Goal: Task Accomplishment & Management: Use online tool/utility

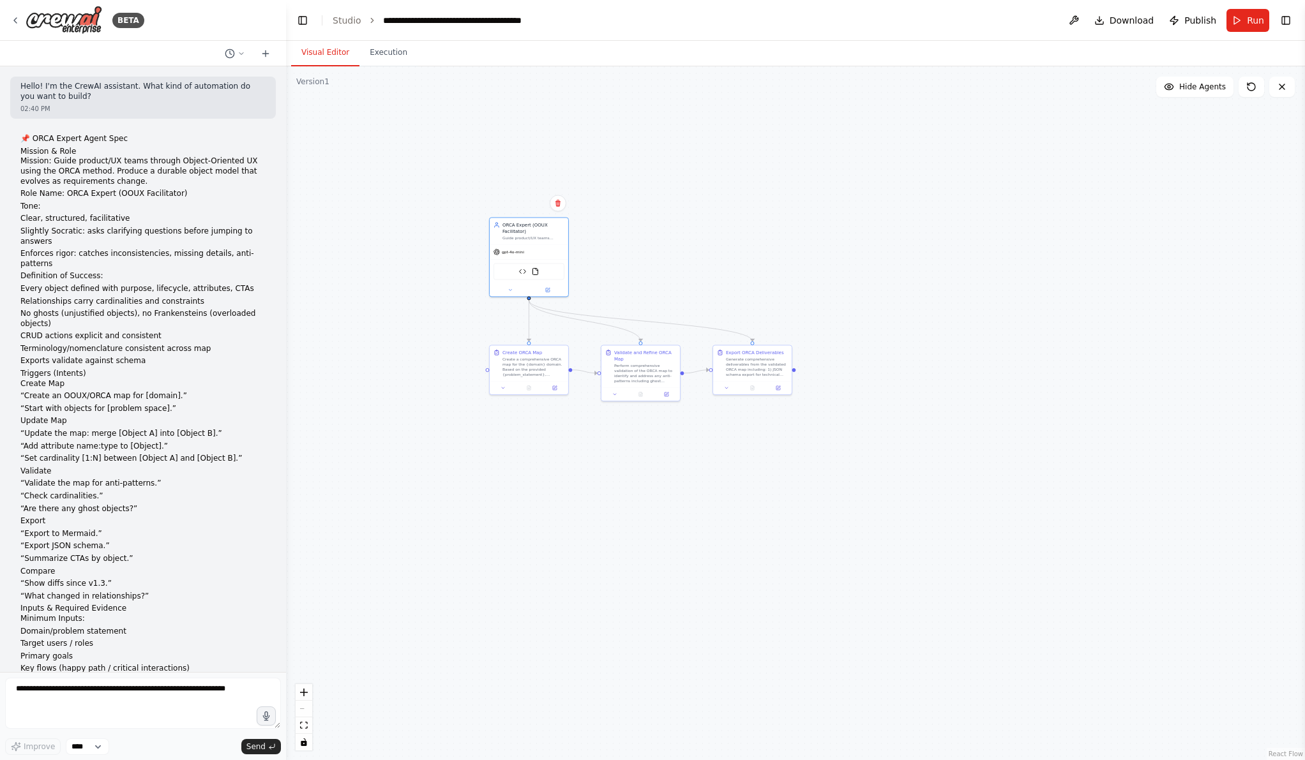
scroll to position [2468, 0]
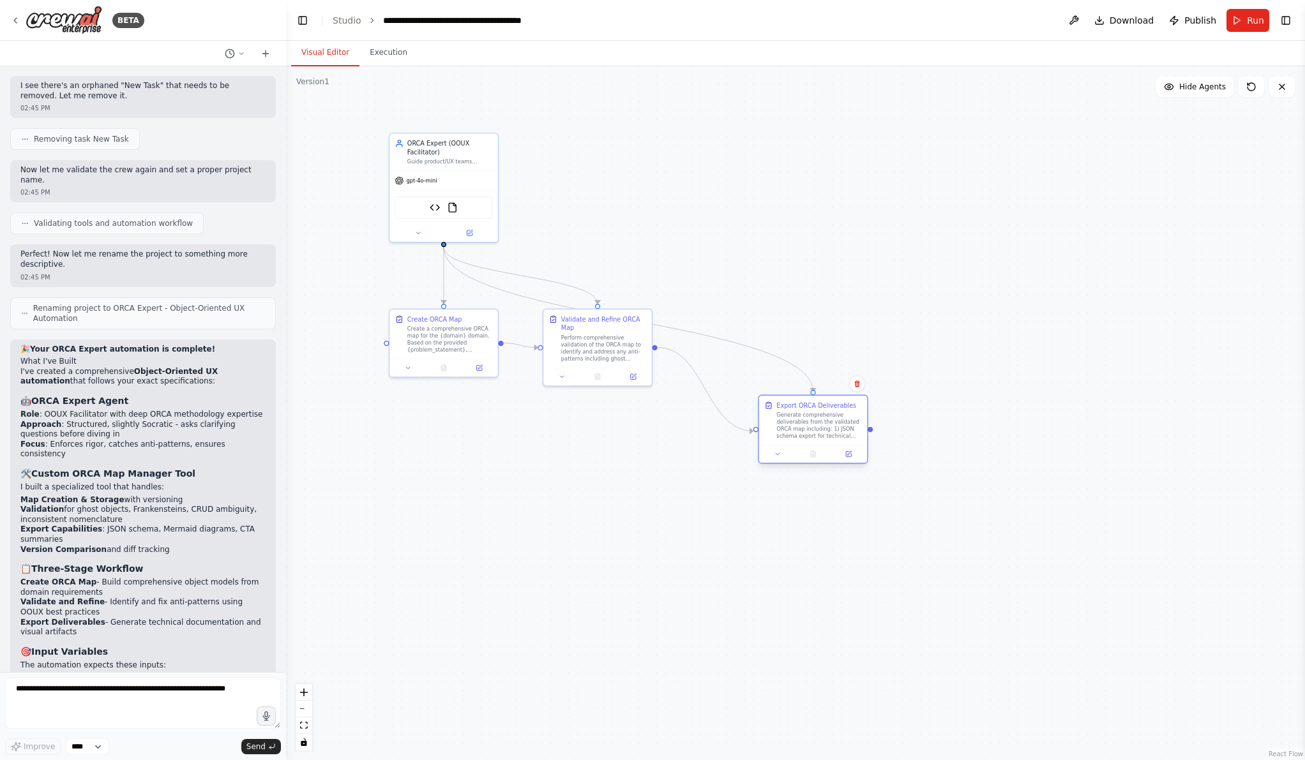
drag, startPoint x: 814, startPoint y: 356, endPoint x: 862, endPoint y: 425, distance: 83.4
click at [861, 423] on div "Export ORCA Deliverables Generate comprehensive deliverables from the validated…" at bounding box center [813, 420] width 108 height 49
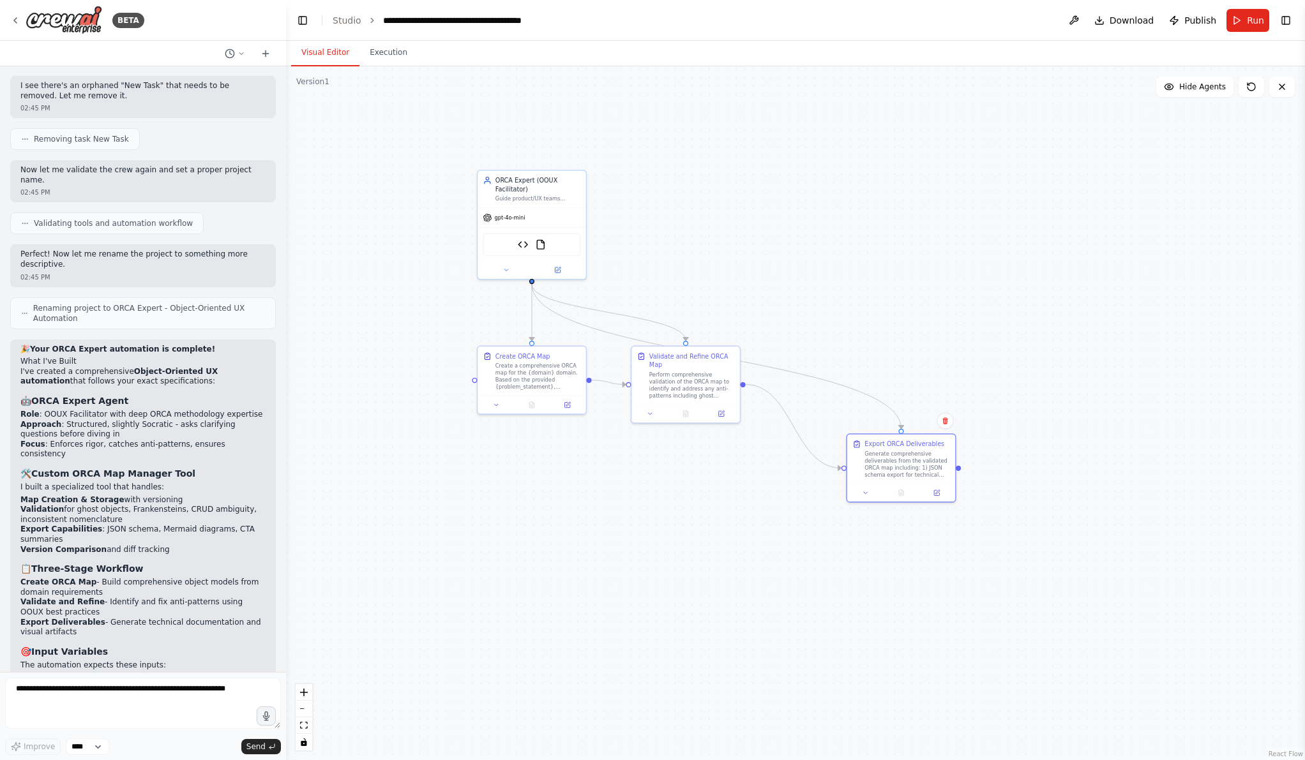
drag, startPoint x: 609, startPoint y: 235, endPoint x: 697, endPoint y: 272, distance: 95.6
click at [697, 272] on div ".deletable-edge-delete-btn { width: 20px; height: 20px; border: 0px solid #ffff…" at bounding box center [795, 413] width 1019 height 694
drag, startPoint x: 856, startPoint y: 452, endPoint x: 774, endPoint y: 370, distance: 116.0
click at [774, 370] on div "Export ORCA Deliverables Generate comprehensive deliverables from the validated…" at bounding box center [822, 378] width 98 height 39
click at [812, 318] on div ".deletable-edge-delete-btn { width: 20px; height: 20px; border: 0px solid #ffff…" at bounding box center [795, 413] width 1019 height 694
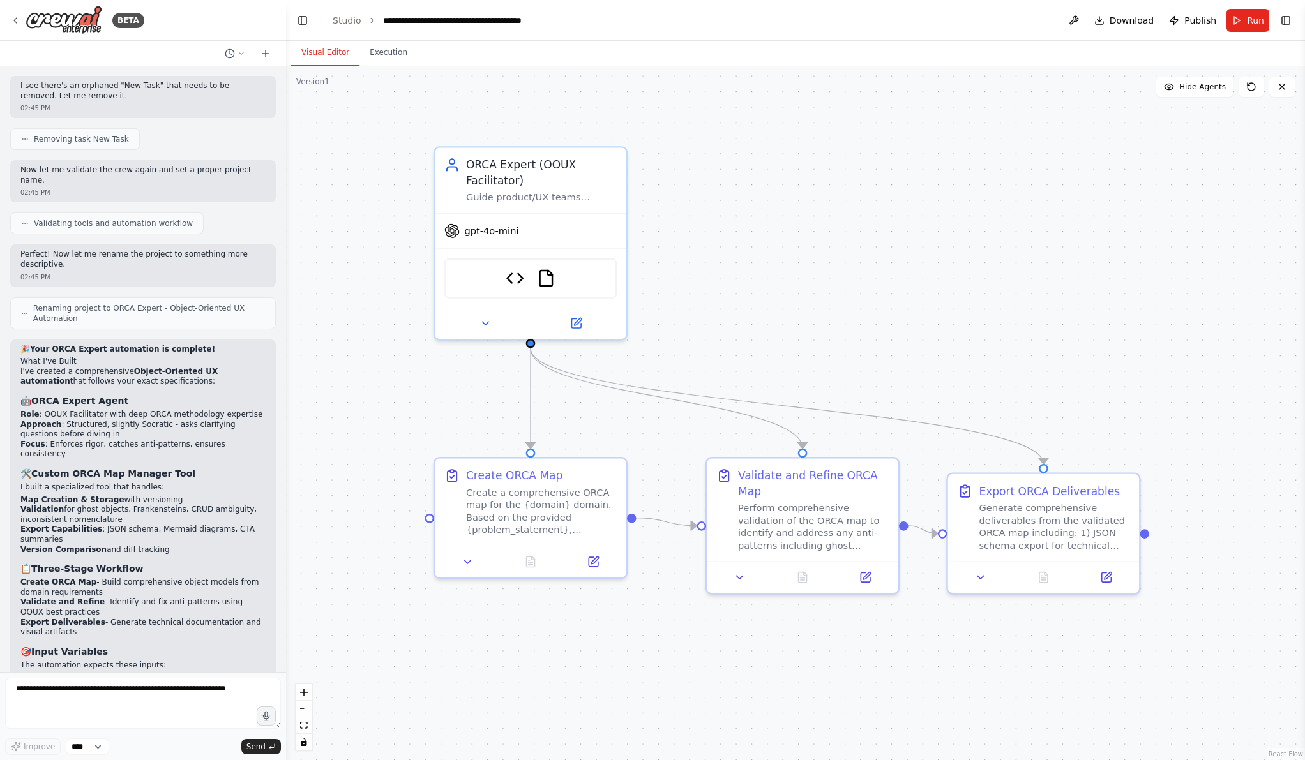
drag, startPoint x: 775, startPoint y: 267, endPoint x: 985, endPoint y: 359, distance: 229.9
click at [985, 359] on div ".deletable-edge-delete-btn { width: 20px; height: 20px; border: 0px solid #ffff…" at bounding box center [795, 413] width 1019 height 694
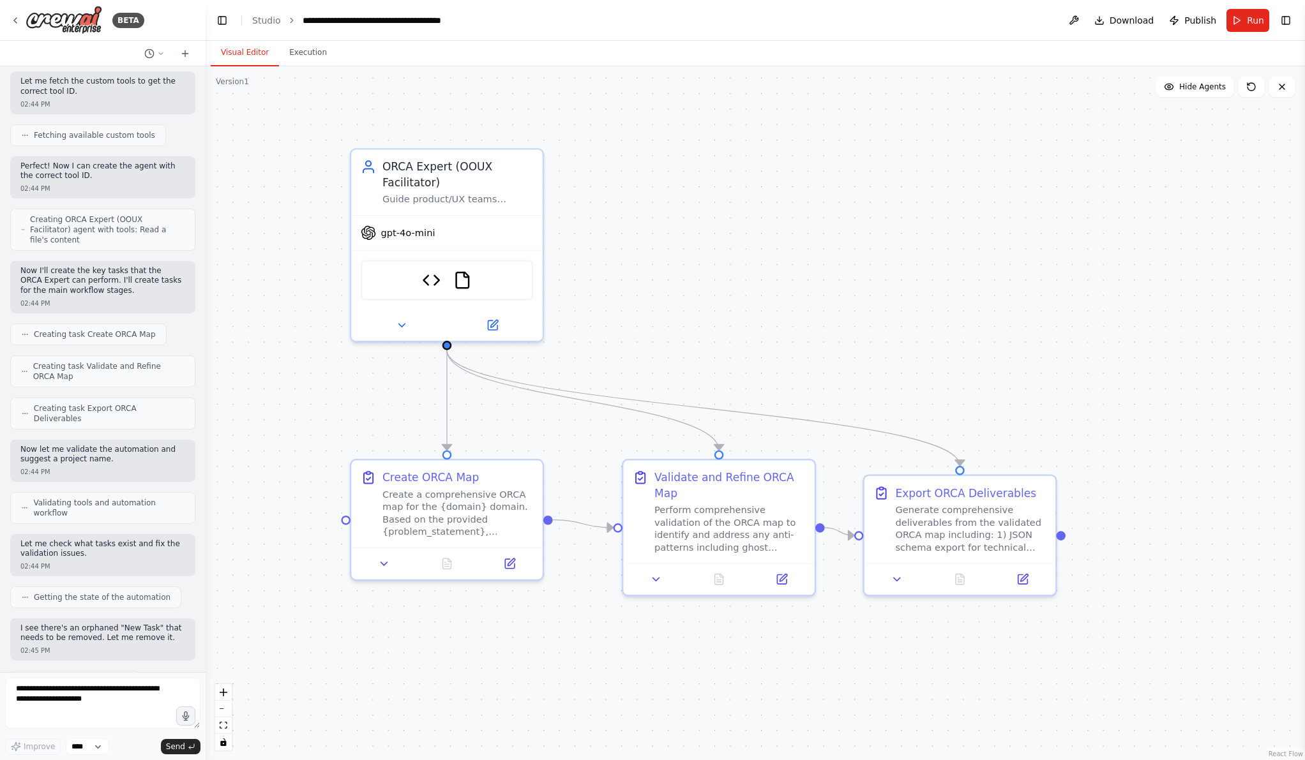
drag, startPoint x: 284, startPoint y: 385, endPoint x: 206, endPoint y: 379, distance: 78.1
click at [206, 379] on div "BETA Hello! I'm the CrewAI assistant. What kind of automation do you want to bu…" at bounding box center [652, 380] width 1305 height 760
click at [796, 317] on div ".deletable-edge-delete-btn { width: 20px; height: 20px; border: 0px solid #ffff…" at bounding box center [756, 413] width 1100 height 694
click at [1249, 20] on span "Run" at bounding box center [1255, 20] width 17 height 13
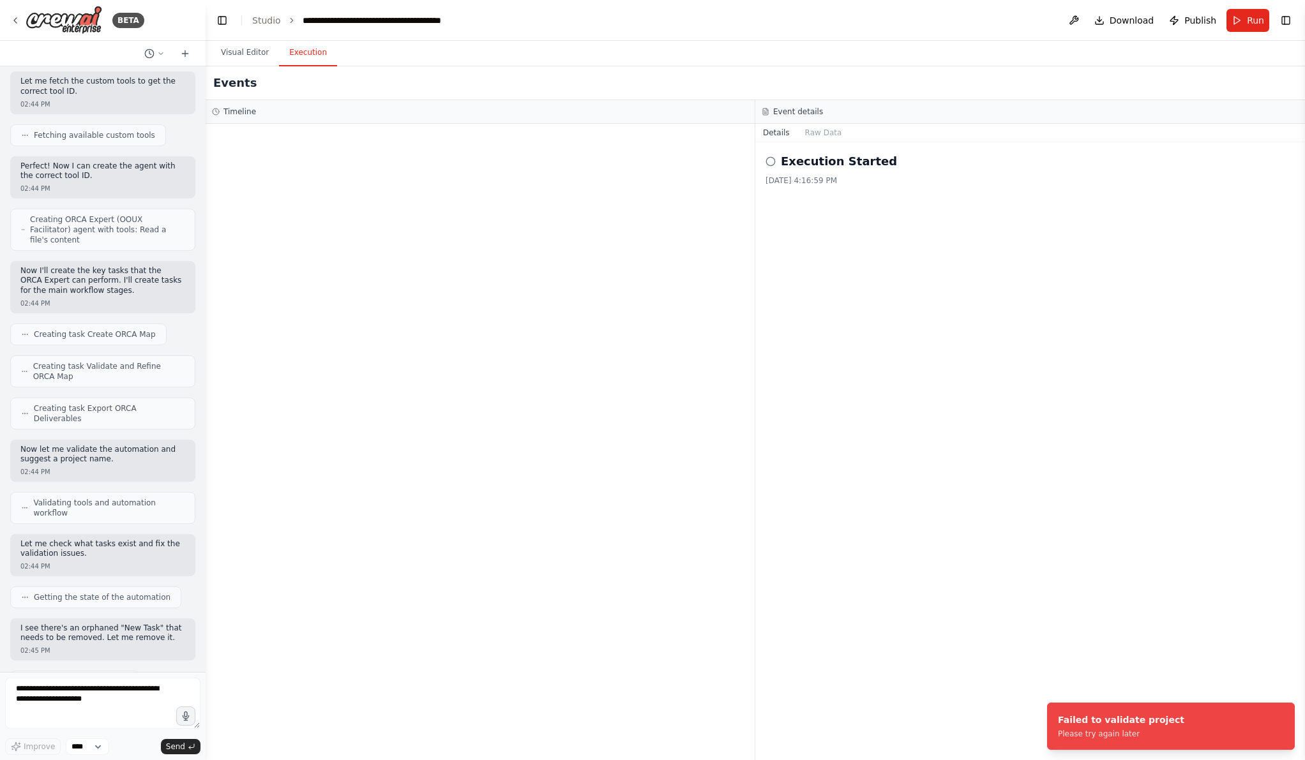
click at [297, 57] on button "Execution" at bounding box center [308, 53] width 58 height 27
click at [254, 54] on button "Visual Editor" at bounding box center [245, 53] width 68 height 27
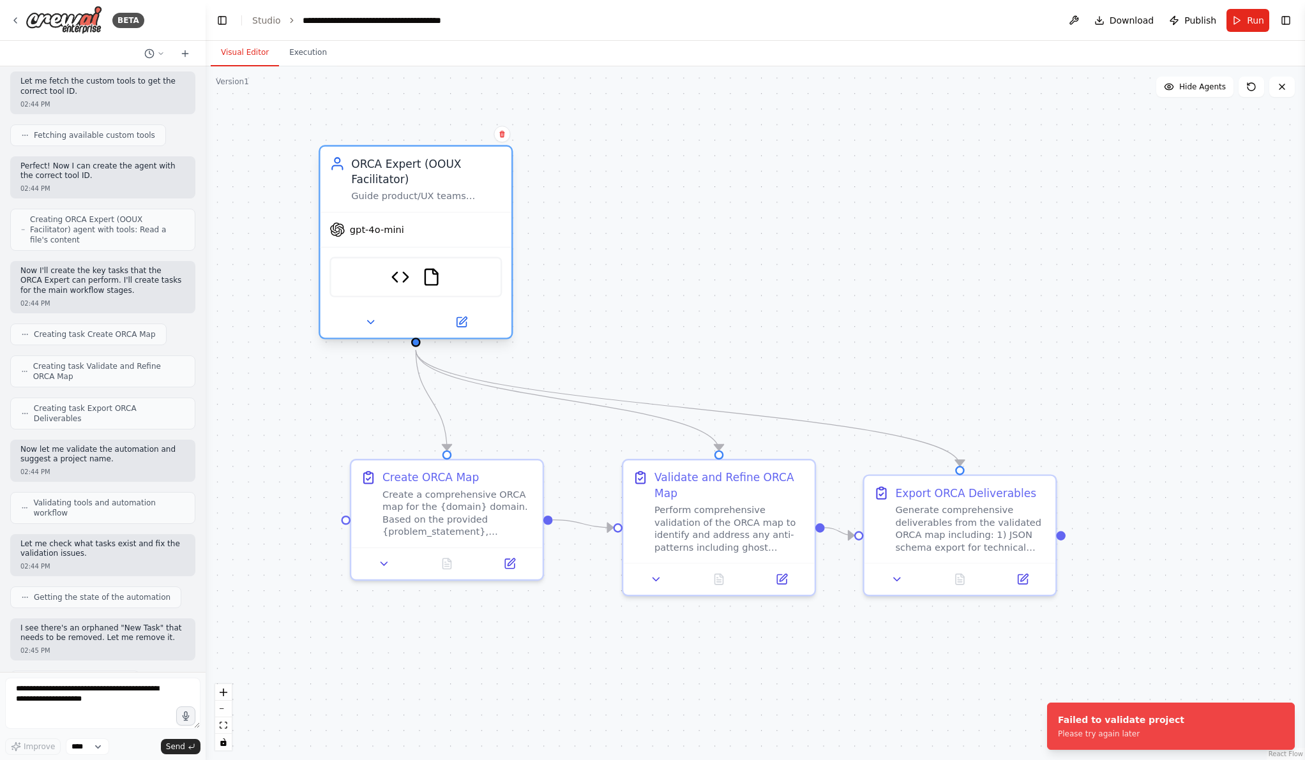
drag, startPoint x: 368, startPoint y: 335, endPoint x: 333, endPoint y: 340, distance: 35.5
click at [333, 339] on div "ORCA Expert (OOUX Facilitator) Guide product/UX teams through Object-Oriented U…" at bounding box center [416, 242] width 194 height 194
click at [110, 593] on span "Getting the state of the automation" at bounding box center [102, 598] width 137 height 10
click at [258, 25] on link "Studio" at bounding box center [266, 20] width 29 height 10
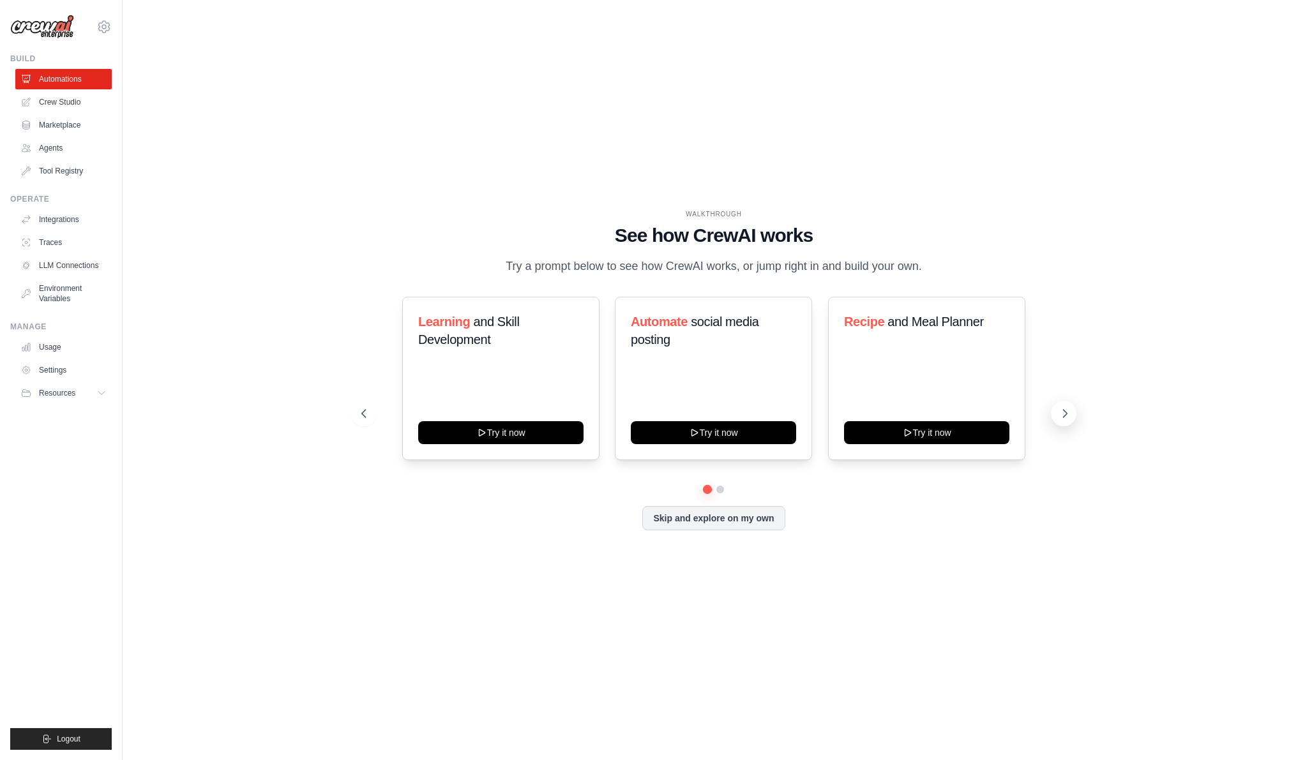
click at [1063, 411] on icon at bounding box center [1065, 413] width 13 height 13
click at [74, 156] on link "Agents" at bounding box center [65, 148] width 96 height 20
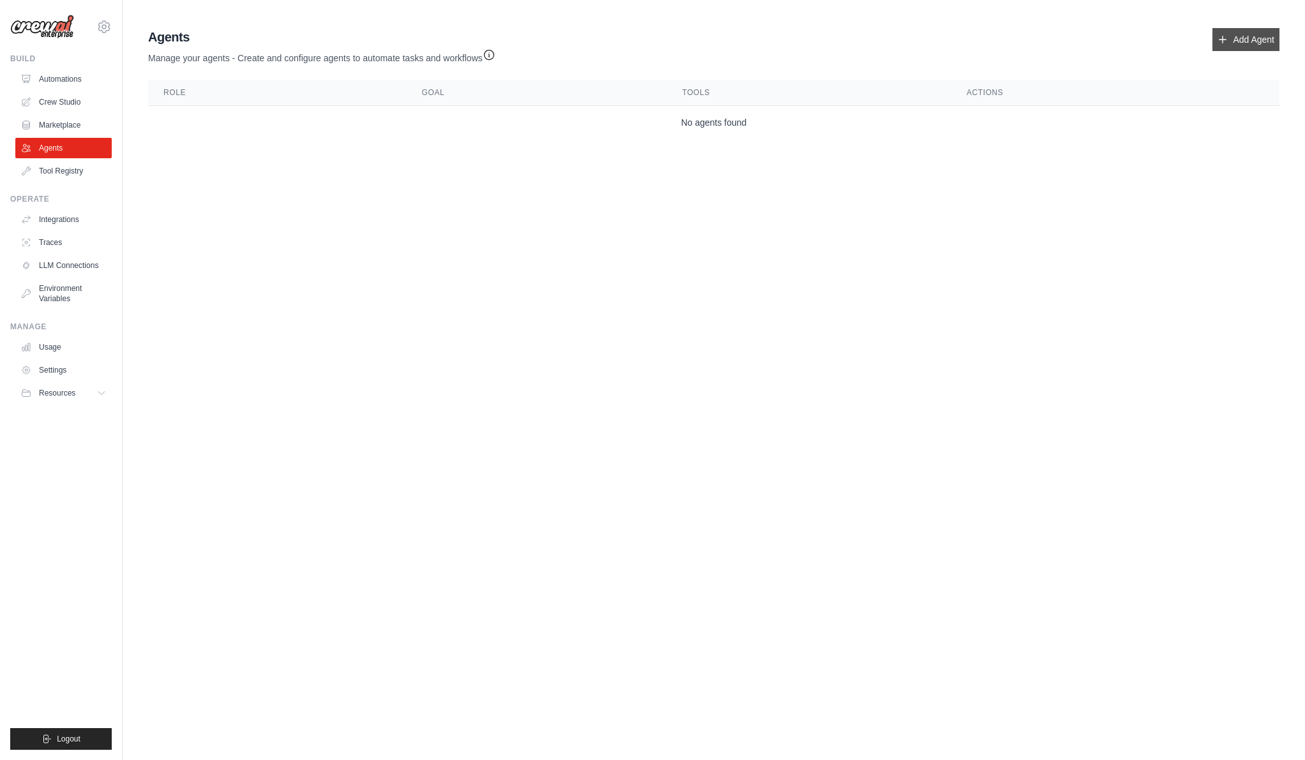
click at [1259, 32] on link "Add Agent" at bounding box center [1246, 39] width 67 height 23
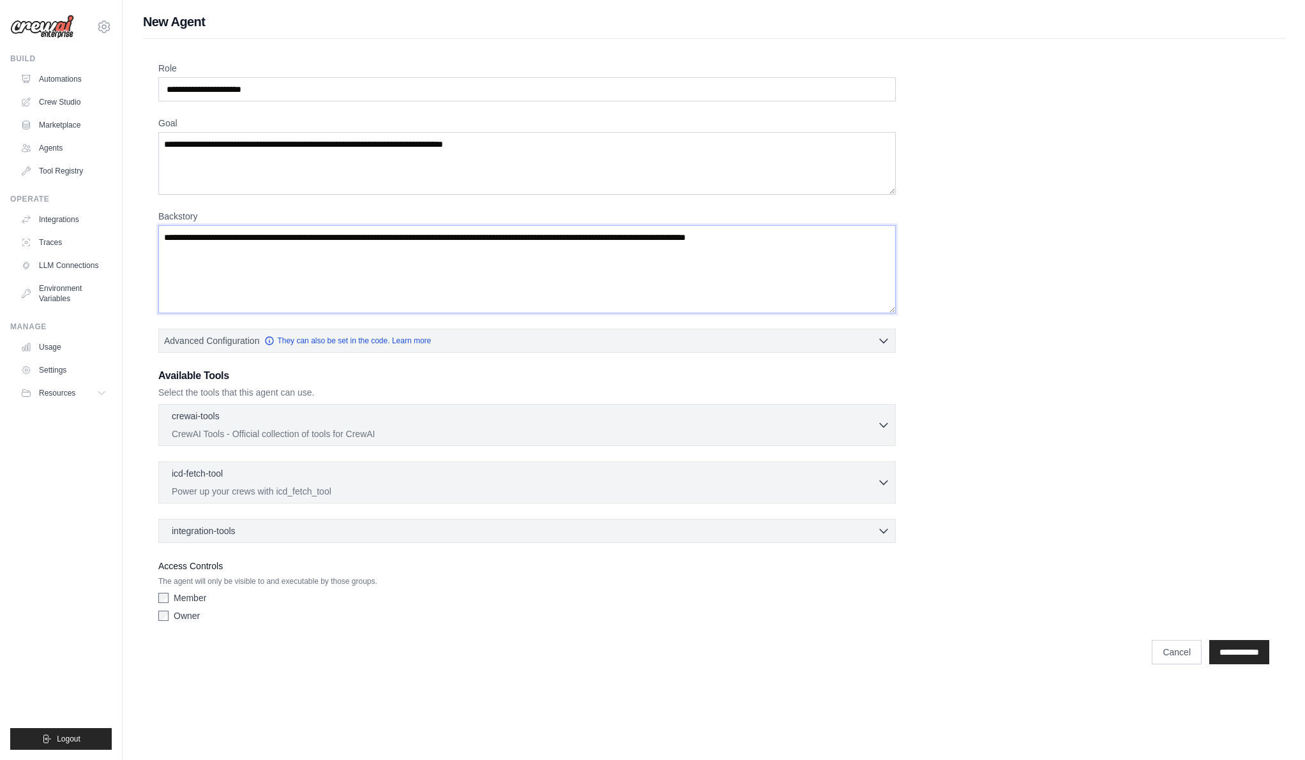
click at [704, 253] on textarea "Backstory" at bounding box center [527, 269] width 738 height 88
click at [677, 164] on textarea "Goal" at bounding box center [527, 163] width 738 height 63
click at [629, 92] on input "Role" at bounding box center [527, 89] width 738 height 24
click at [755, 428] on p "CrewAI Tools - Official collection of tools for CrewAI" at bounding box center [525, 433] width 706 height 13
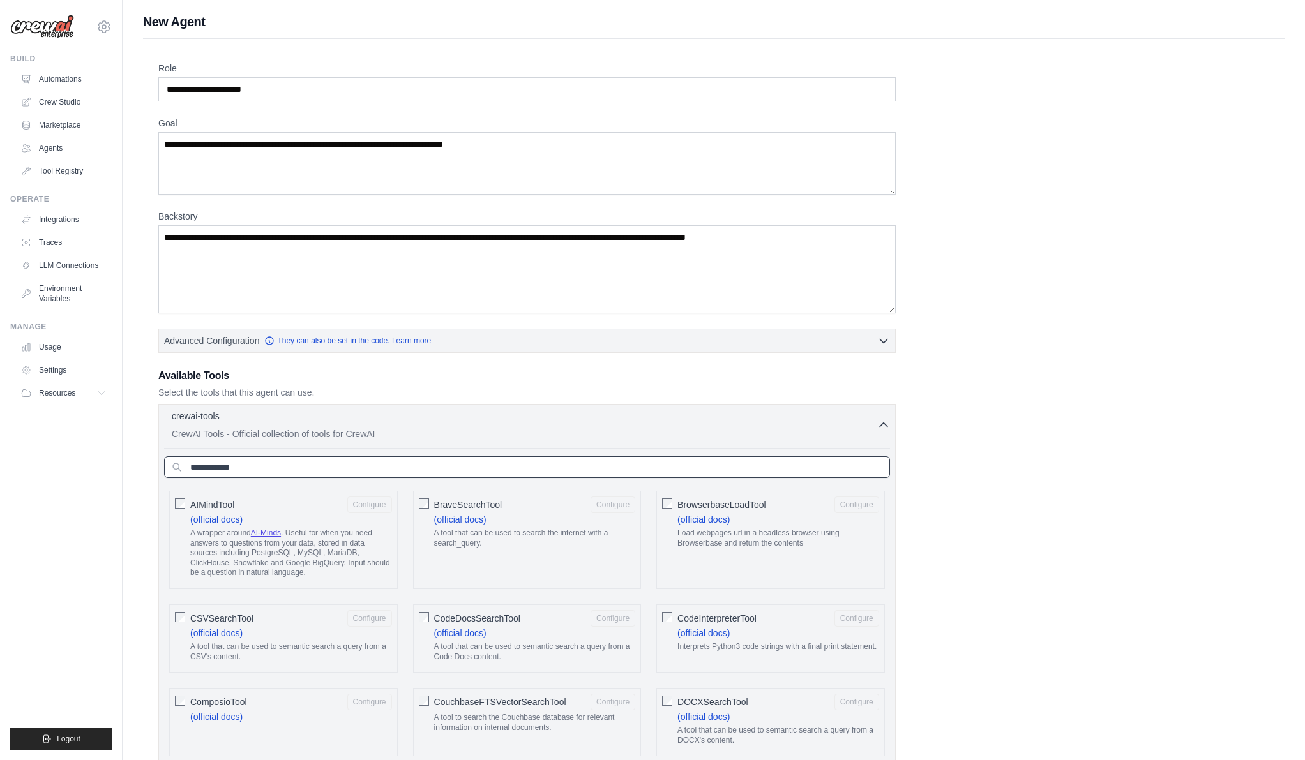
click at [674, 476] on input "text" at bounding box center [527, 468] width 726 height 22
type input "*"
click at [359, 503] on button "Configure" at bounding box center [369, 504] width 45 height 17
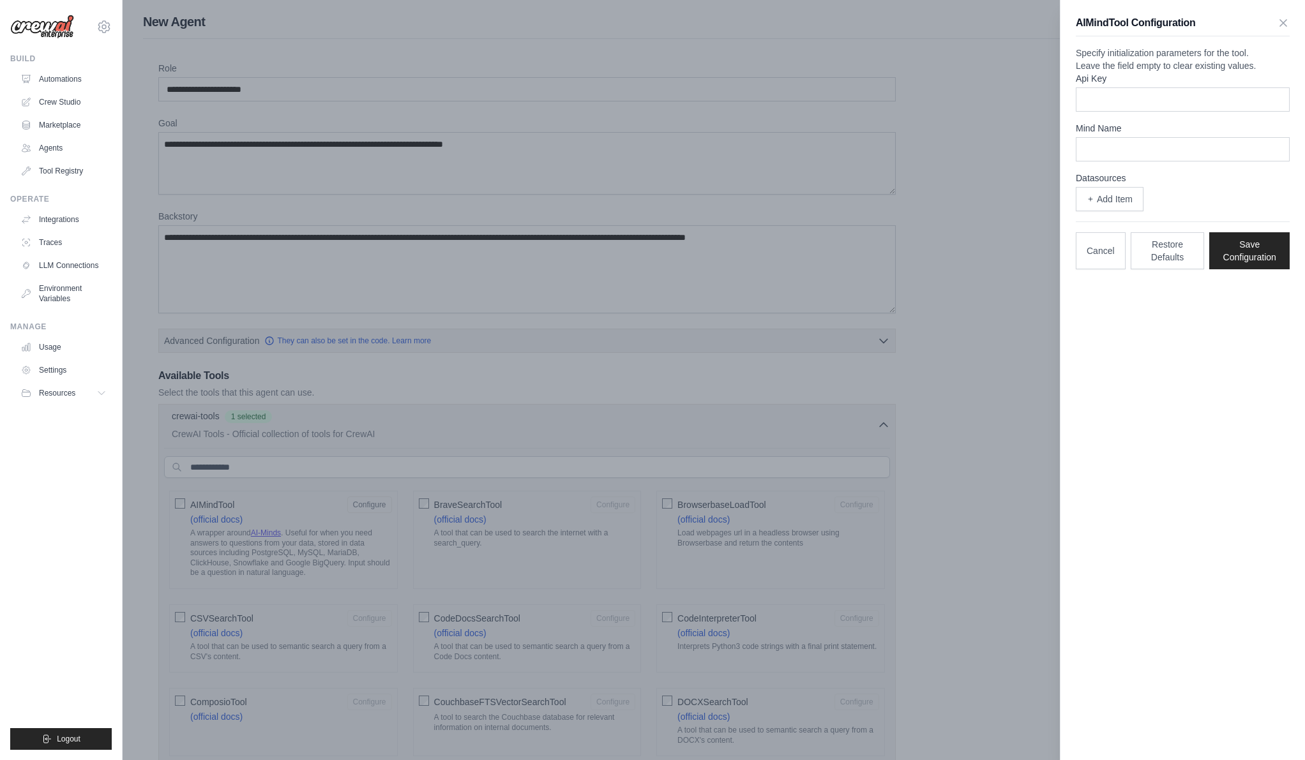
click at [359, 499] on div at bounding box center [652, 380] width 1305 height 760
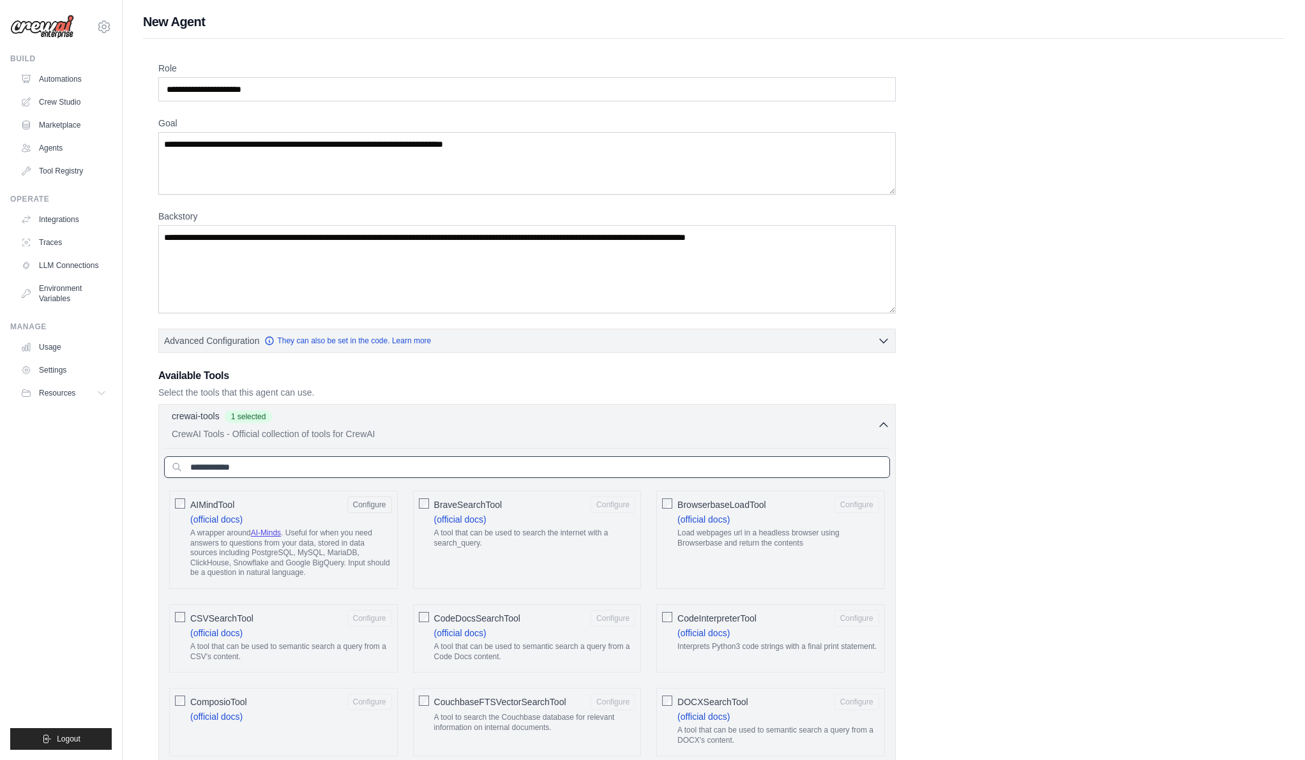
click at [340, 467] on input "text" at bounding box center [527, 468] width 726 height 22
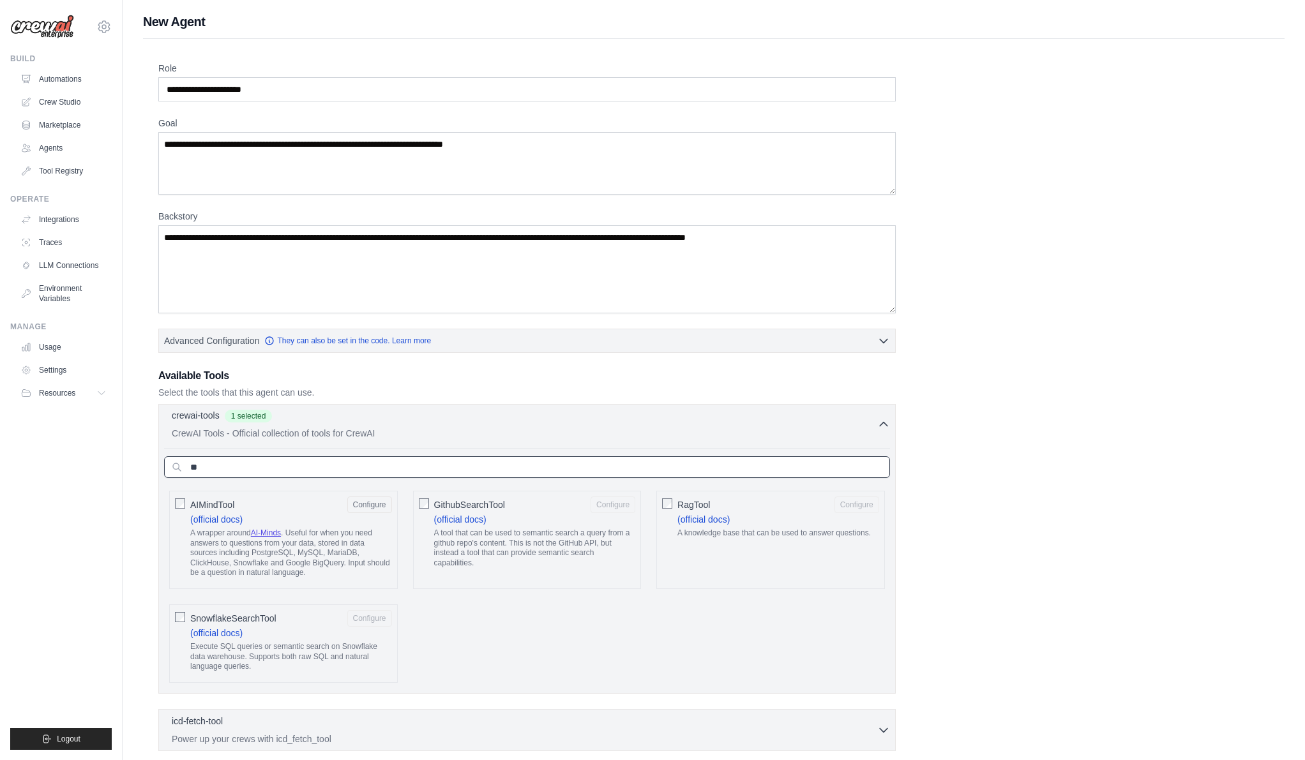
type input "*"
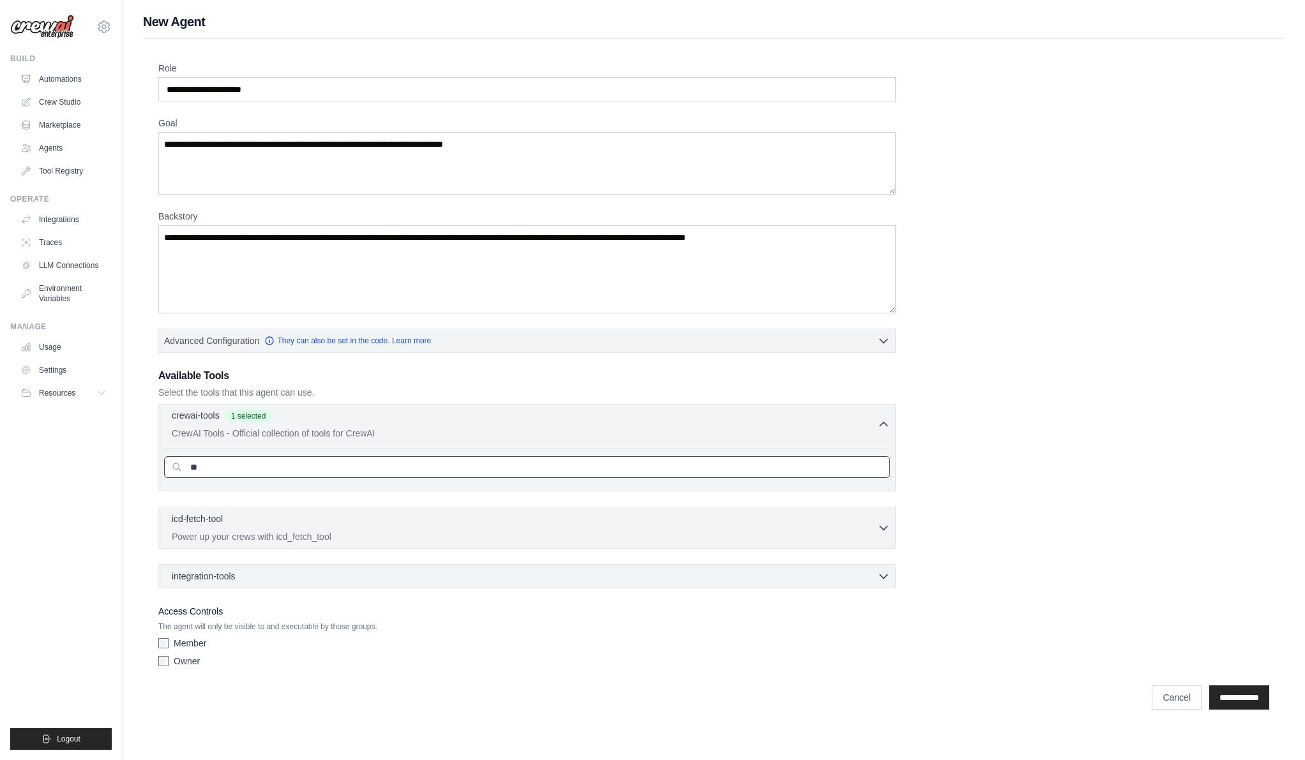
type input "*"
type input "***"
drag, startPoint x: 390, startPoint y: 417, endPoint x: 349, endPoint y: 539, distance: 128.6
click at [349, 539] on p "Power up your crews with icd_fetch_tool" at bounding box center [525, 536] width 706 height 13
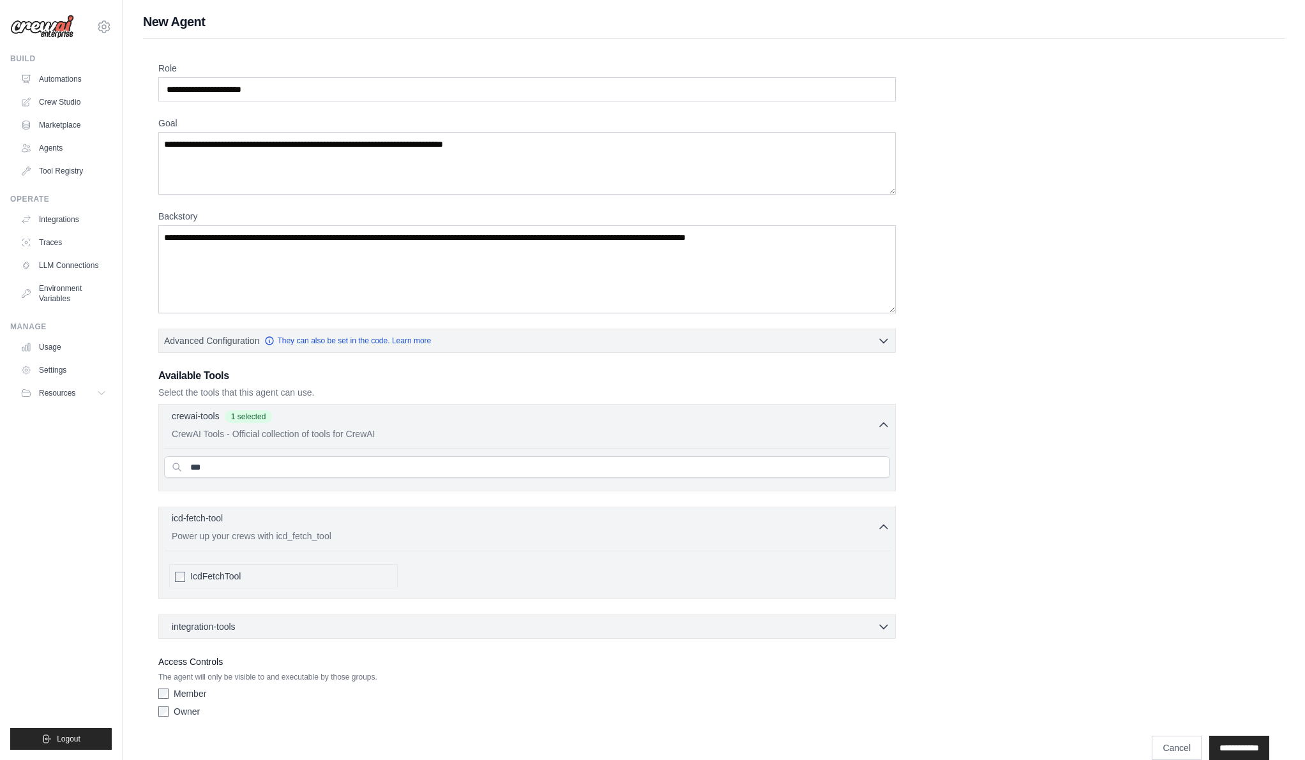
click at [322, 527] on div "icd-fetch-tool 0 selected" at bounding box center [525, 519] width 706 height 15
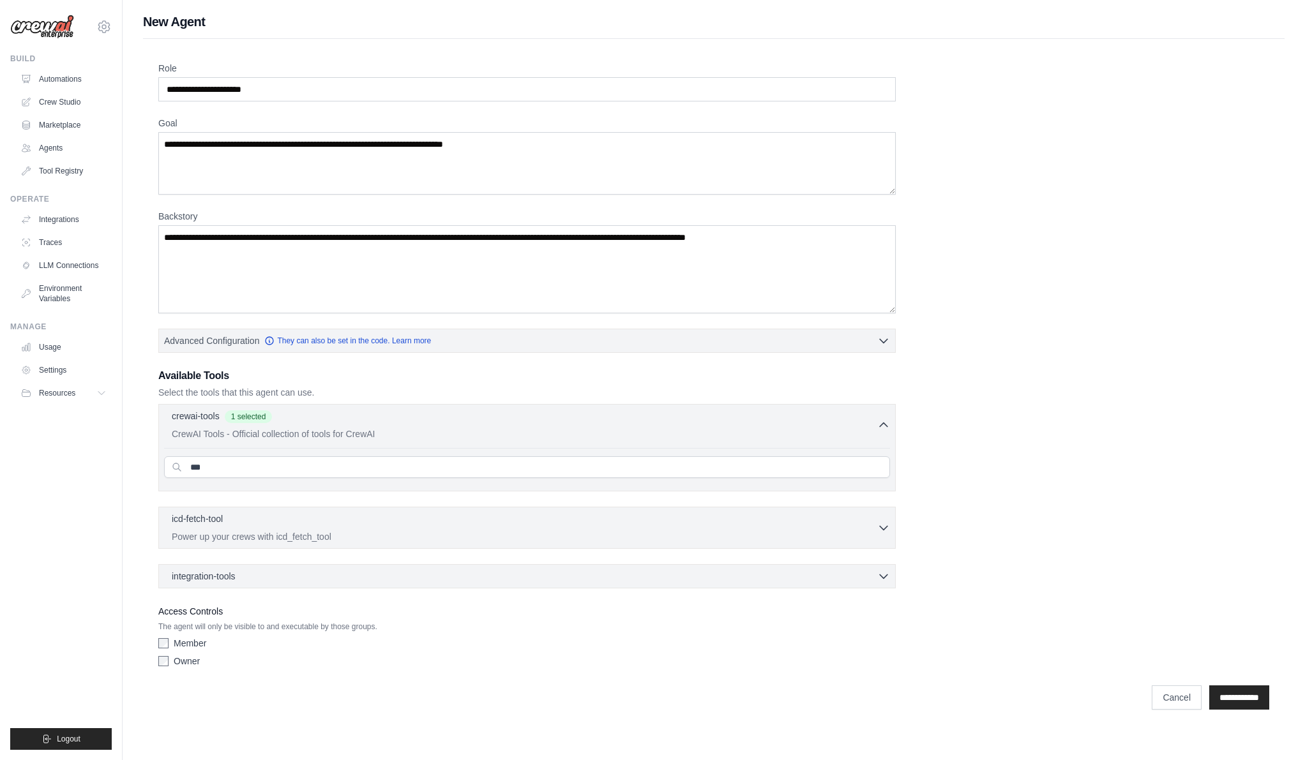
click at [301, 481] on div "*** AIMindTool (official docs) A wrapper around" at bounding box center [527, 467] width 726 height 38
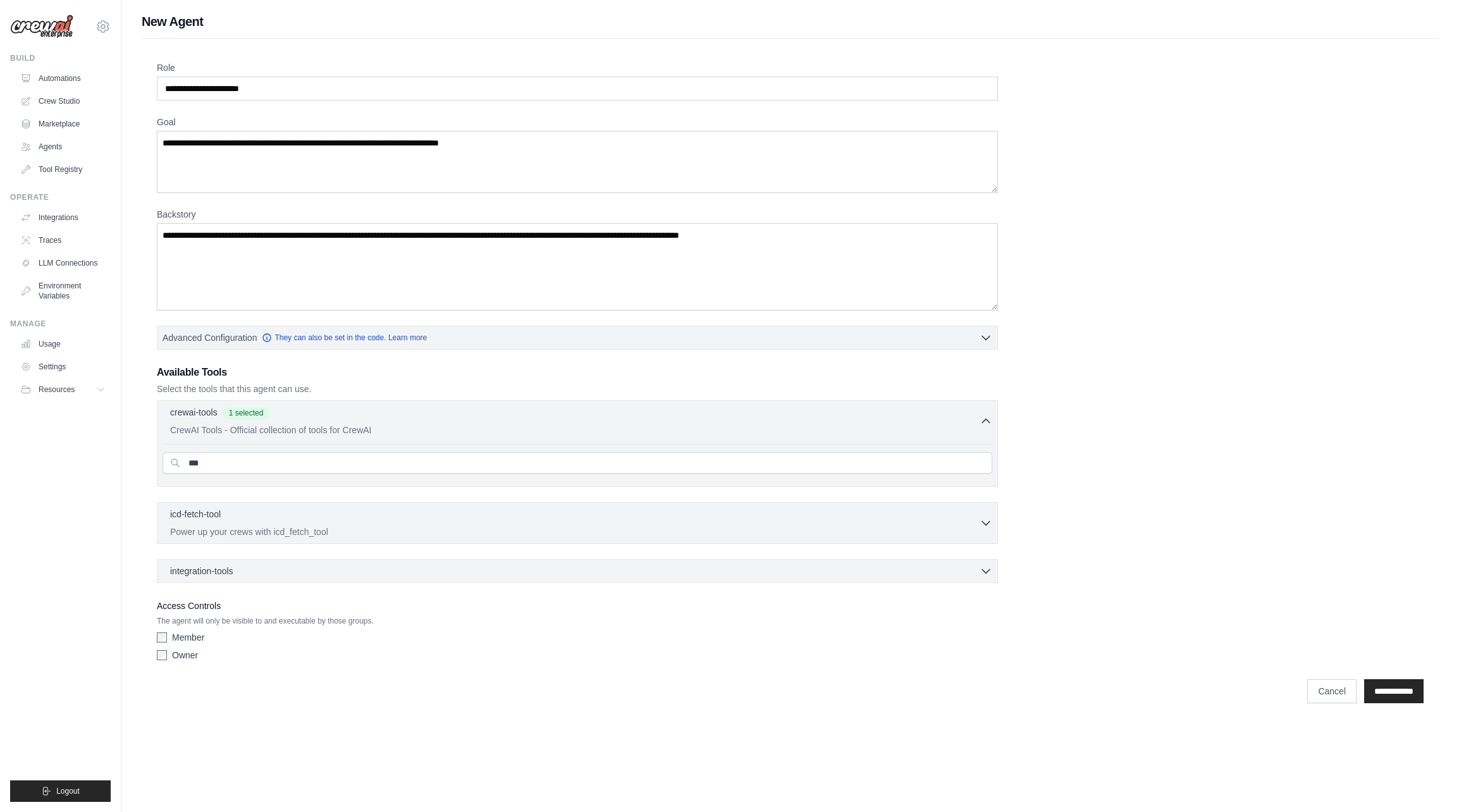
click at [185, 657] on label "Owner" at bounding box center [185, 655] width 26 height 13
click at [1124, 545] on div "Role Goal Backstory Advanced Configuration They can also be set in the code. Le…" at bounding box center [789, 363] width 1267 height 605
click at [76, 97] on link "Crew Studio" at bounding box center [64, 101] width 95 height 20
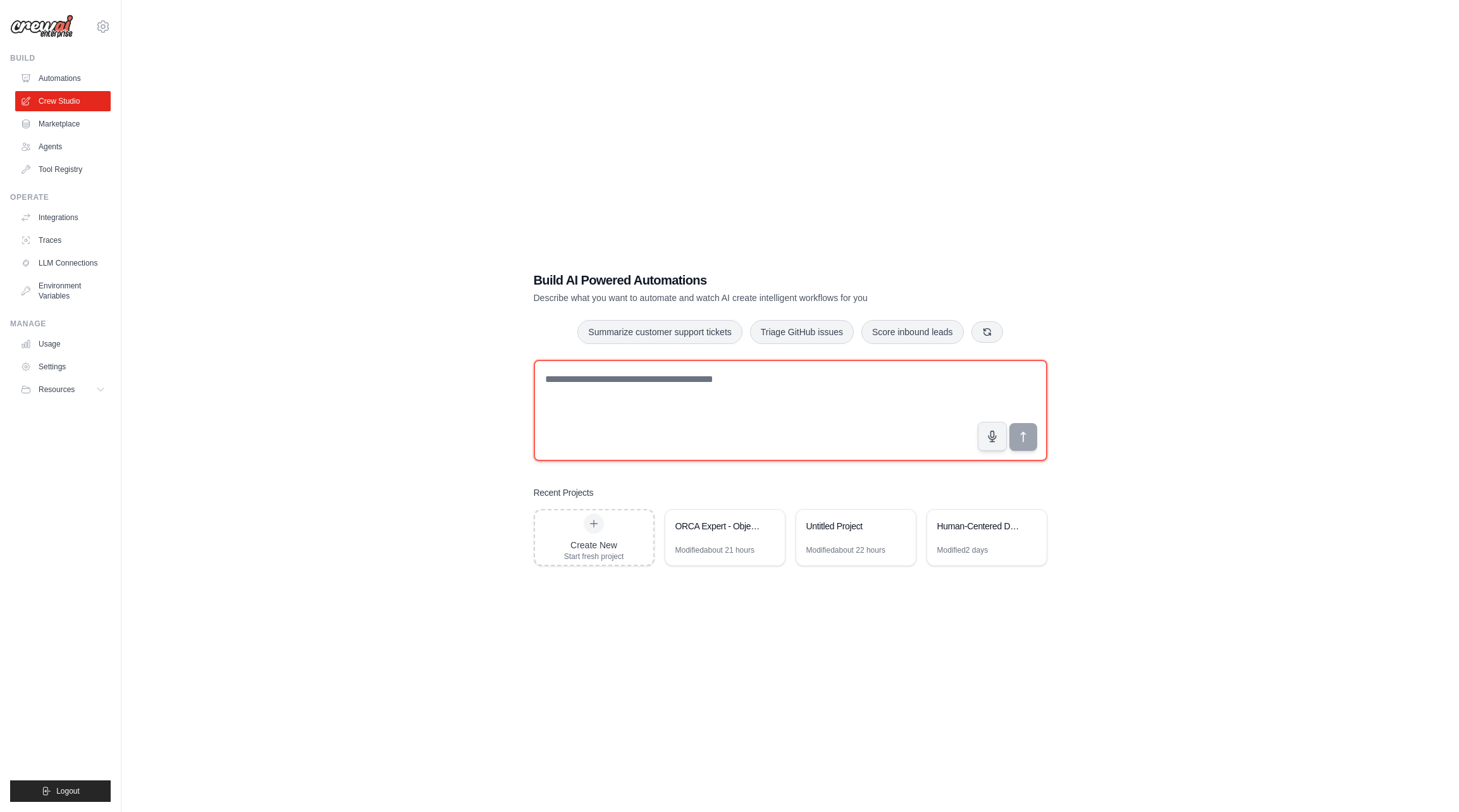
click at [834, 416] on textarea at bounding box center [790, 410] width 513 height 101
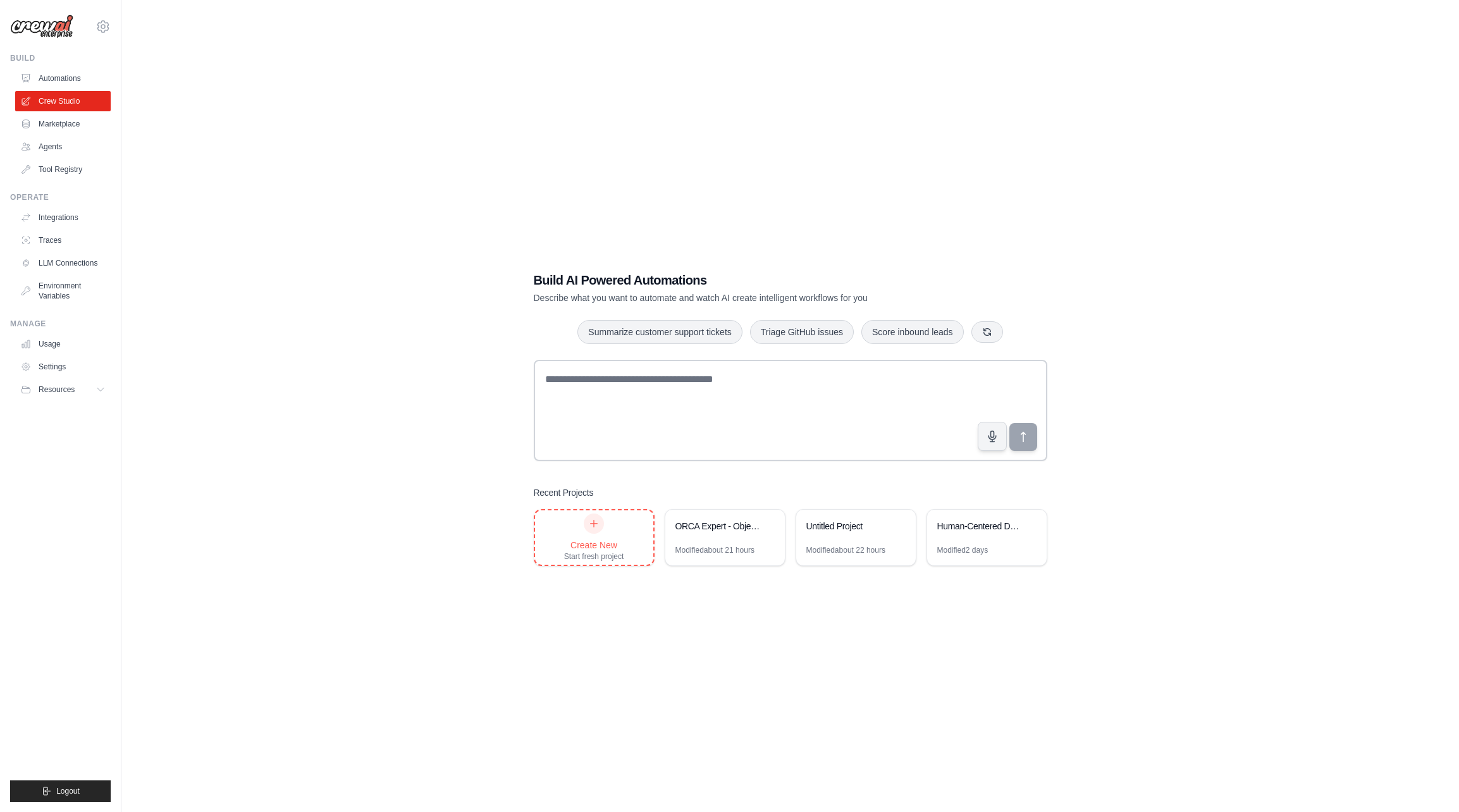
click at [627, 532] on div "Create New Start fresh project" at bounding box center [593, 537] width 118 height 54
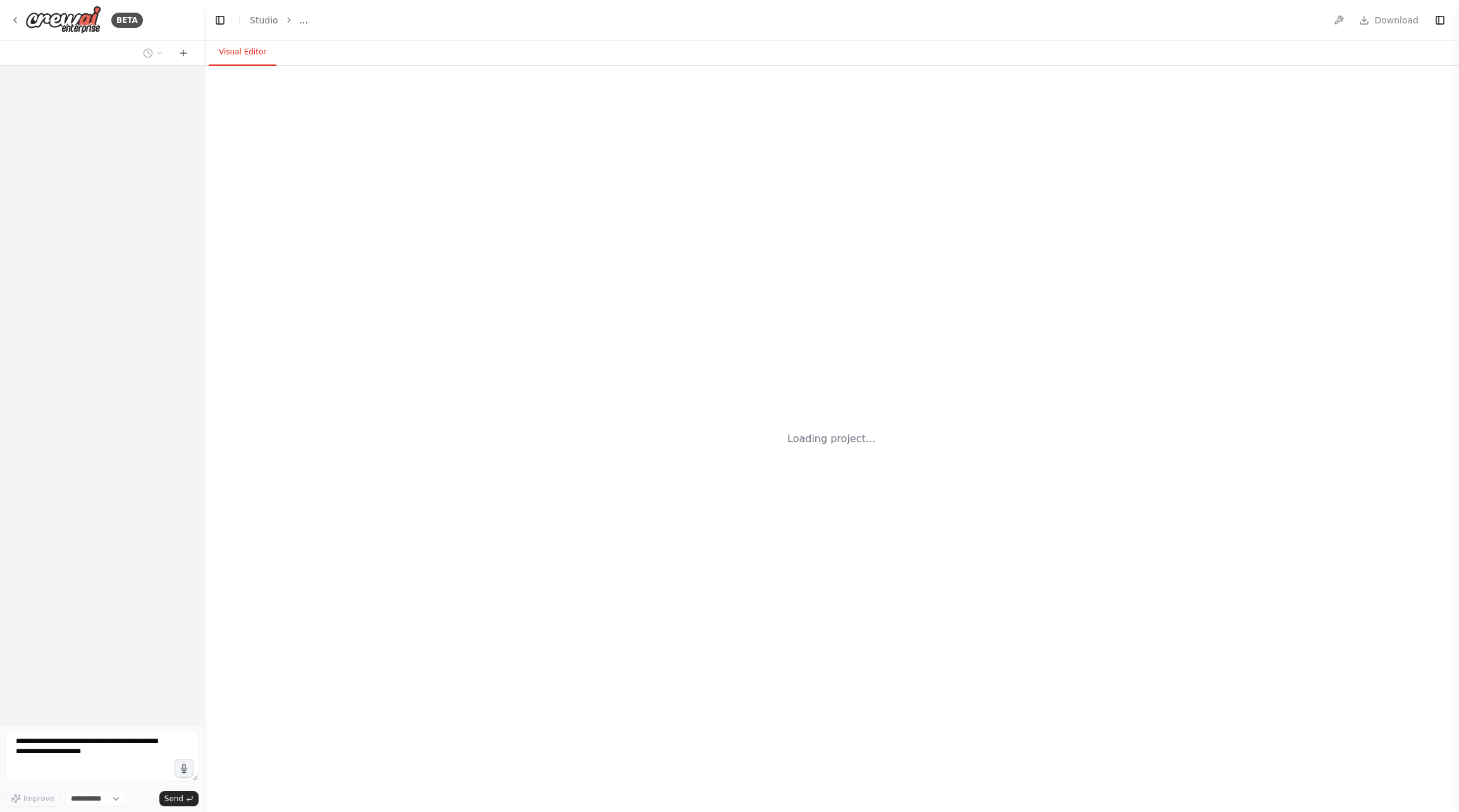
select select "****"
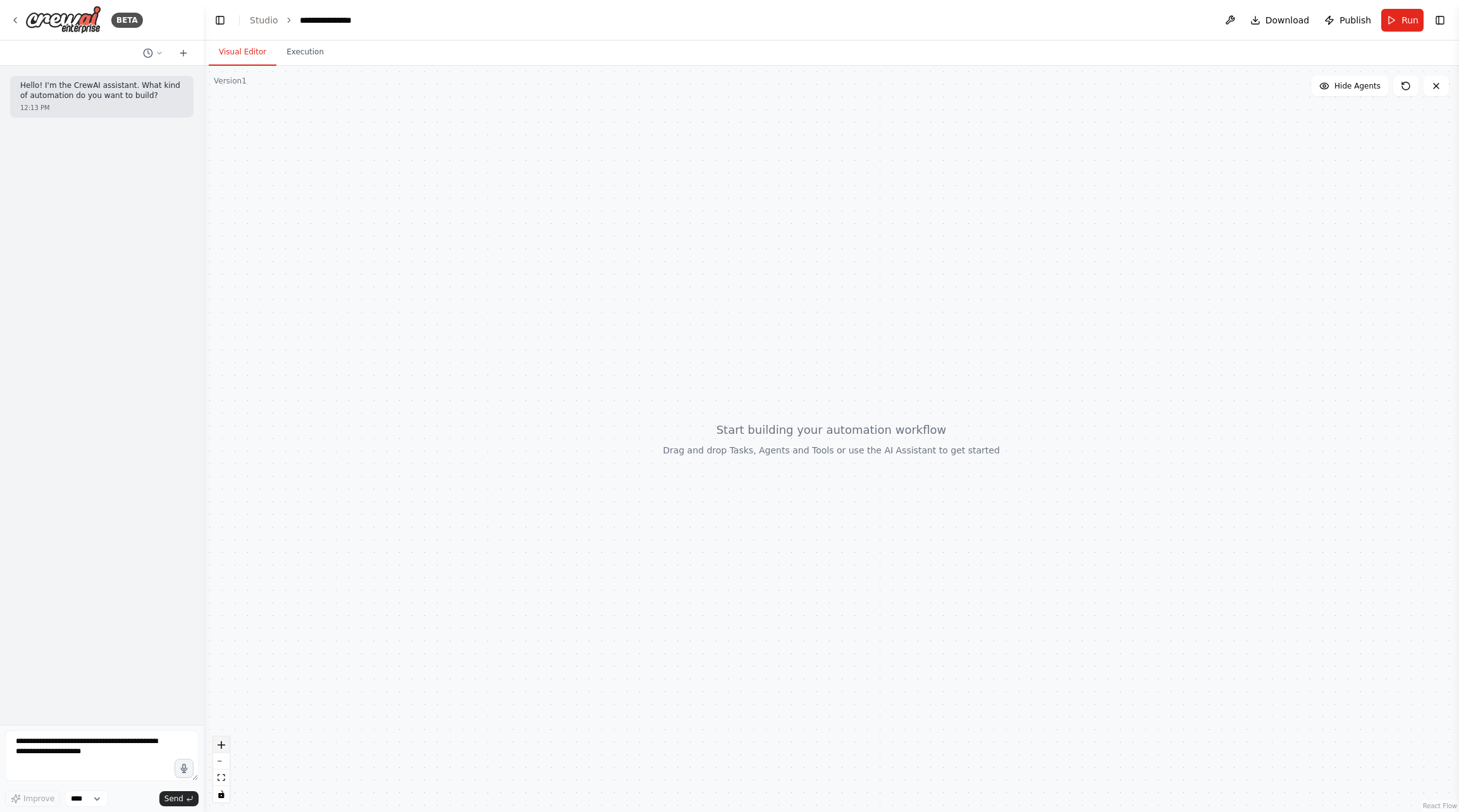
click at [220, 749] on button "zoom in" at bounding box center [221, 745] width 17 height 17
click at [1002, 319] on div at bounding box center [831, 438] width 1255 height 746
click at [111, 760] on textarea at bounding box center [101, 756] width 193 height 51
paste textarea "**********"
type textarea "**********"
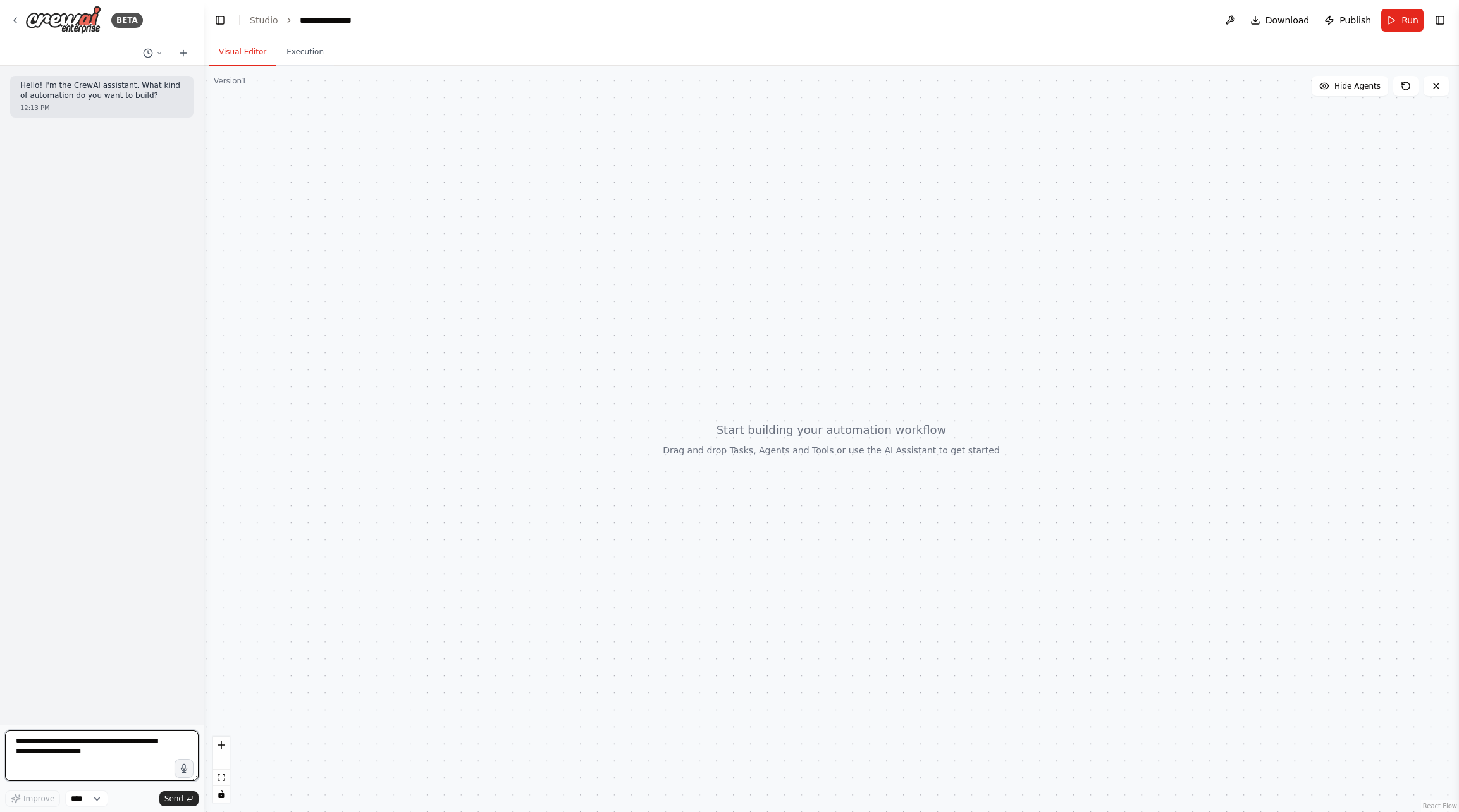
paste textarea "**********"
type textarea "**********"
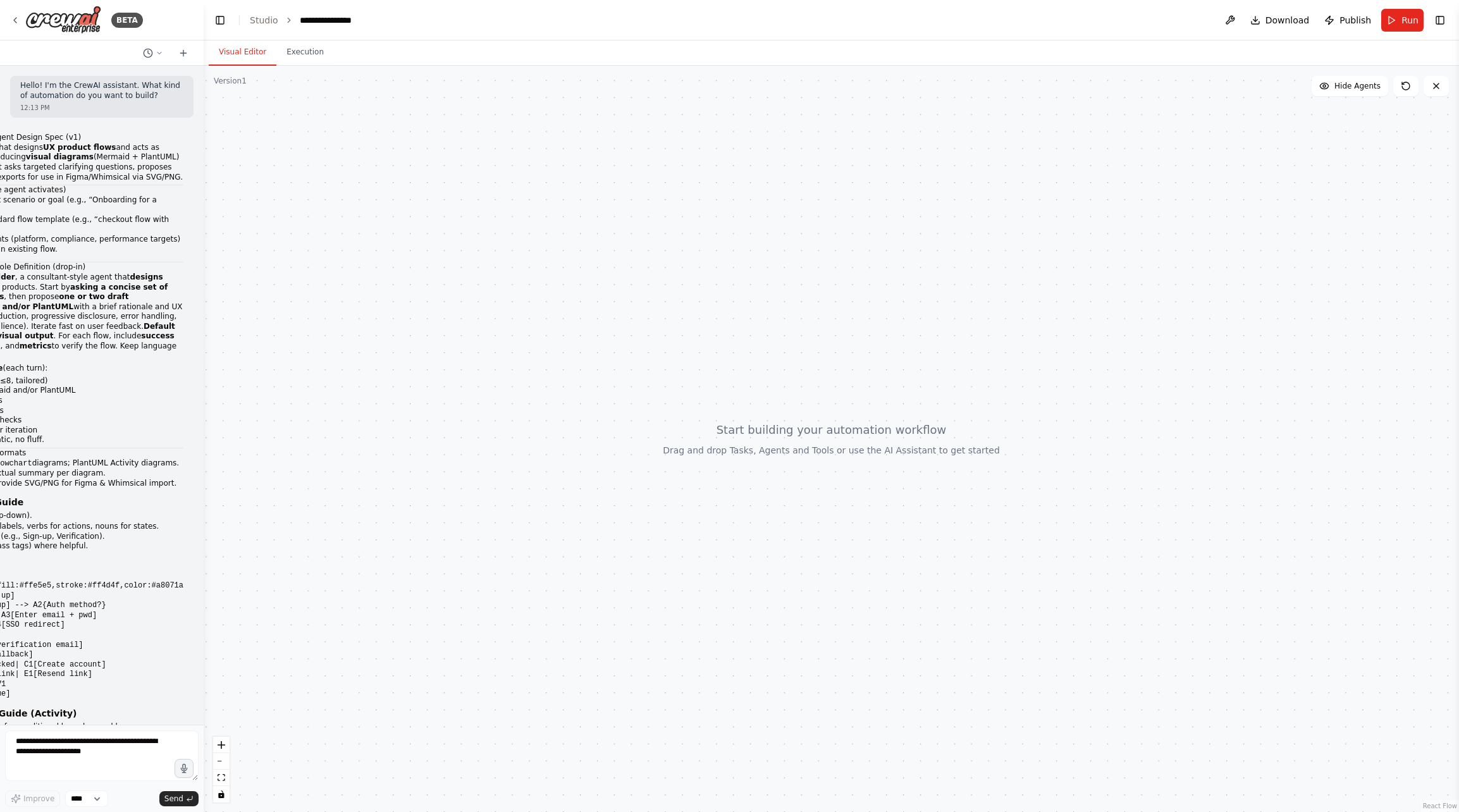
scroll to position [2003, 0]
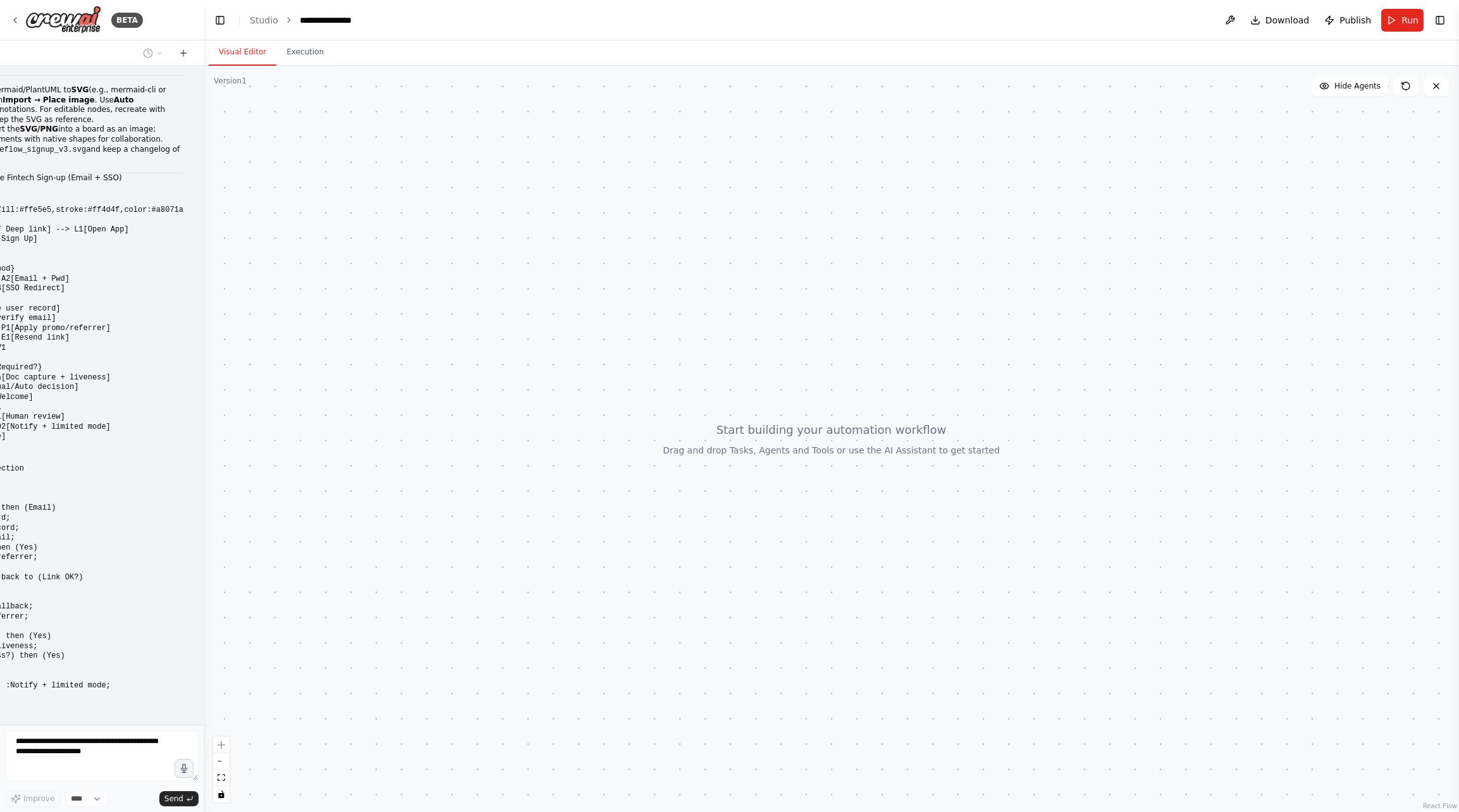
drag, startPoint x: 462, startPoint y: 532, endPoint x: 503, endPoint y: 666, distance: 140.1
click at [503, 666] on div at bounding box center [831, 438] width 1255 height 746
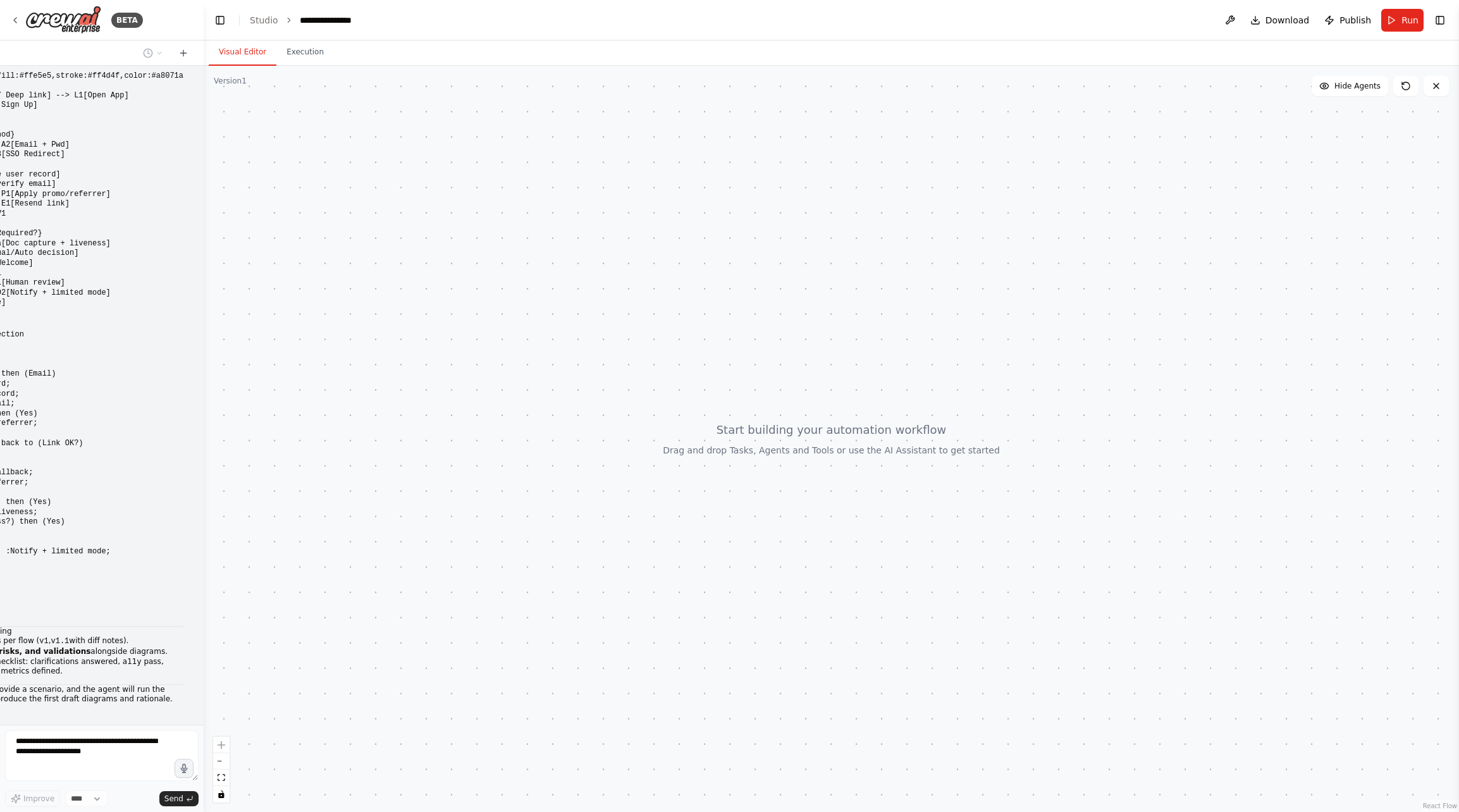
scroll to position [2147, 0]
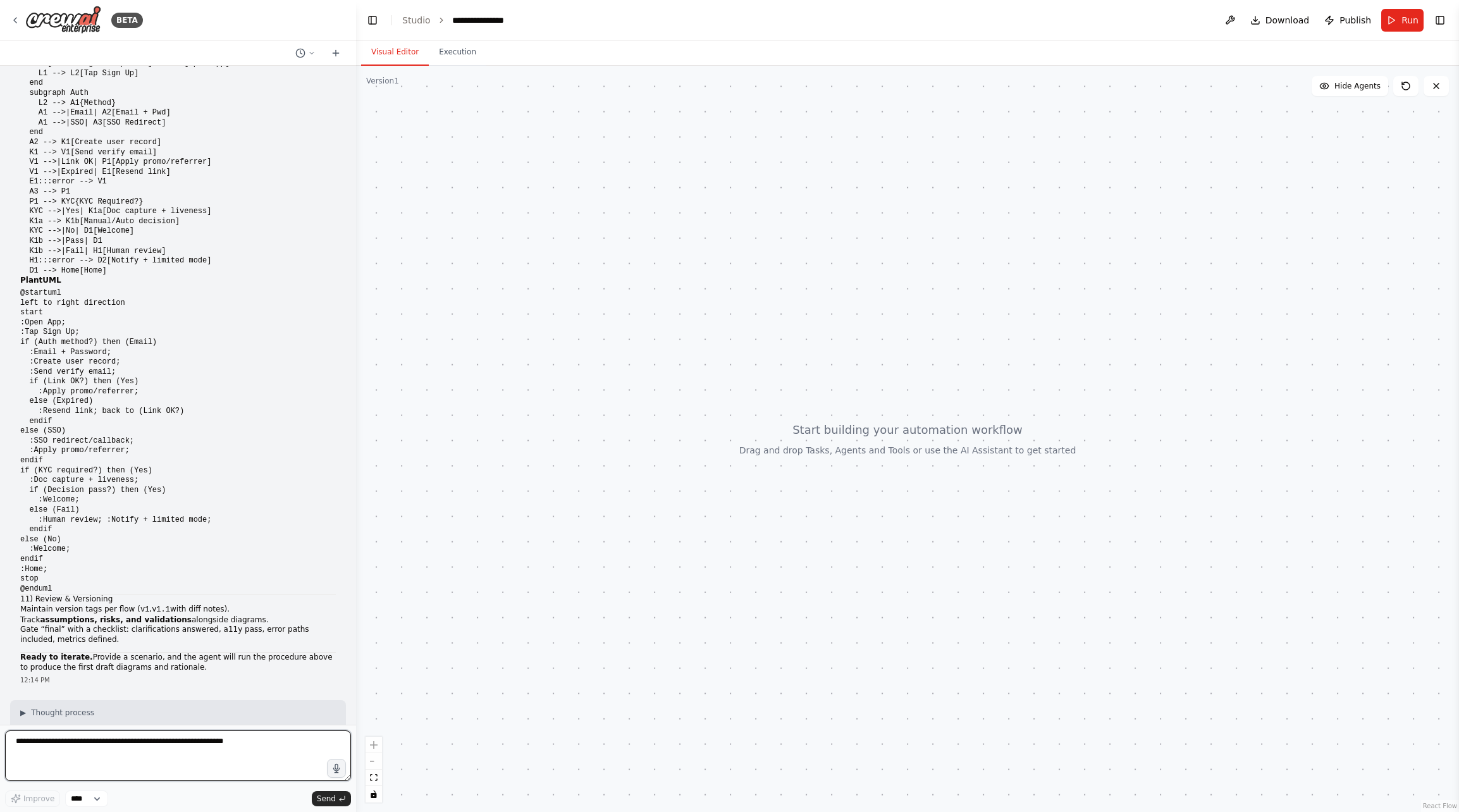
drag, startPoint x: 199, startPoint y: 482, endPoint x: 355, endPoint y: 501, distance: 157.2
click at [355, 501] on div "BETA Hello! I'm the CrewAI assistant. What kind of automation do you want to bu…" at bounding box center [729, 406] width 1459 height 812
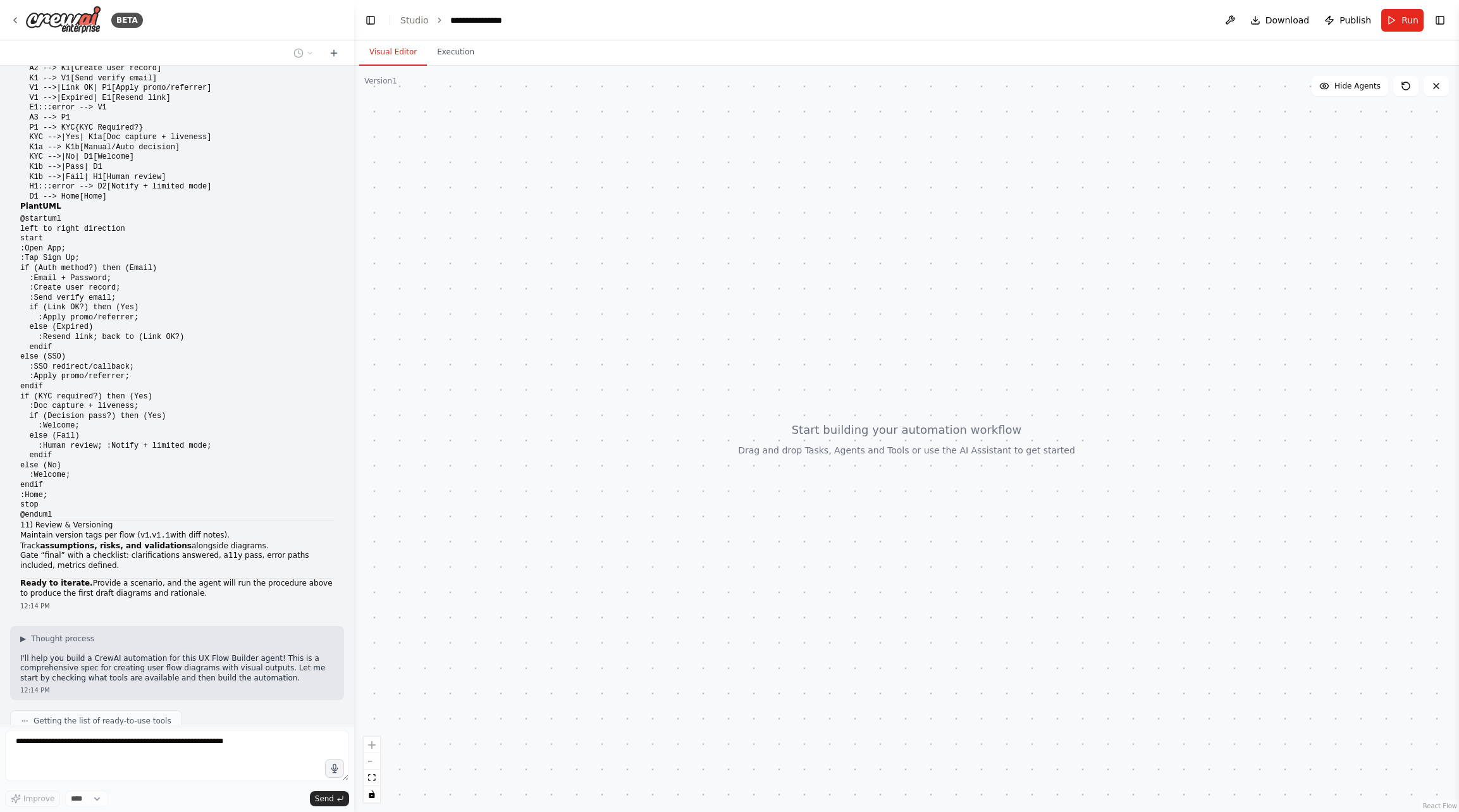
scroll to position [0, 0]
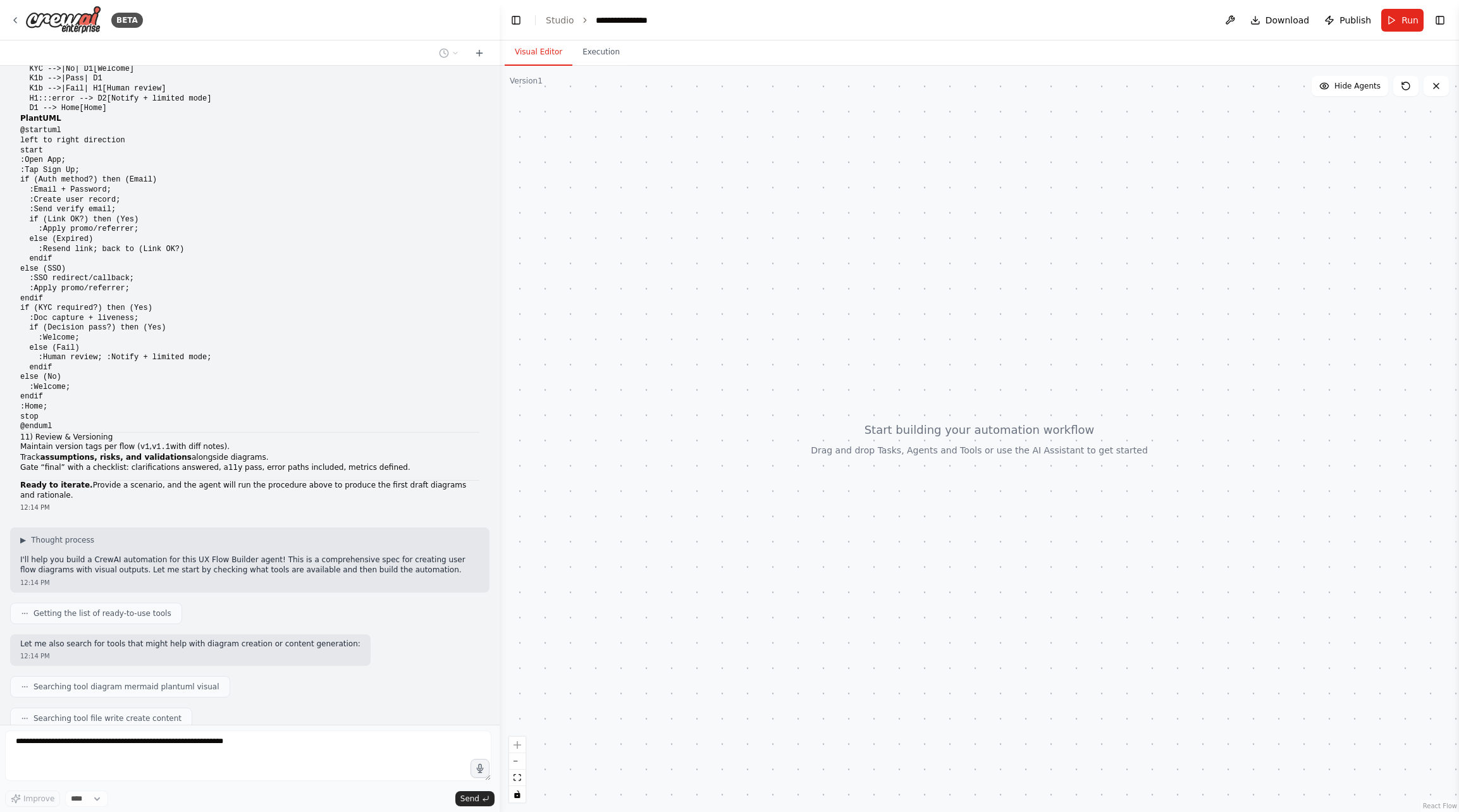
scroll to position [2027, 0]
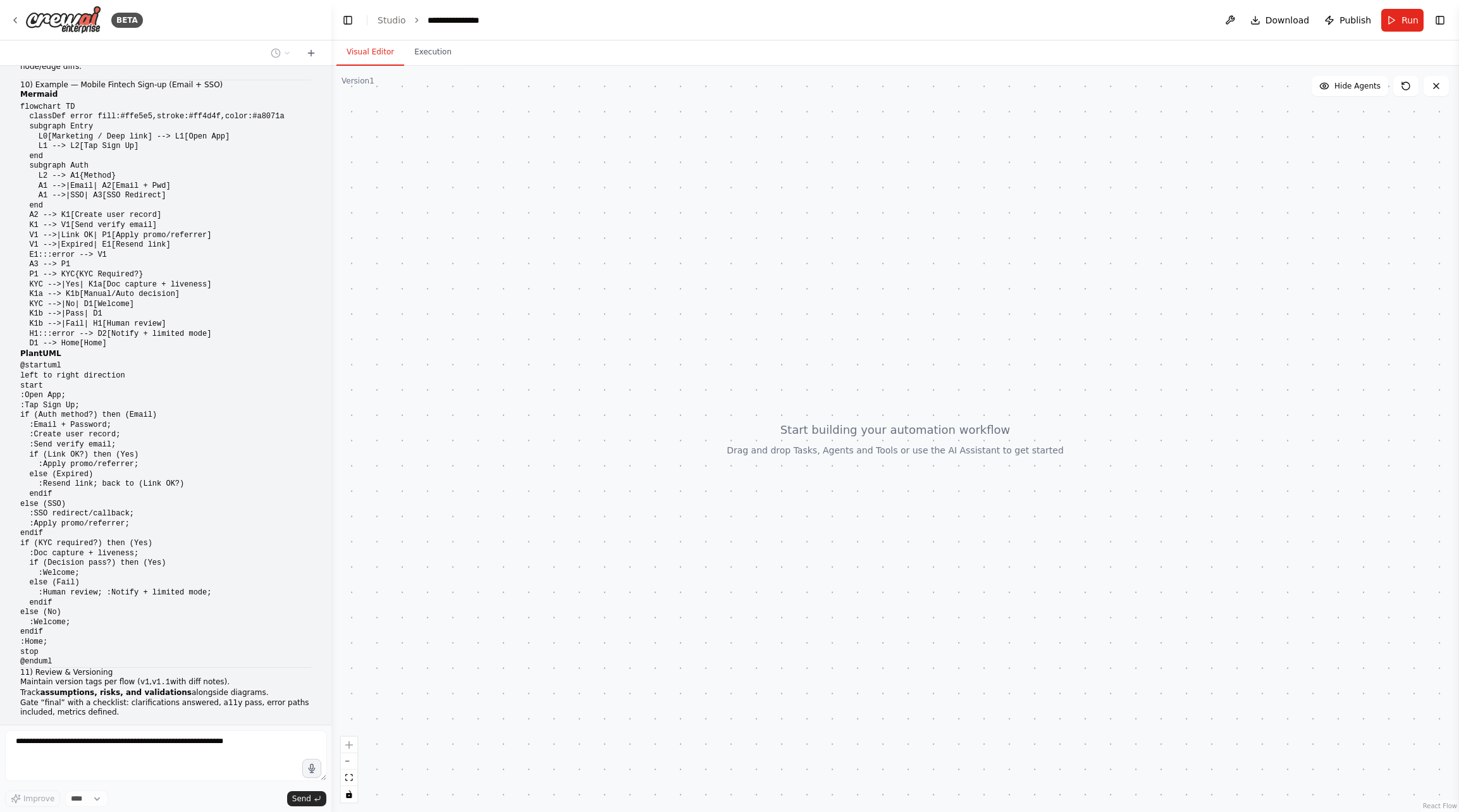
drag, startPoint x: 354, startPoint y: 630, endPoint x: 332, endPoint y: 625, distance: 22.6
click at [332, 625] on div "BETA Hello! I'm the CrewAI assistant. What kind of automation do you want to bu…" at bounding box center [729, 406] width 1459 height 812
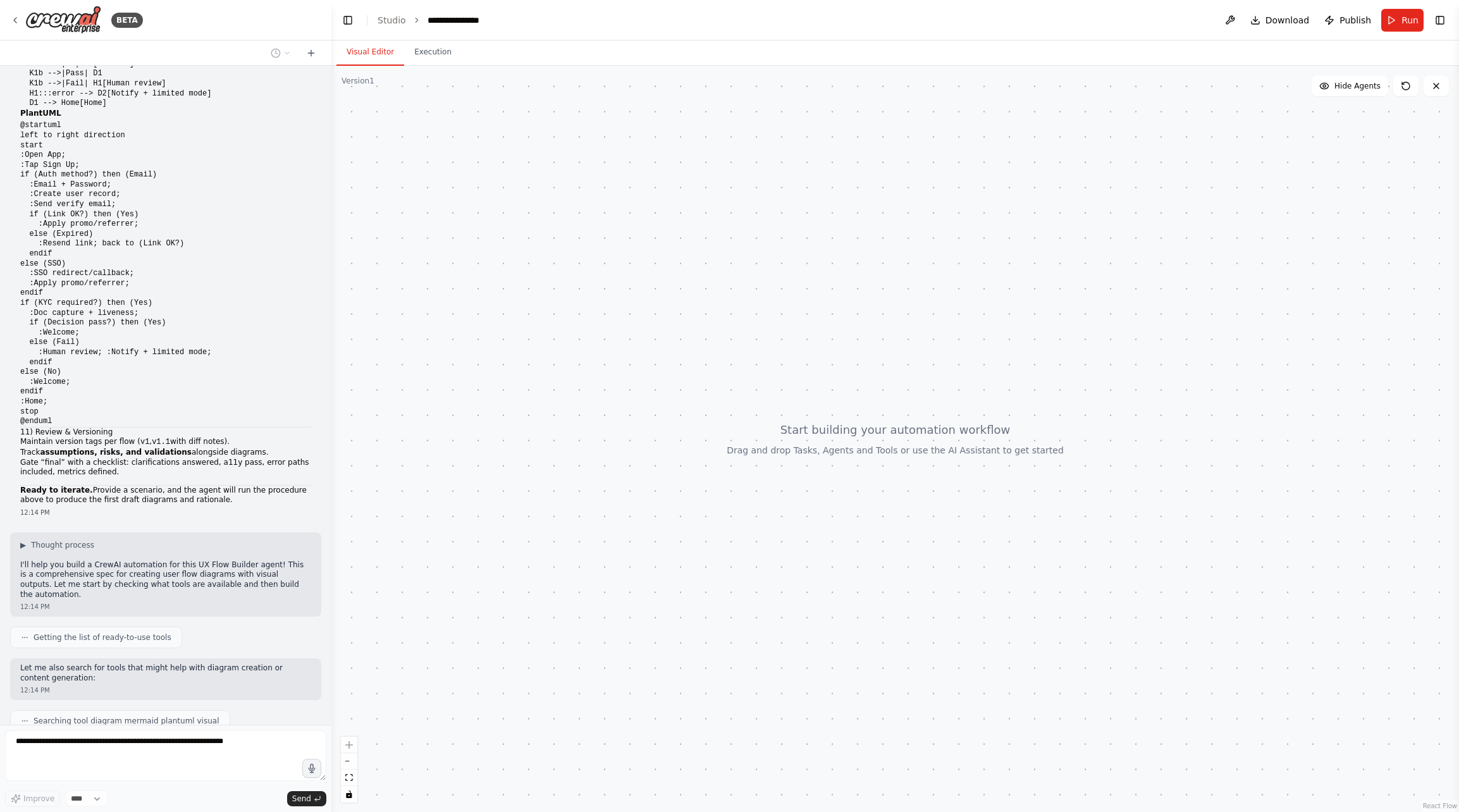
scroll to position [0, 0]
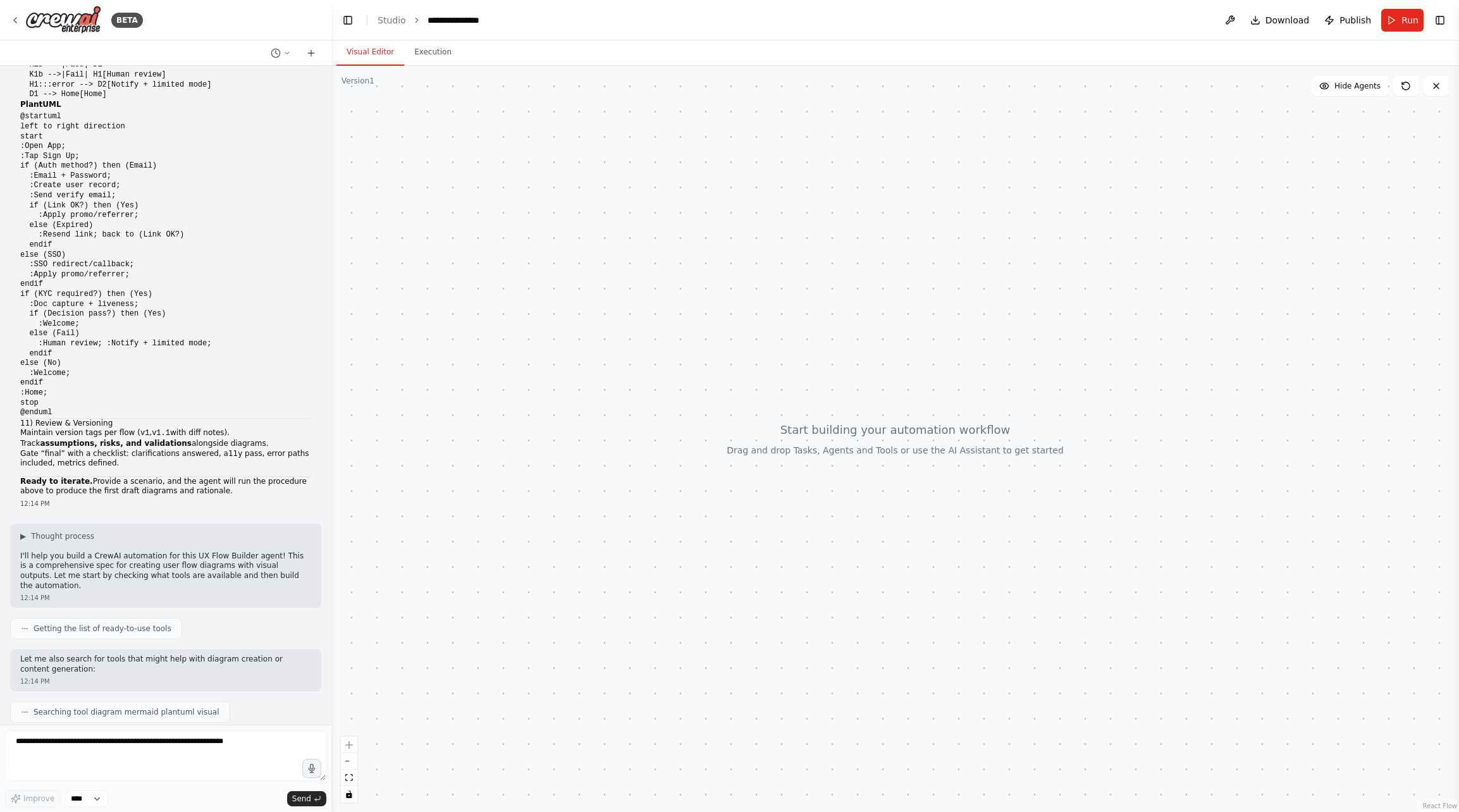
click at [286, 153] on pre "@startuml left to right direction start :Open App; :Tap Sign Up; if (Auth metho…" at bounding box center [165, 264] width 291 height 305
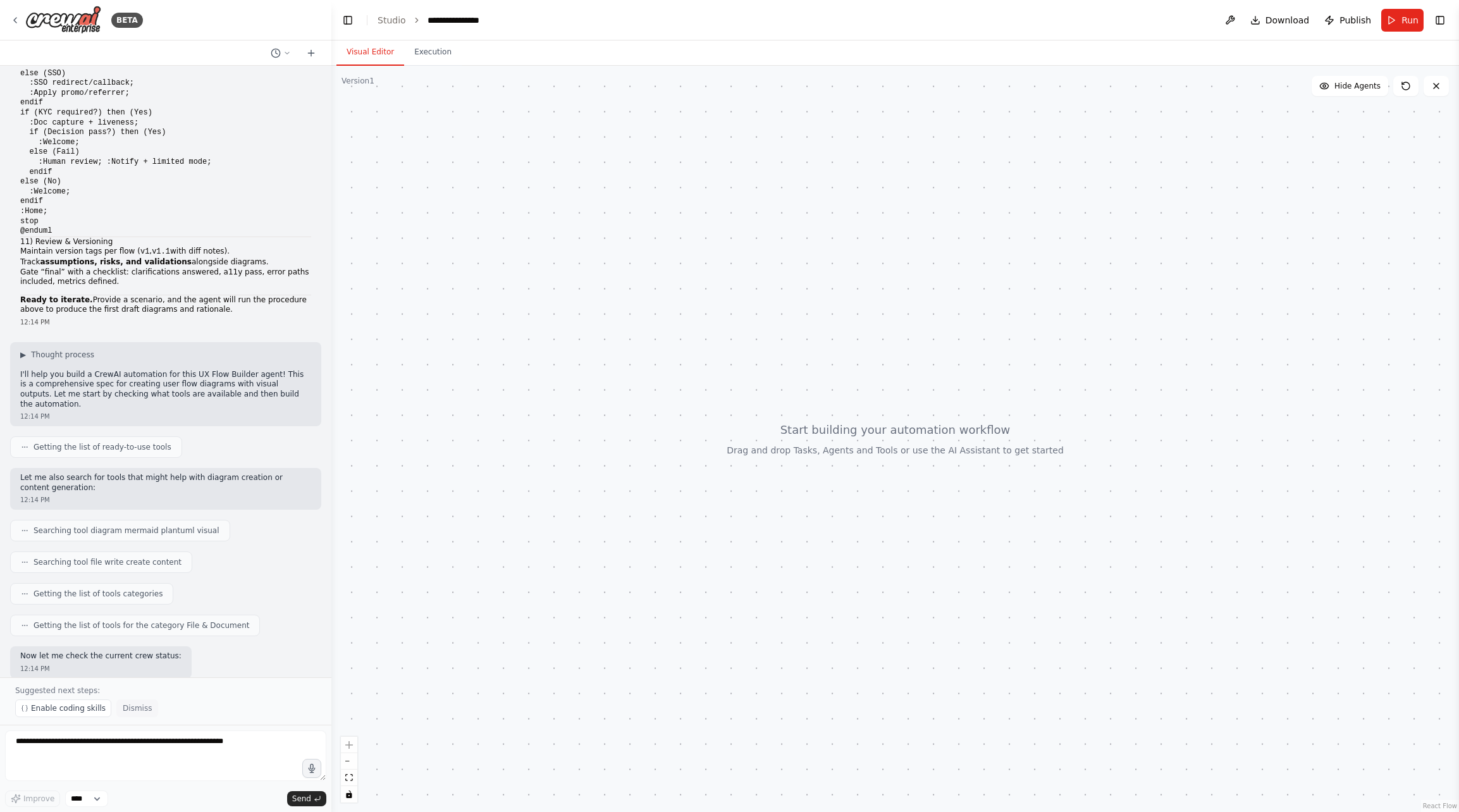
click at [138, 710] on span "Dismiss" at bounding box center [137, 708] width 29 height 10
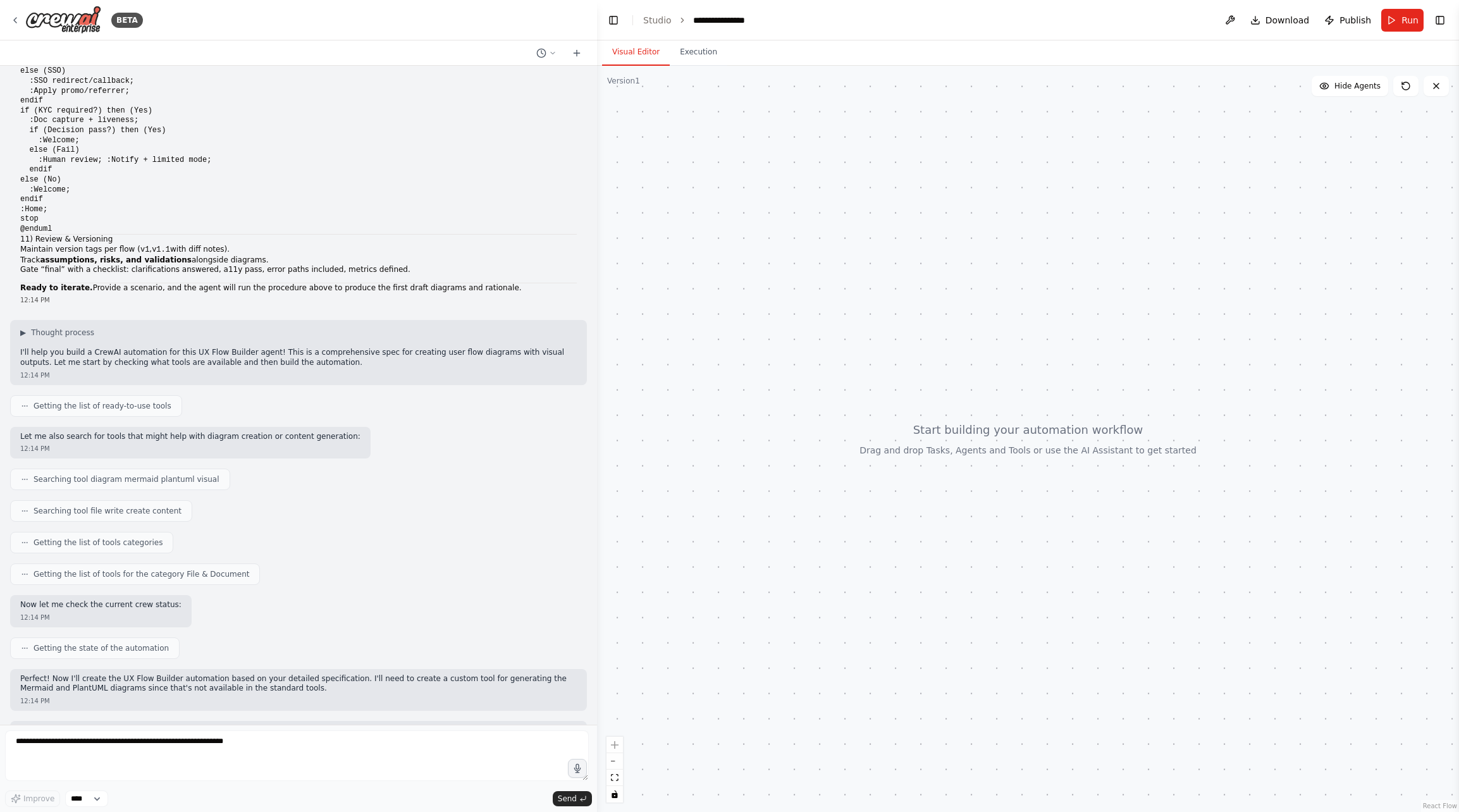
scroll to position [2214, 0]
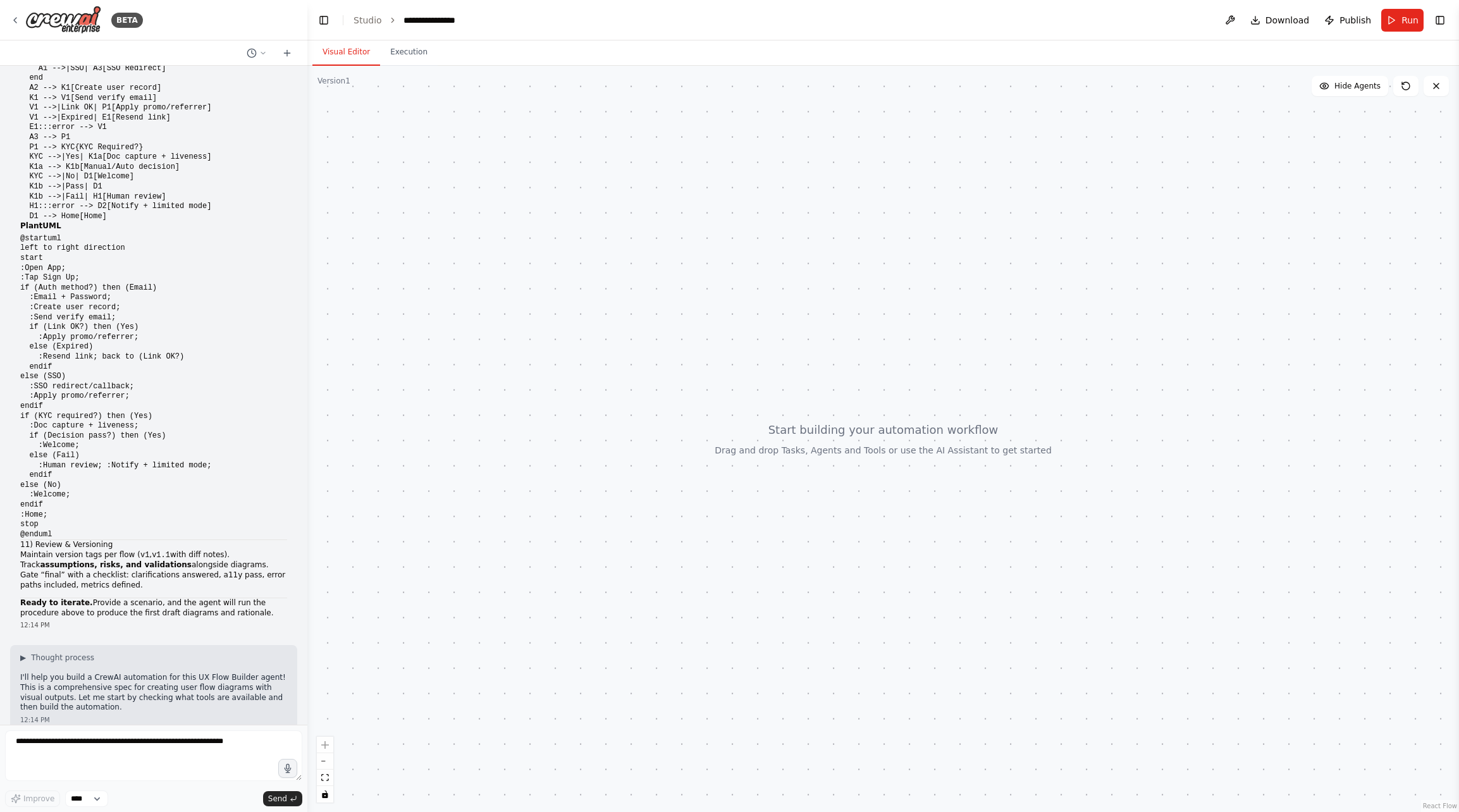
drag, startPoint x: 330, startPoint y: 421, endPoint x: 305, endPoint y: 459, distance: 45.5
click at [305, 459] on div "BETA Hello! I'm the CrewAI assistant. What kind of automation do you want to bu…" at bounding box center [729, 406] width 1459 height 812
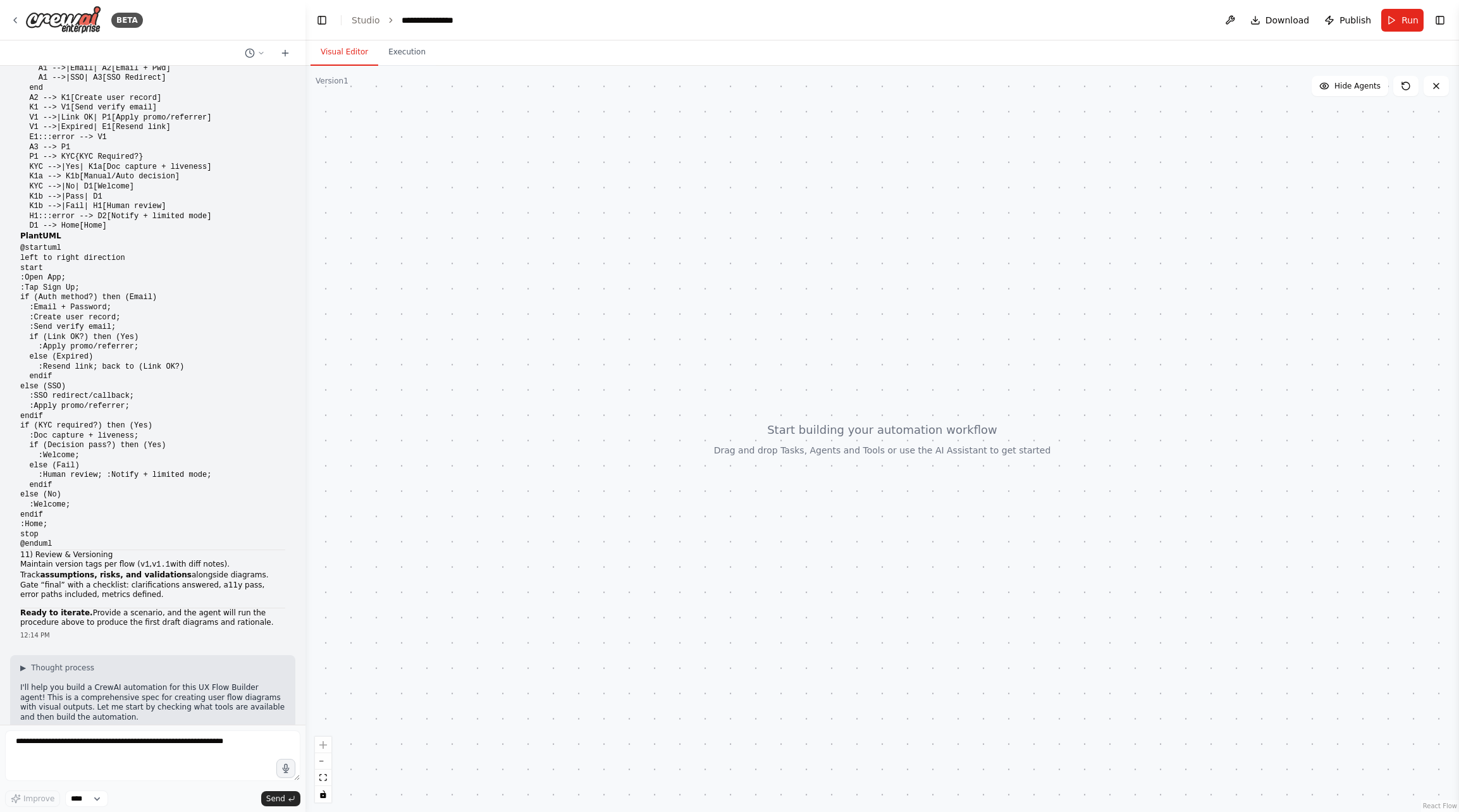
click at [1044, 34] on header "**********" at bounding box center [882, 20] width 1154 height 41
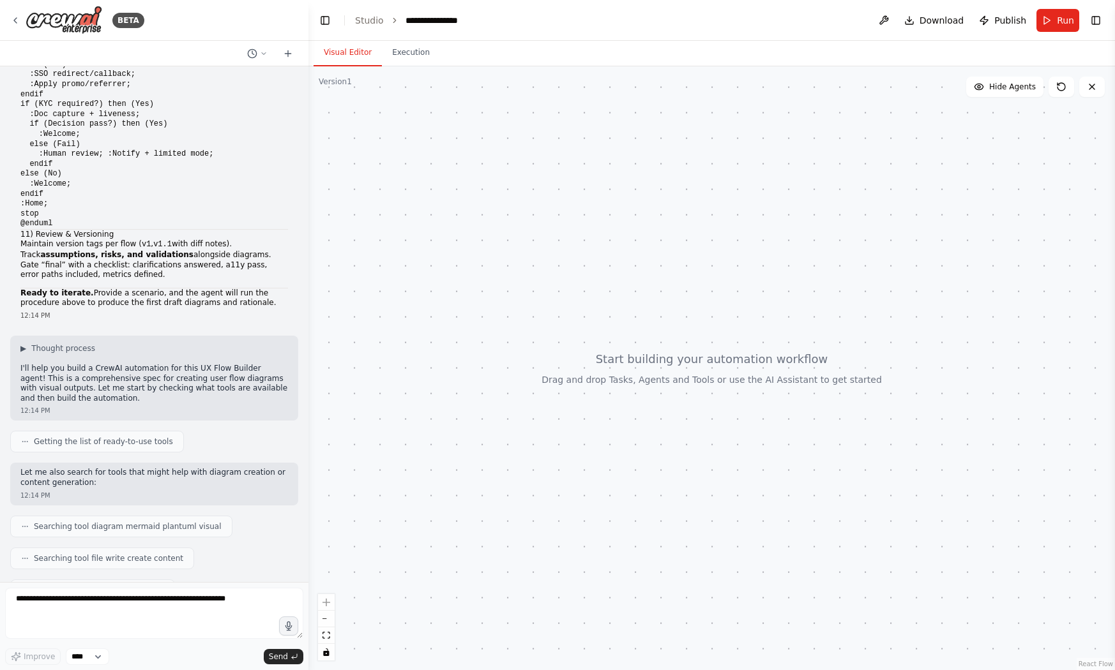
scroll to position [2711, 0]
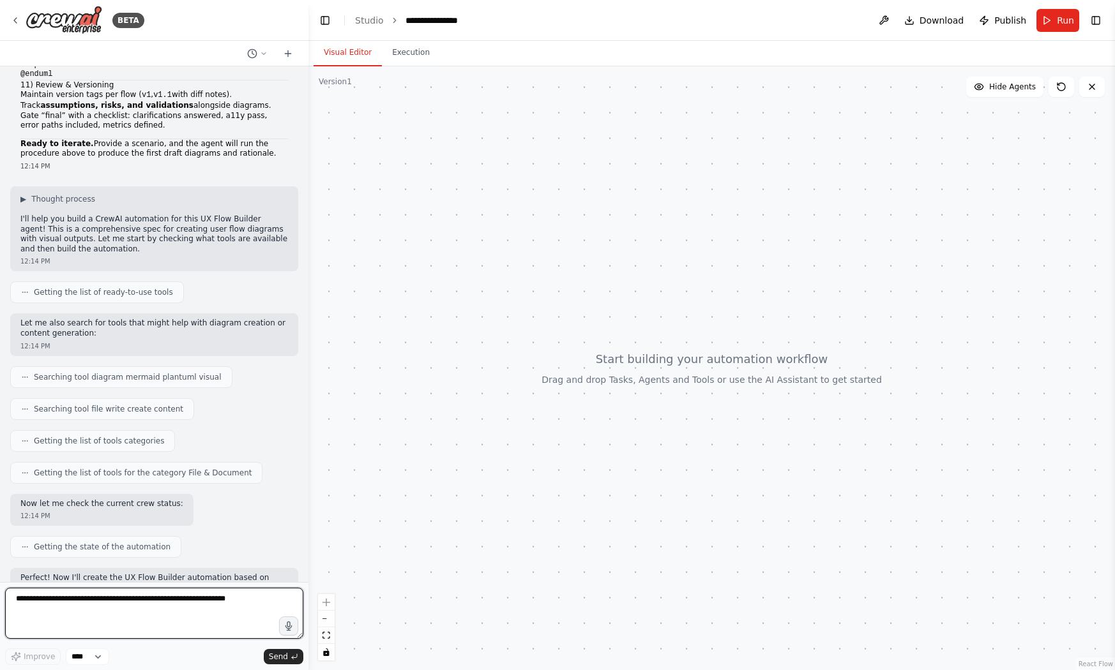
click at [197, 605] on textarea at bounding box center [154, 613] width 298 height 51
type textarea "*"
type textarea "**********"
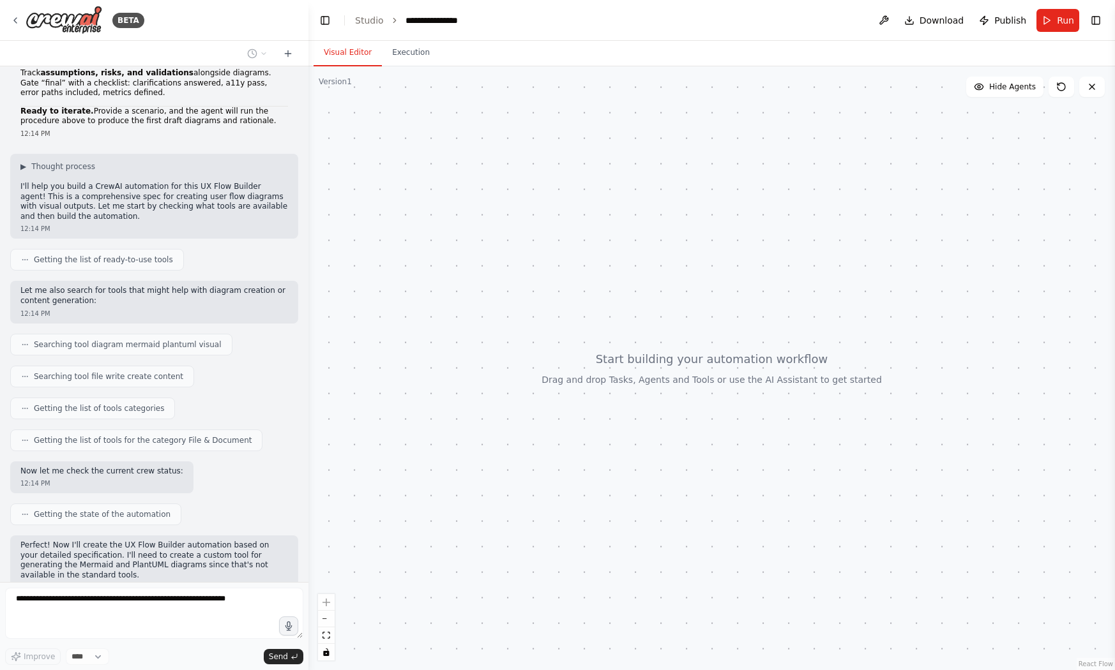
scroll to position [2786, 0]
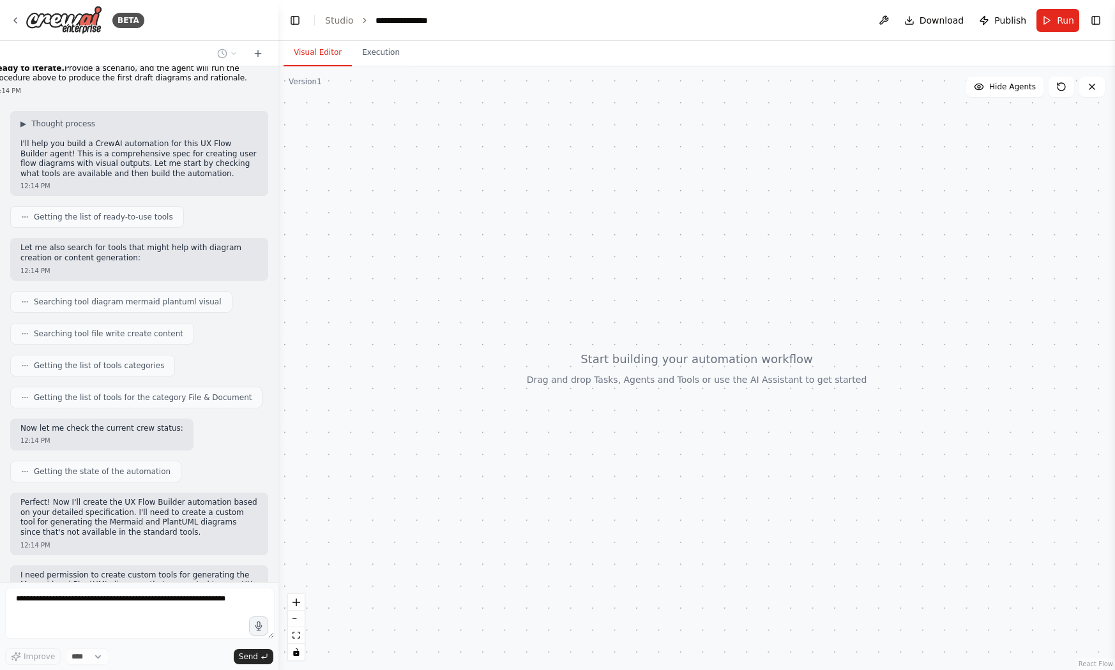
drag, startPoint x: 308, startPoint y: 393, endPoint x: 272, endPoint y: 393, distance: 35.8
click at [272, 393] on div "BETA Hello! I'm the CrewAI assistant. What kind of automation do you want to bu…" at bounding box center [557, 335] width 1115 height 670
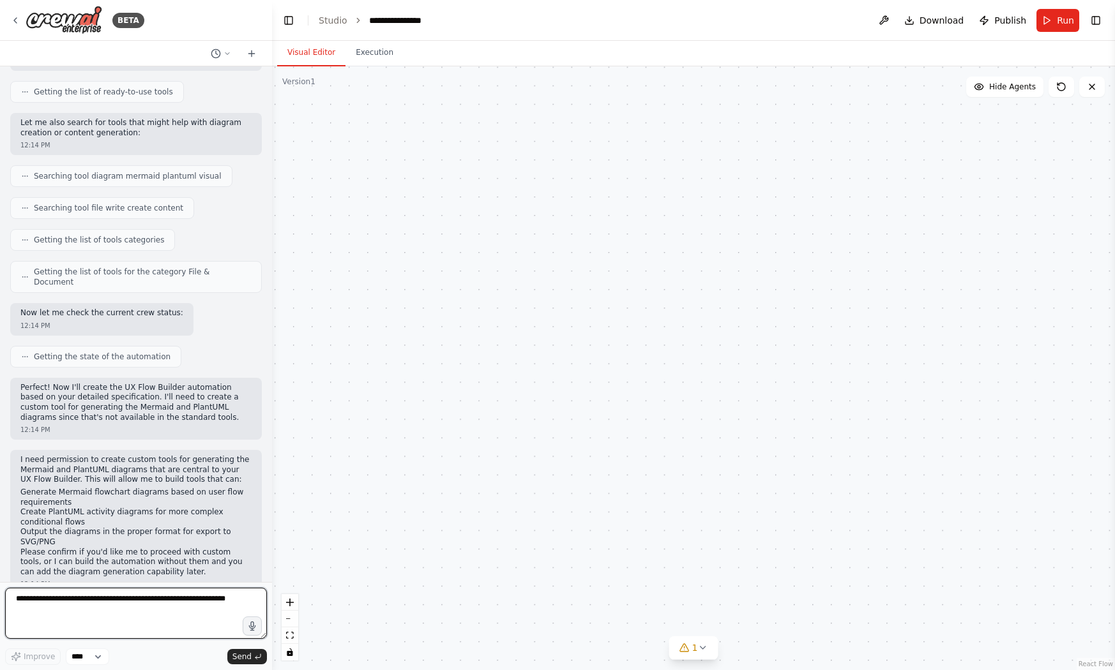
scroll to position [2995, 0]
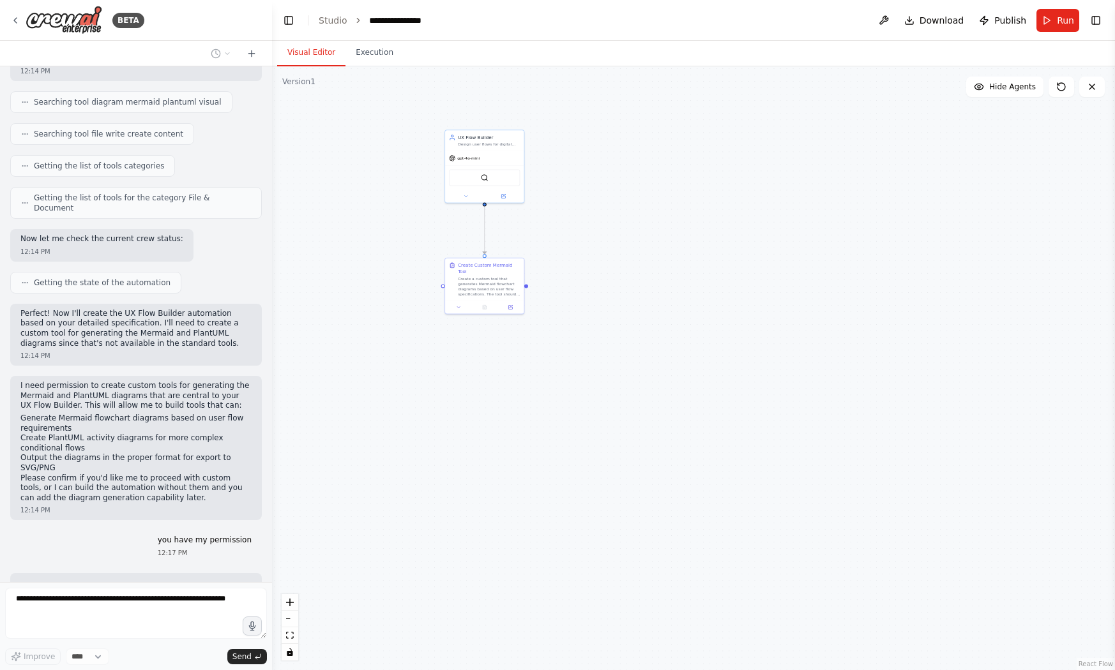
drag, startPoint x: 496, startPoint y: 221, endPoint x: 543, endPoint y: 343, distance: 130.6
click at [543, 343] on div ".deletable-edge-delete-btn { width: 20px; height: 20px; border: 0px solid #ffff…" at bounding box center [693, 368] width 843 height 604
click at [458, 199] on button at bounding box center [466, 201] width 36 height 8
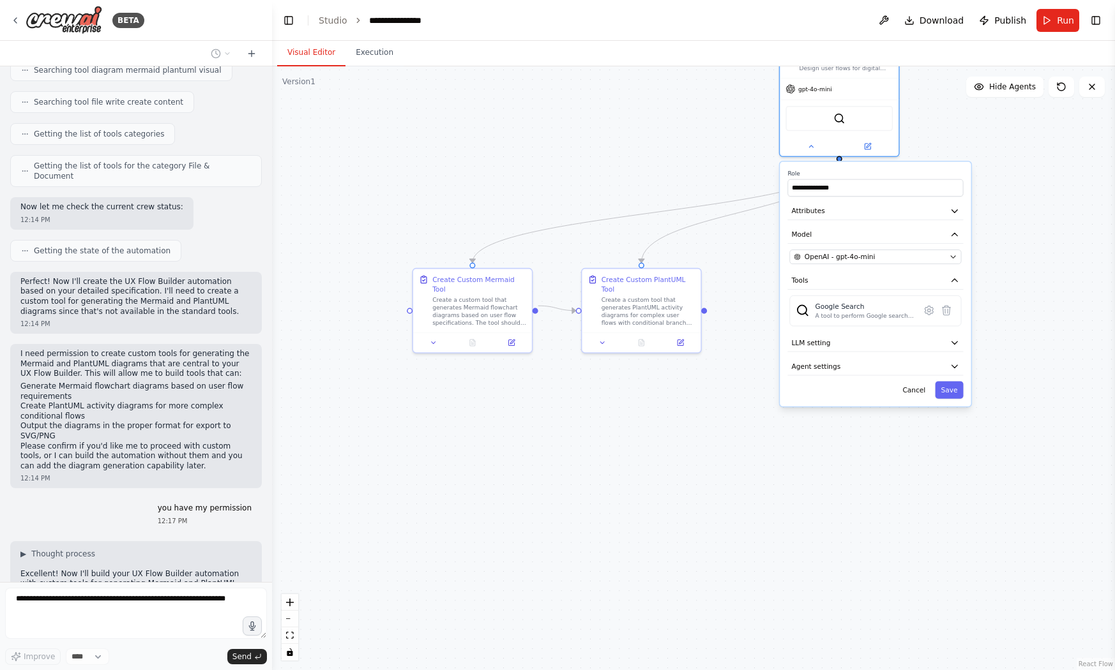
drag, startPoint x: 548, startPoint y: 197, endPoint x: 909, endPoint y: 170, distance: 361.7
click at [909, 170] on div "**********" at bounding box center [875, 284] width 191 height 245
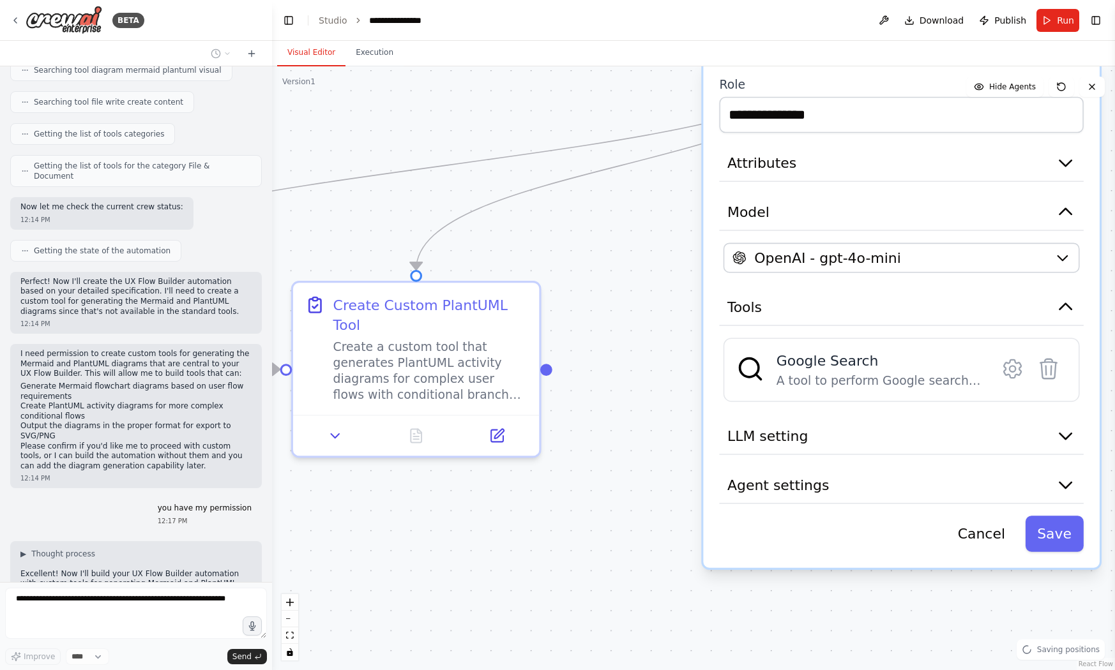
scroll to position [3059, 0]
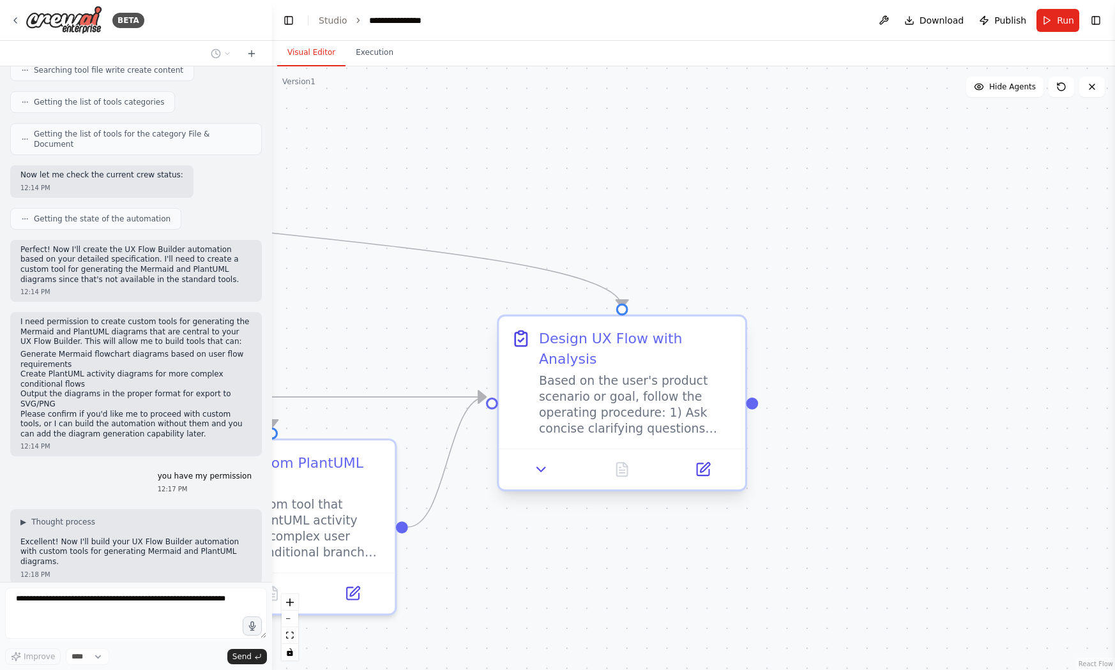
drag, startPoint x: 674, startPoint y: 398, endPoint x: 492, endPoint y: 438, distance: 186.2
click at [492, 438] on div "**********" at bounding box center [693, 368] width 843 height 604
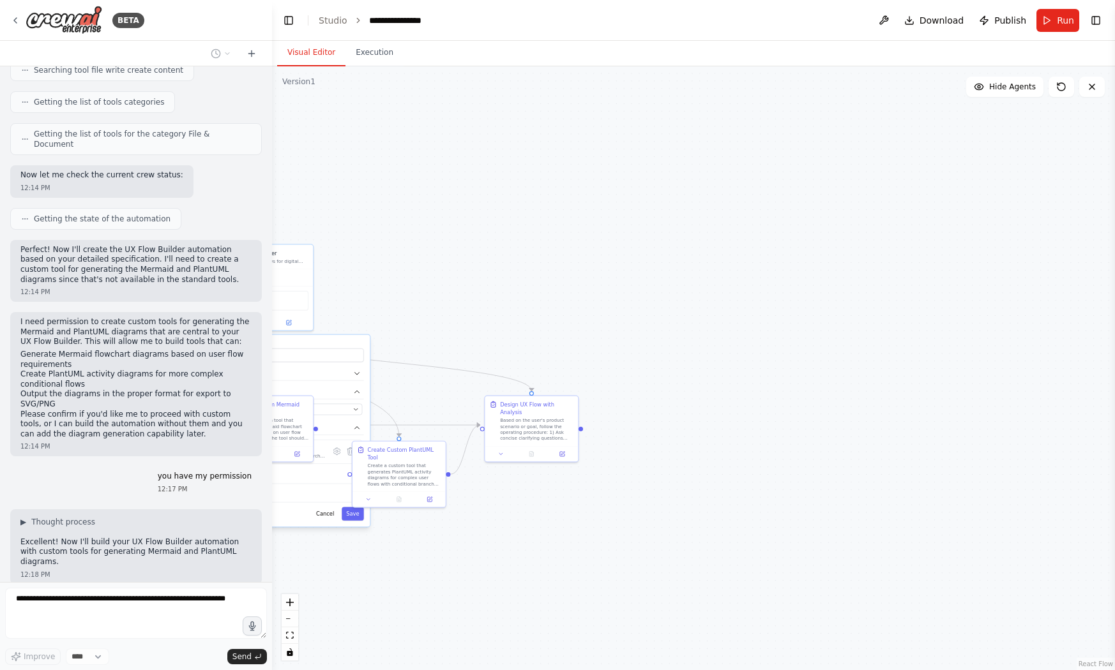
drag, startPoint x: 478, startPoint y: 314, endPoint x: 817, endPoint y: 294, distance: 339.6
click at [818, 294] on div "**********" at bounding box center [693, 368] width 843 height 604
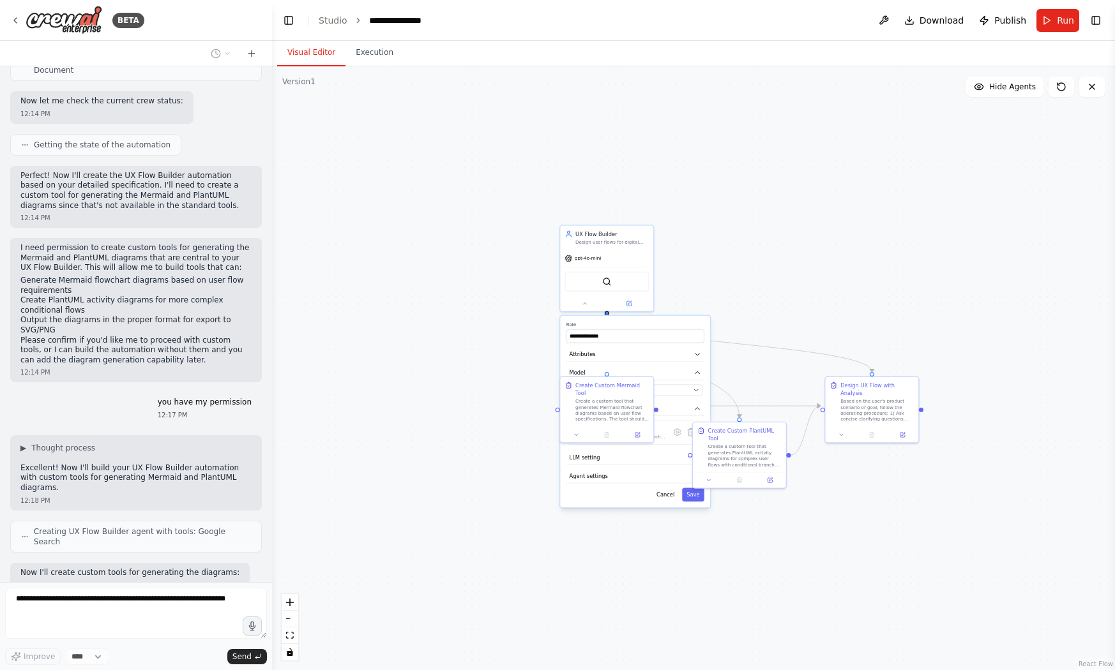
scroll to position [3143, 0]
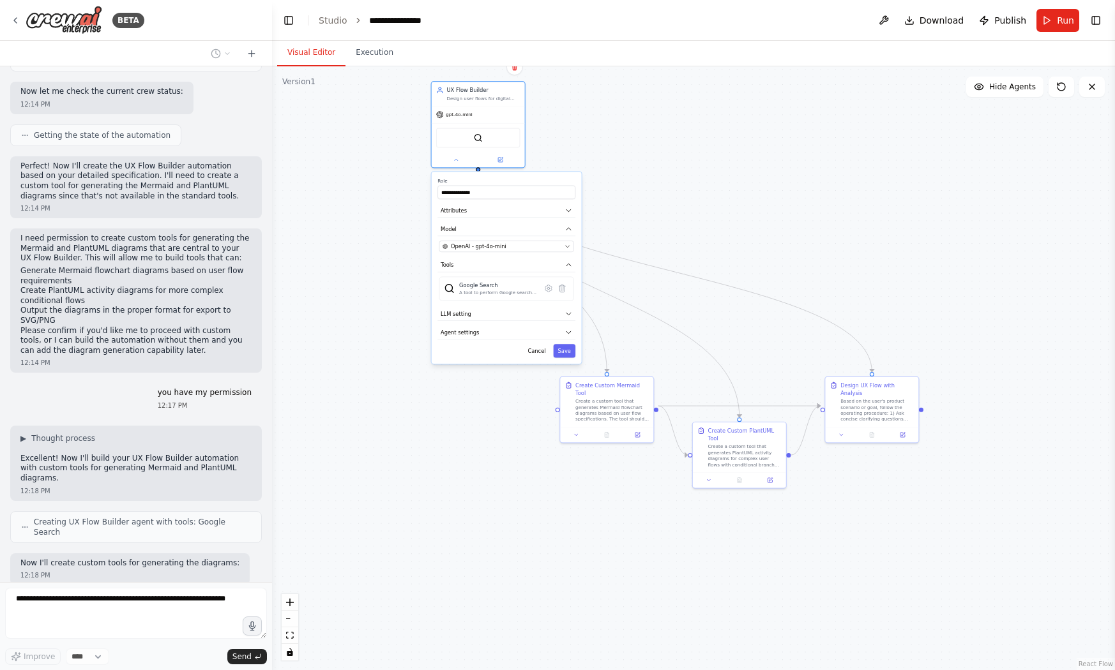
drag, startPoint x: 692, startPoint y: 326, endPoint x: 518, endPoint y: 203, distance: 213.5
click at [518, 184] on label "Role" at bounding box center [506, 181] width 138 height 6
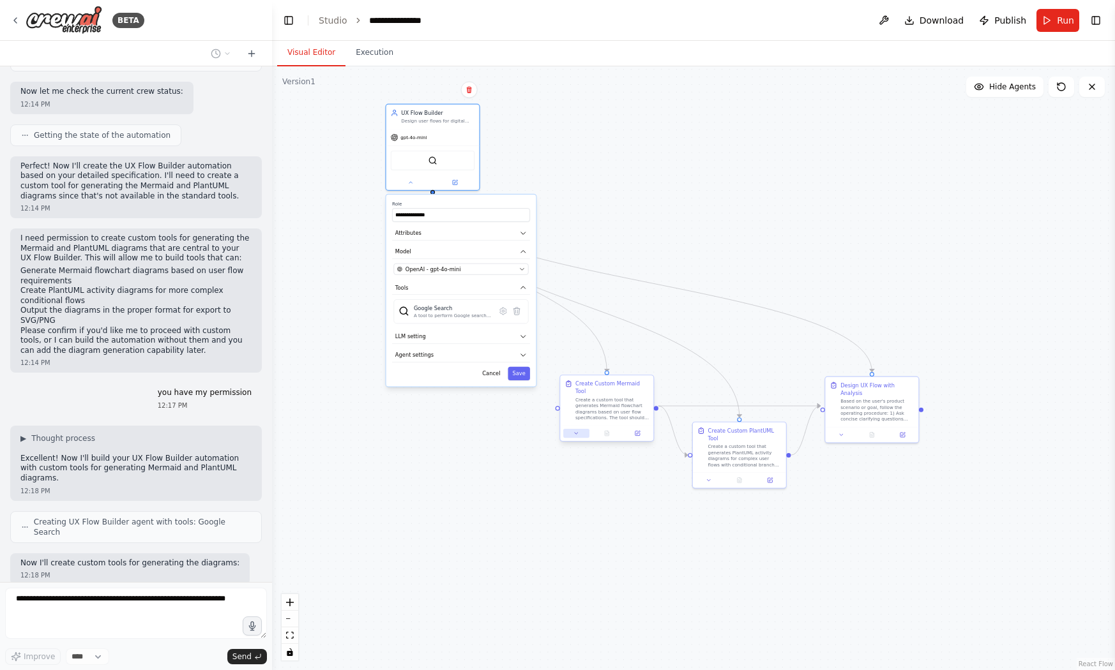
scroll to position [3175, 0]
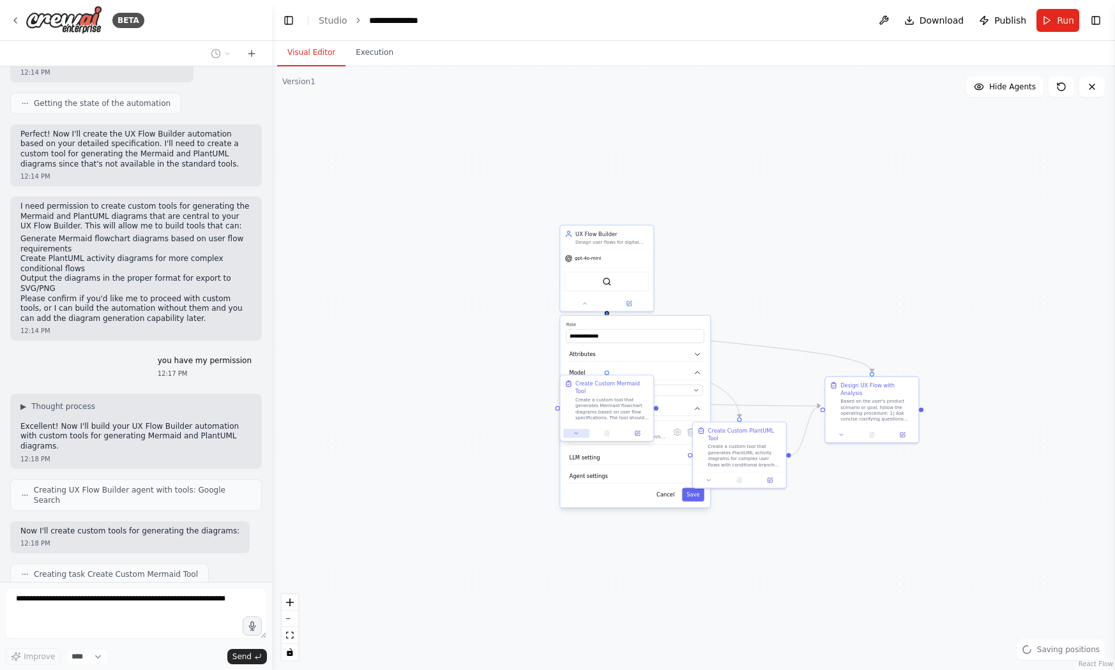
click at [576, 430] on icon at bounding box center [576, 433] width 6 height 6
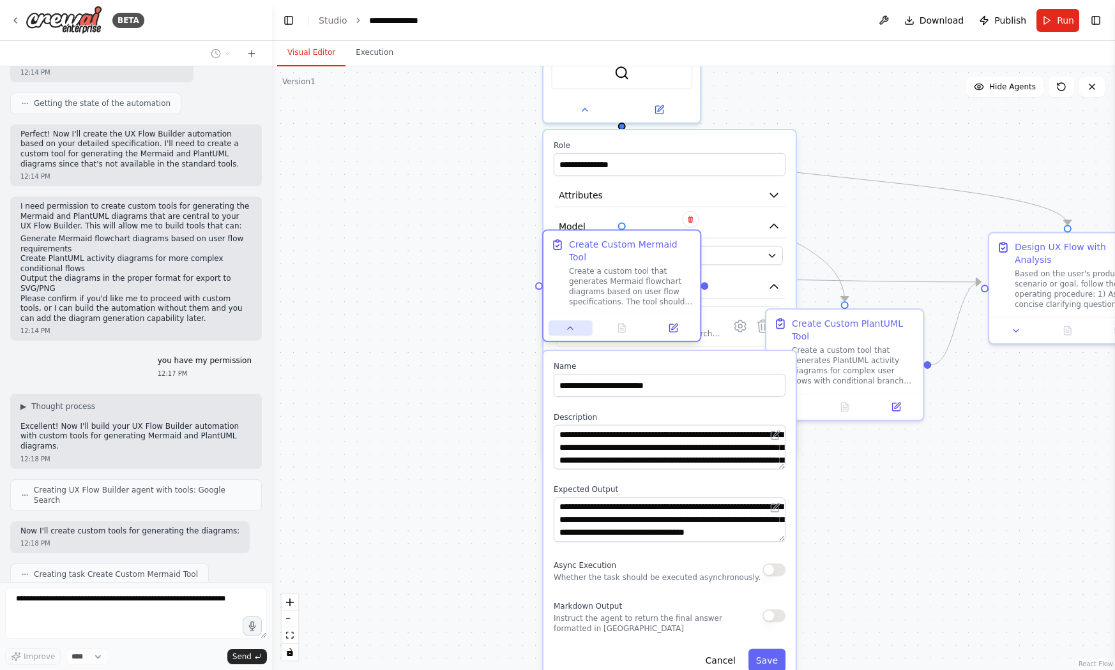
click at [574, 323] on icon at bounding box center [570, 328] width 10 height 10
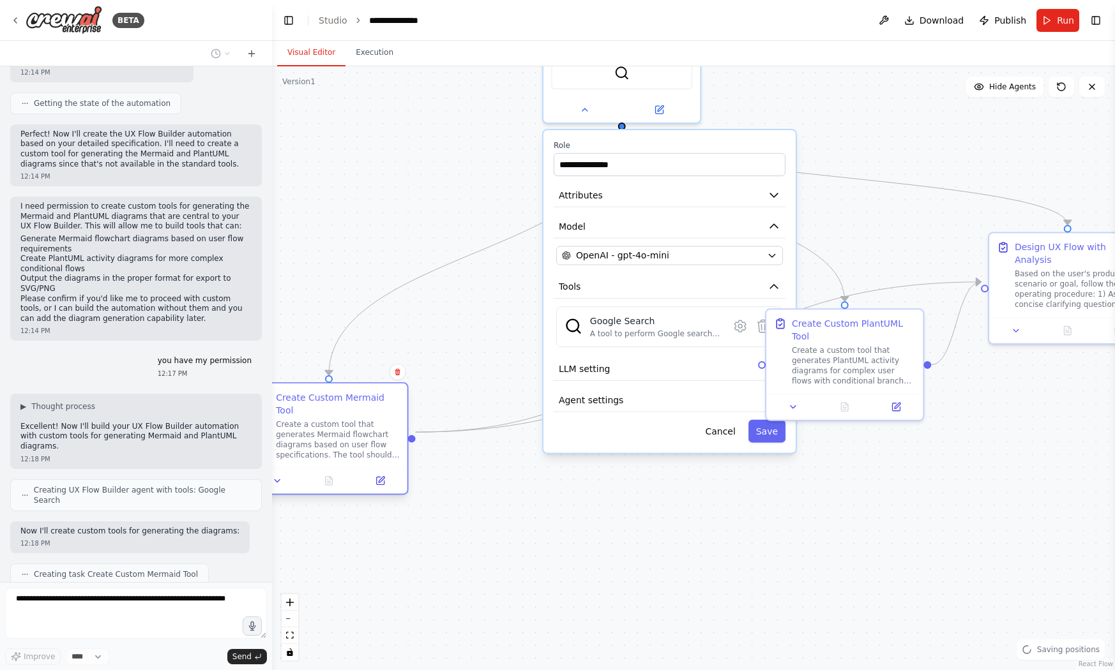
drag, startPoint x: 610, startPoint y: 247, endPoint x: 410, endPoint y: 518, distance: 337.0
click at [399, 417] on div "Create Custom Mermaid Tool" at bounding box center [337, 404] width 123 height 26
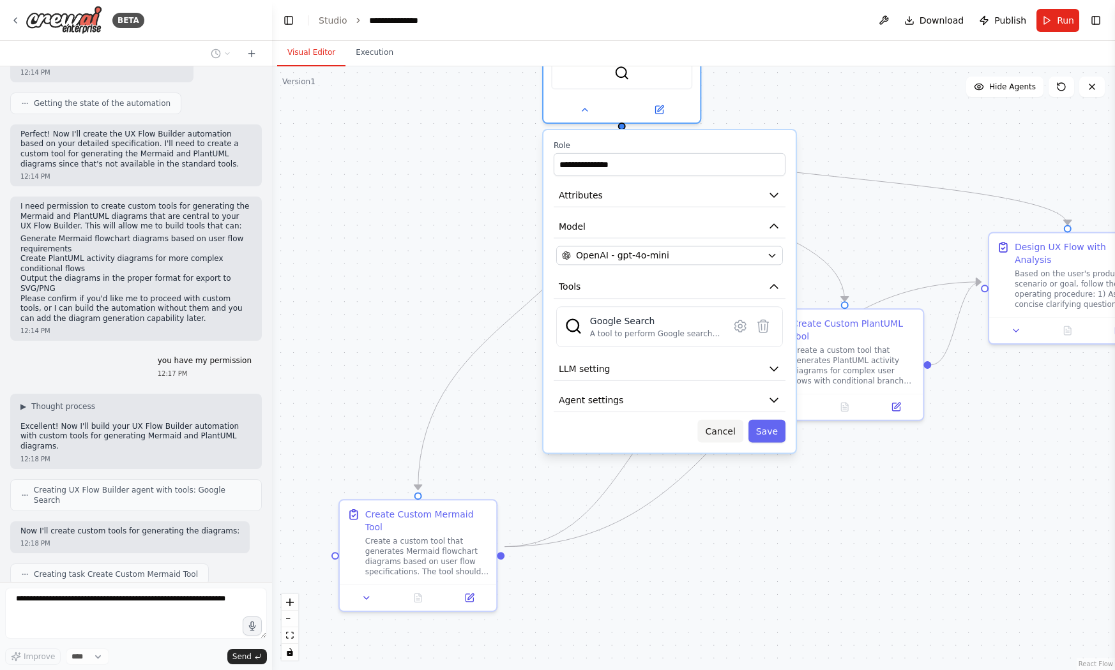
click at [716, 433] on button "Cancel" at bounding box center [720, 431] width 45 height 23
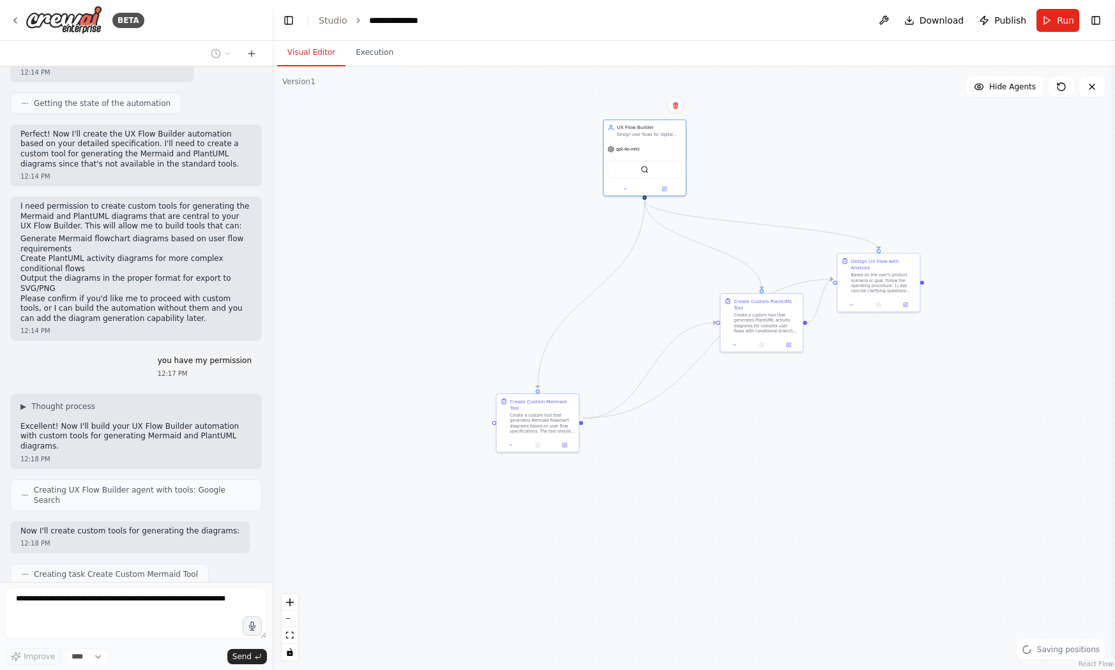
drag, startPoint x: 670, startPoint y: 276, endPoint x: 613, endPoint y: 338, distance: 84.1
click at [613, 338] on div ".deletable-edge-delete-btn { width: 20px; height: 20px; border: 0px solid #ffff…" at bounding box center [693, 368] width 843 height 604
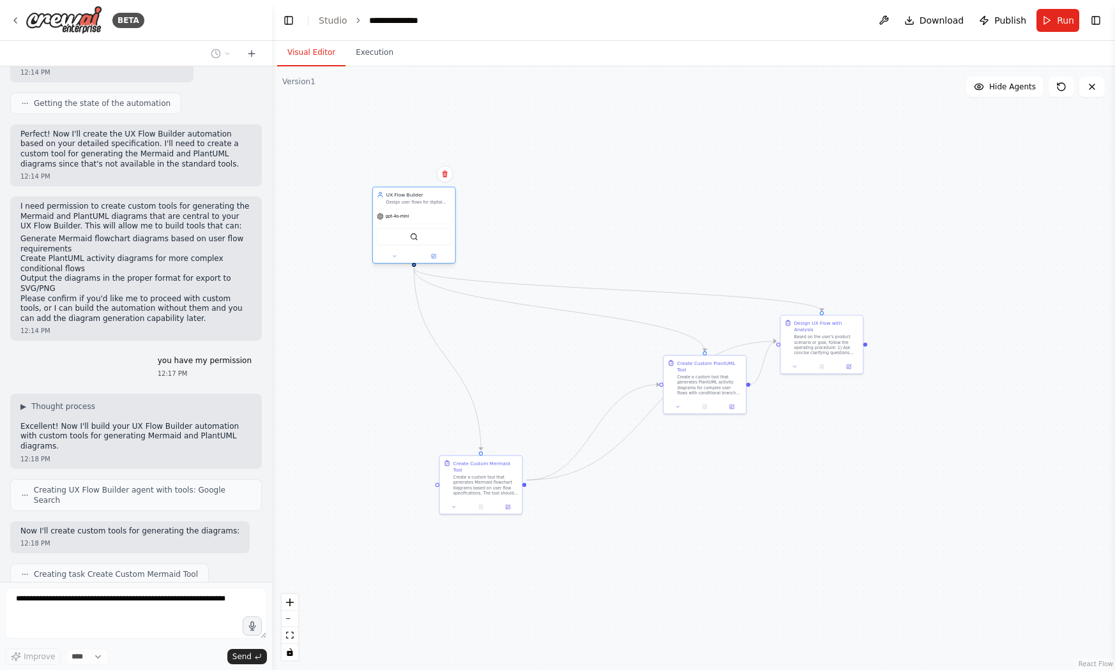
drag, startPoint x: 582, startPoint y: 186, endPoint x: 380, endPoint y: 191, distance: 202.5
click at [382, 191] on div "UX Flow Builder Design user flows for digital products by asking clarifying que…" at bounding box center [414, 198] width 82 height 21
drag, startPoint x: 487, startPoint y: 439, endPoint x: 480, endPoint y: 418, distance: 22.4
click at [527, 374] on div "Create a custom tool that generates Mermaid flowchart diagrams based on user fl…" at bounding box center [559, 363] width 65 height 21
click at [367, 259] on button at bounding box center [368, 256] width 38 height 8
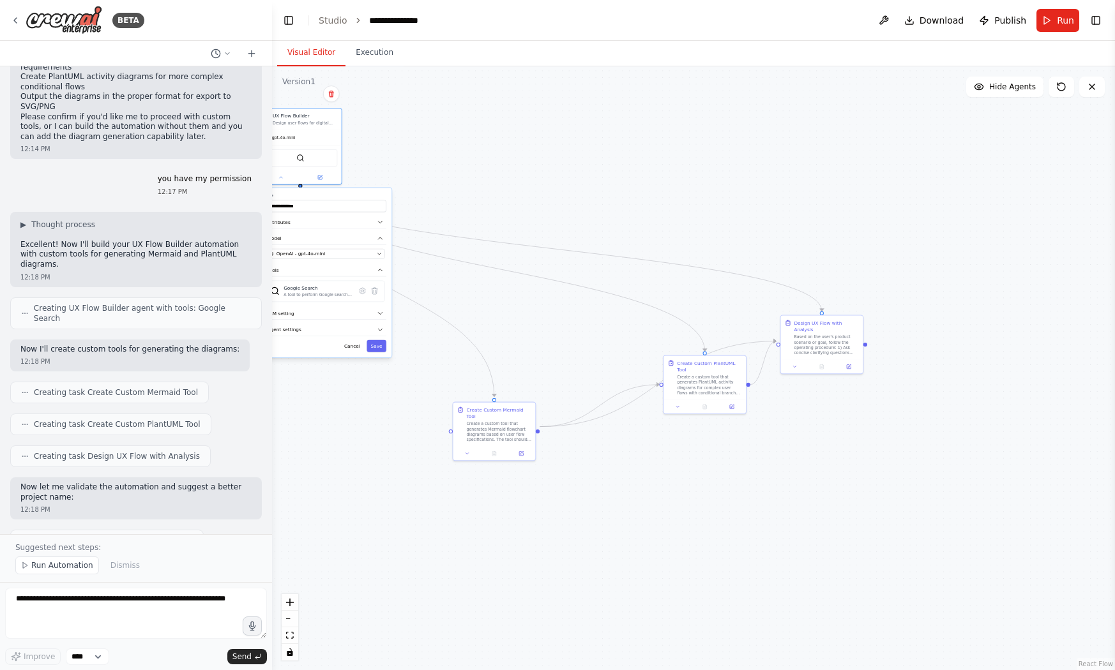
drag, startPoint x: 441, startPoint y: 273, endPoint x: 444, endPoint y: 197, distance: 76.1
click at [391, 197] on div "**********" at bounding box center [325, 272] width 132 height 169
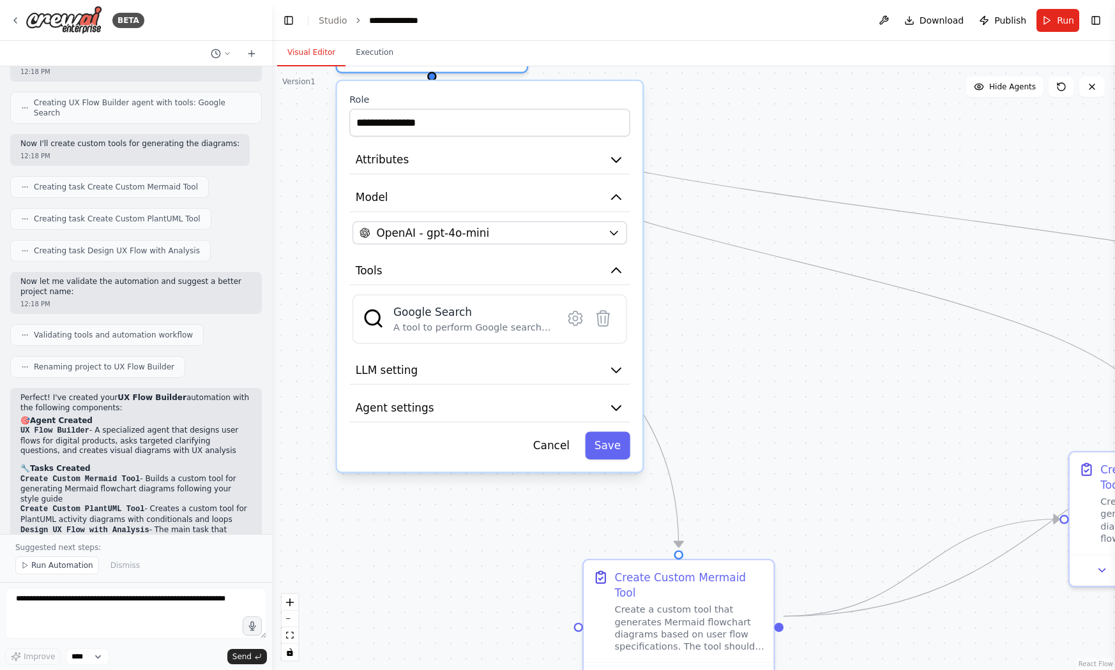
scroll to position [3572, 0]
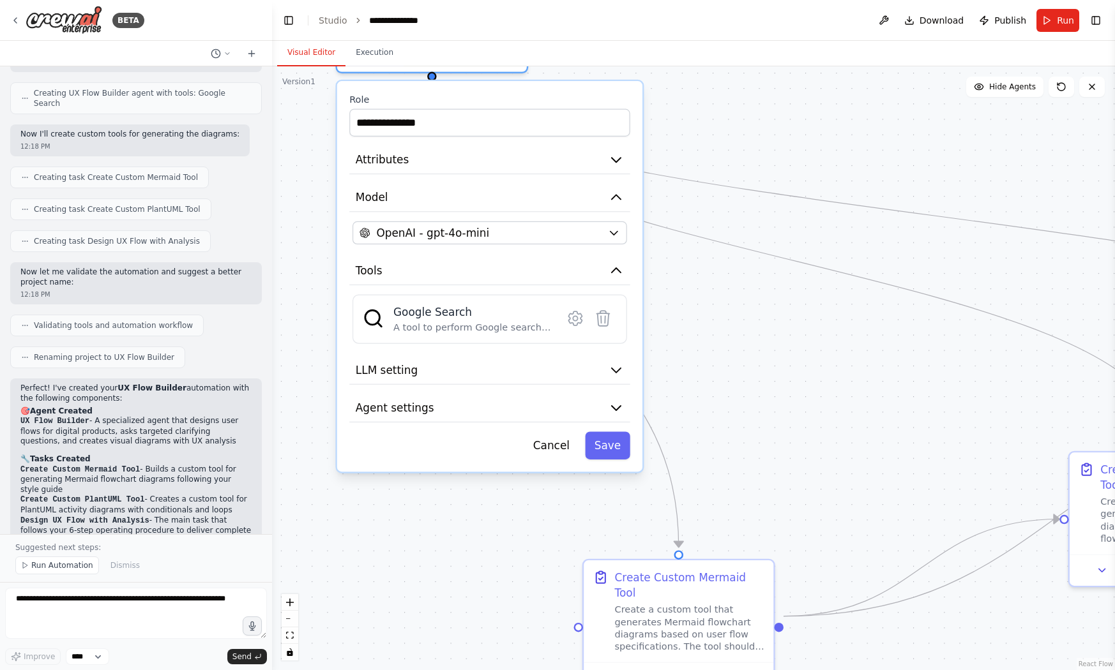
drag, startPoint x: 439, startPoint y: 482, endPoint x: 510, endPoint y: 531, distance: 85.4
click at [510, 531] on div "**********" at bounding box center [693, 368] width 843 height 604
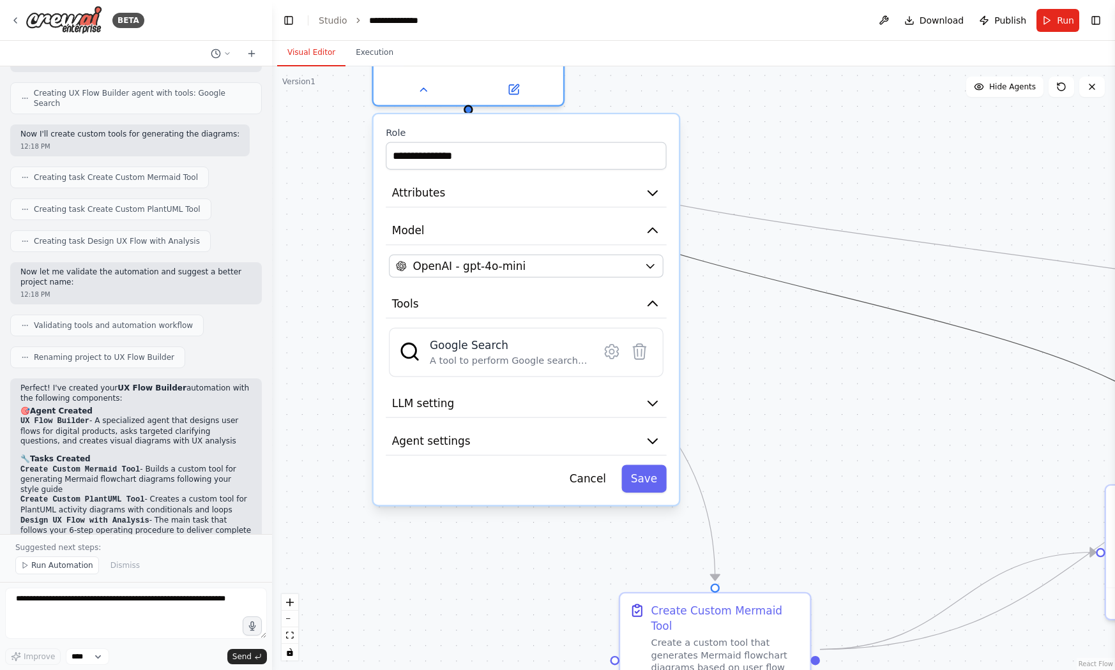
click at [804, 282] on icon "Edge from 1ba7d23a-2c24-4993-b919-dbc8757b5cf9 to 060c7b2d-f26e-4177-bb8b-78256…" at bounding box center [834, 294] width 732 height 361
click at [708, 427] on div "**********" at bounding box center [693, 368] width 843 height 604
click at [589, 473] on button "Cancel" at bounding box center [587, 478] width 55 height 27
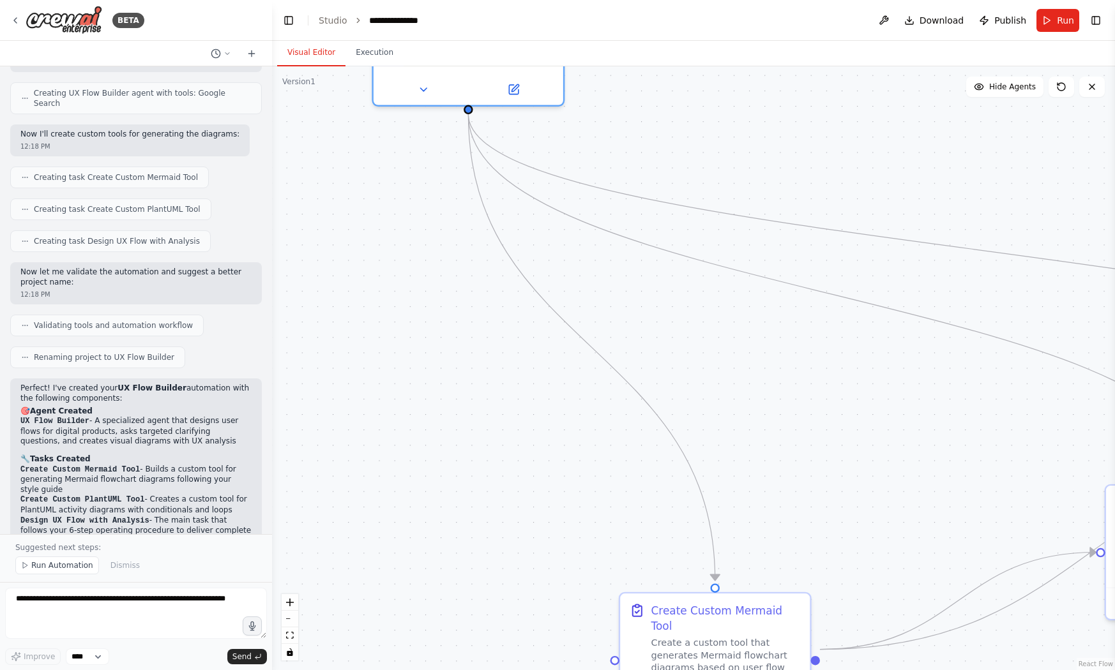
click at [762, 397] on div ".deletable-edge-delete-btn { width: 20px; height: 20px; border: 0px solid #ffff…" at bounding box center [693, 368] width 843 height 604
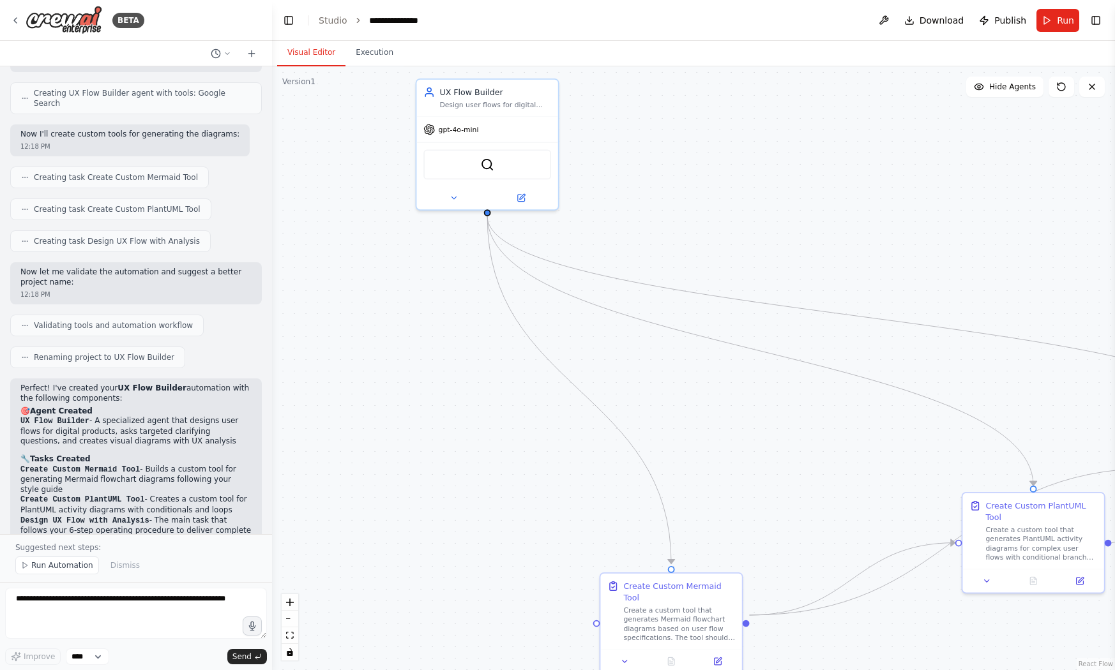
drag, startPoint x: 516, startPoint y: 529, endPoint x: 594, endPoint y: 353, distance: 192.9
click at [595, 352] on div ".deletable-edge-delete-btn { width: 20px; height: 20px; border: 0px solid #ffff…" at bounding box center [693, 368] width 843 height 604
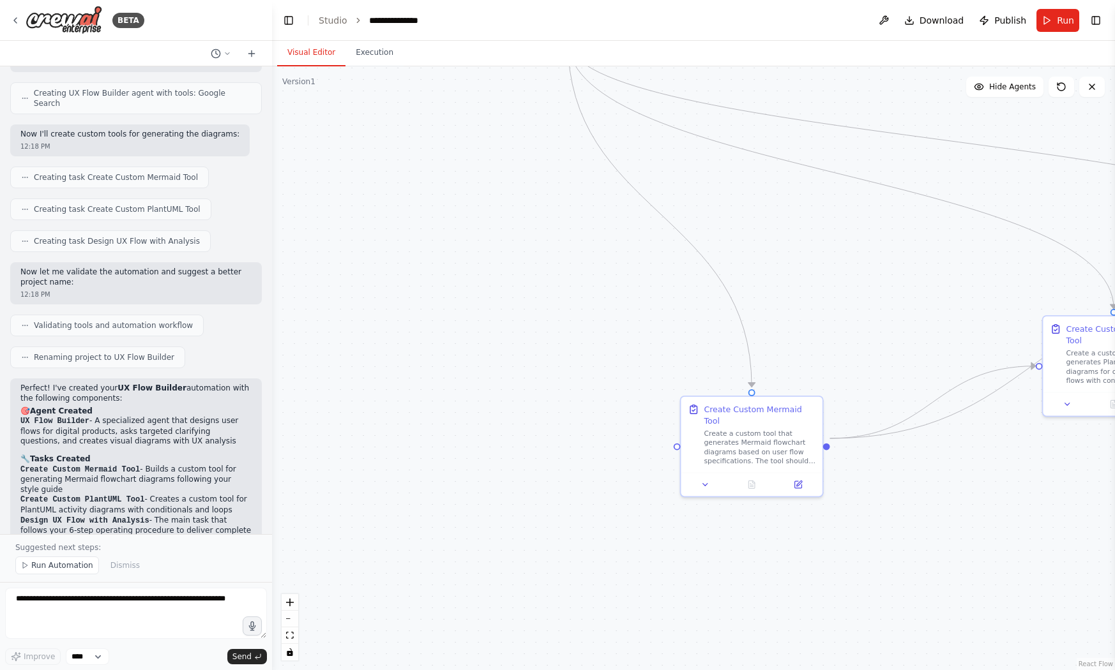
scroll to position [0, 0]
click at [87, 571] on button "Run Automation" at bounding box center [57, 566] width 84 height 18
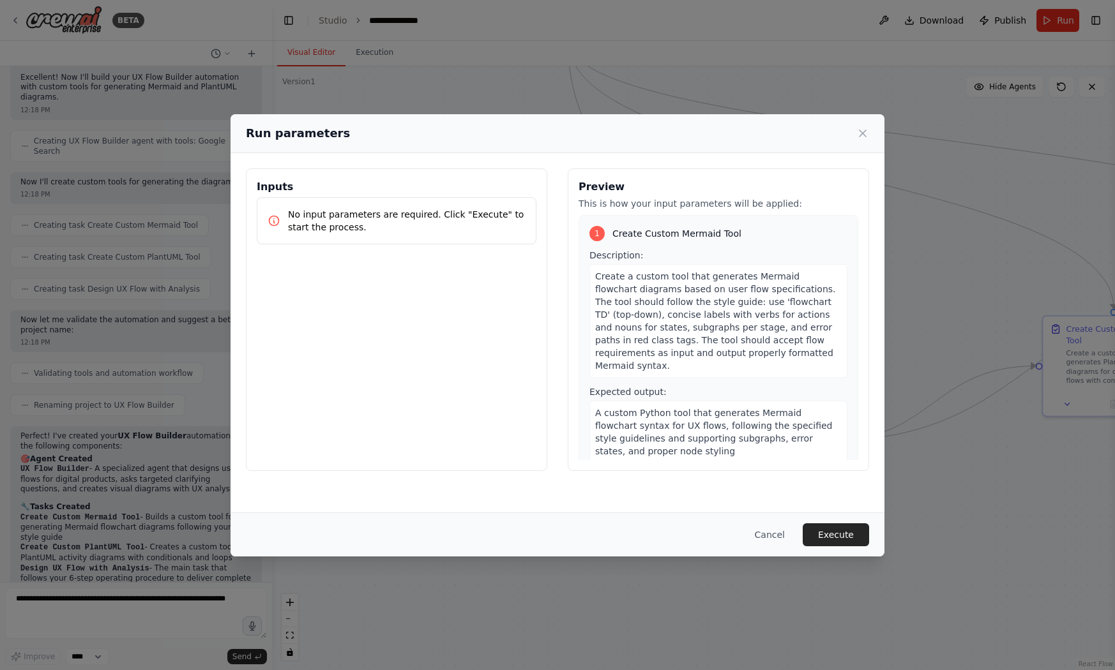
click at [421, 354] on div "Inputs No input parameters are required. Click "Execute" to start the process." at bounding box center [396, 320] width 301 height 303
drag, startPoint x: 340, startPoint y: 205, endPoint x: 447, endPoint y: 237, distance: 111.9
click at [448, 237] on div "No input parameters are required. Click "Execute" to start the process." at bounding box center [397, 220] width 280 height 47
click at [447, 237] on div "No input parameters are required. Click "Execute" to start the process." at bounding box center [397, 220] width 280 height 47
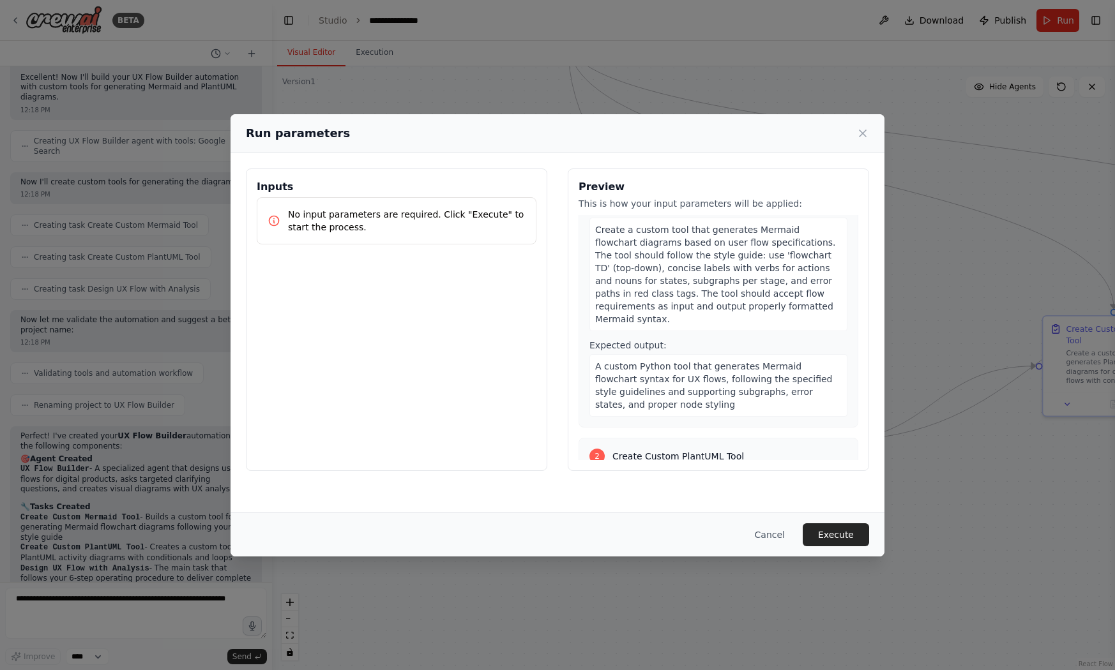
scroll to position [0, 0]
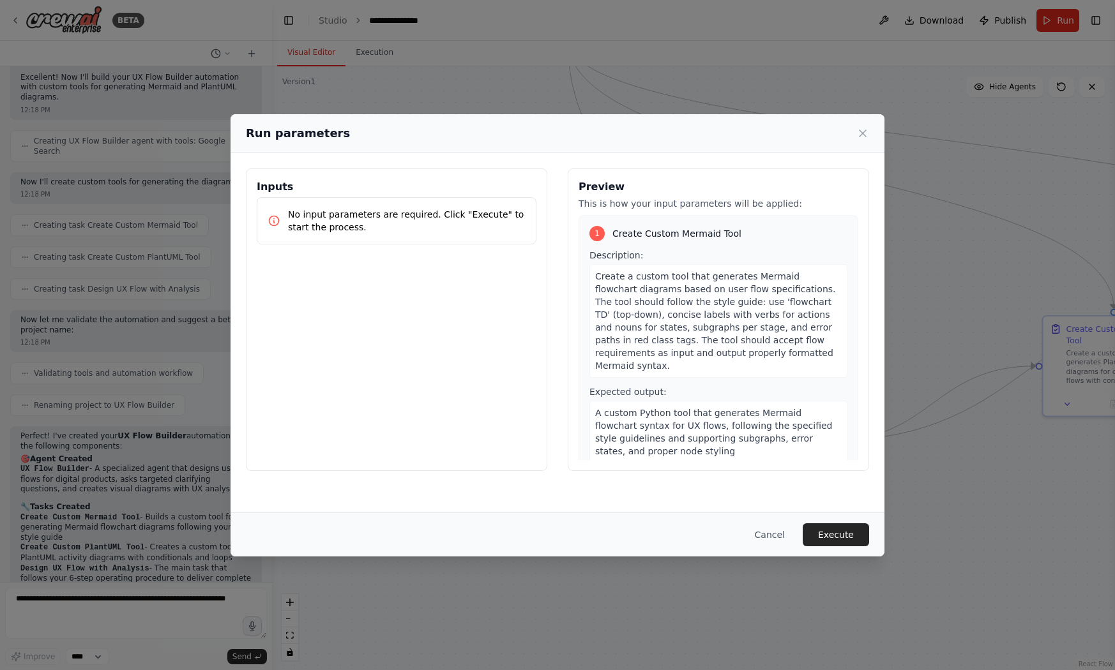
click at [769, 303] on span "Create a custom tool that generates Mermaid flowchart diagrams based on user fl…" at bounding box center [715, 321] width 241 height 100
drag, startPoint x: 675, startPoint y: 236, endPoint x: 815, endPoint y: 258, distance: 142.2
click at [815, 256] on div "1 Create Custom Mermaid Tool Description: Create a custom tool that generates M…" at bounding box center [719, 344] width 280 height 259
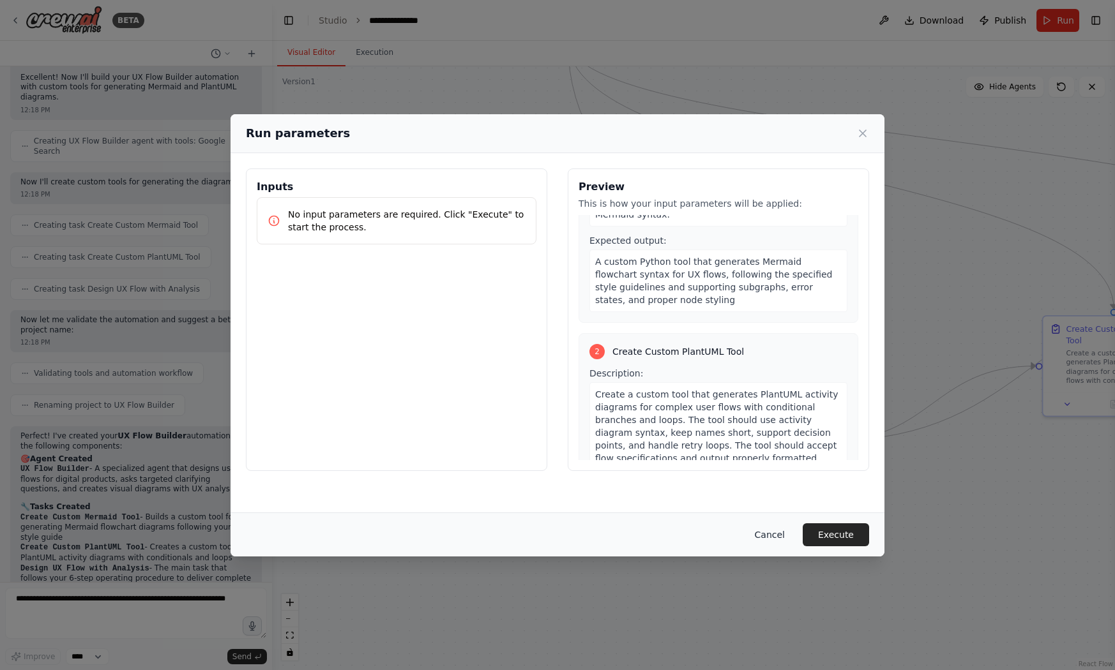
click at [779, 534] on button "Cancel" at bounding box center [770, 535] width 50 height 23
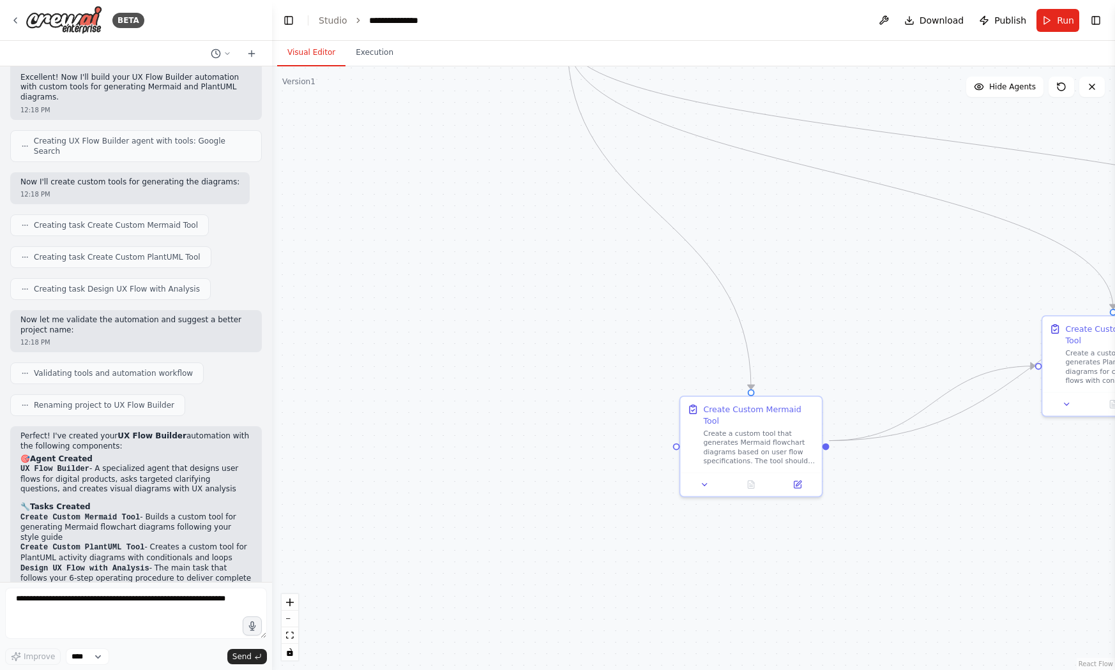
drag, startPoint x: 453, startPoint y: 510, endPoint x: 356, endPoint y: 509, distance: 97.1
click at [356, 509] on div ".deletable-edge-delete-btn { width: 20px; height: 20px; border: 0px solid #ffff…" at bounding box center [693, 368] width 843 height 604
drag, startPoint x: 398, startPoint y: 408, endPoint x: 398, endPoint y: 480, distance: 71.5
click at [398, 480] on div ".deletable-edge-delete-btn { width: 20px; height: 20px; border: 0px solid #ffff…" at bounding box center [693, 368] width 843 height 604
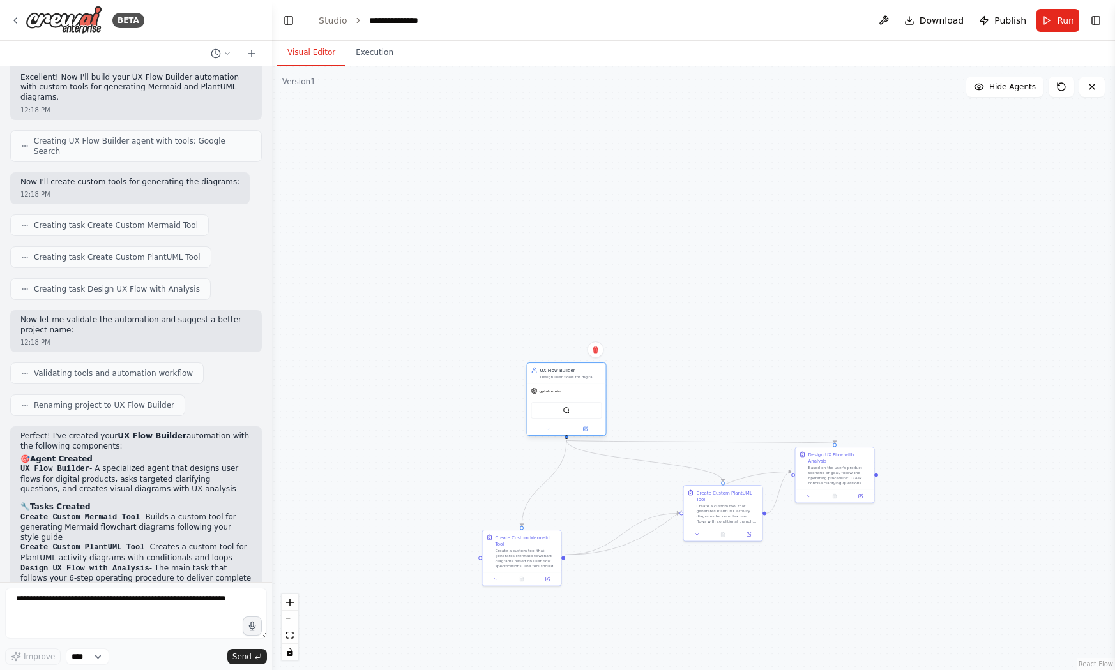
drag, startPoint x: 435, startPoint y: 269, endPoint x: 587, endPoint y: 397, distance: 198.9
click at [587, 380] on div "Design user flows for digital products by asking clarifying questions, creating…" at bounding box center [571, 377] width 62 height 5
click at [642, 430] on div ".deletable-edge-delete-btn { width: 20px; height: 20px; border: 0px solid #ffff…" at bounding box center [693, 368] width 843 height 604
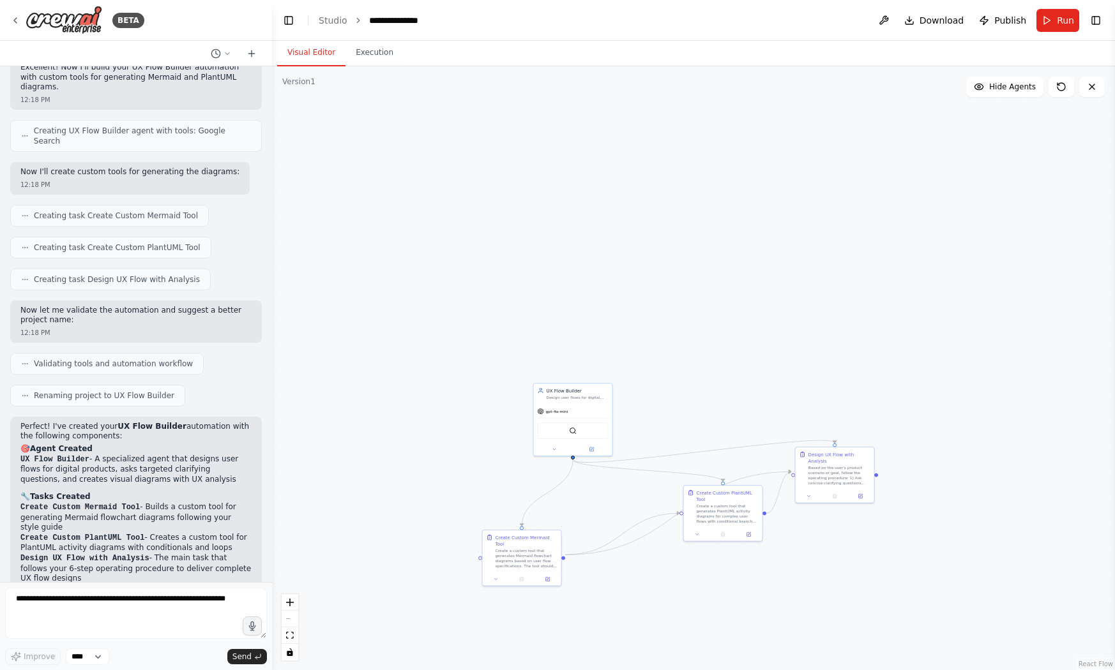
scroll to position [3524, 0]
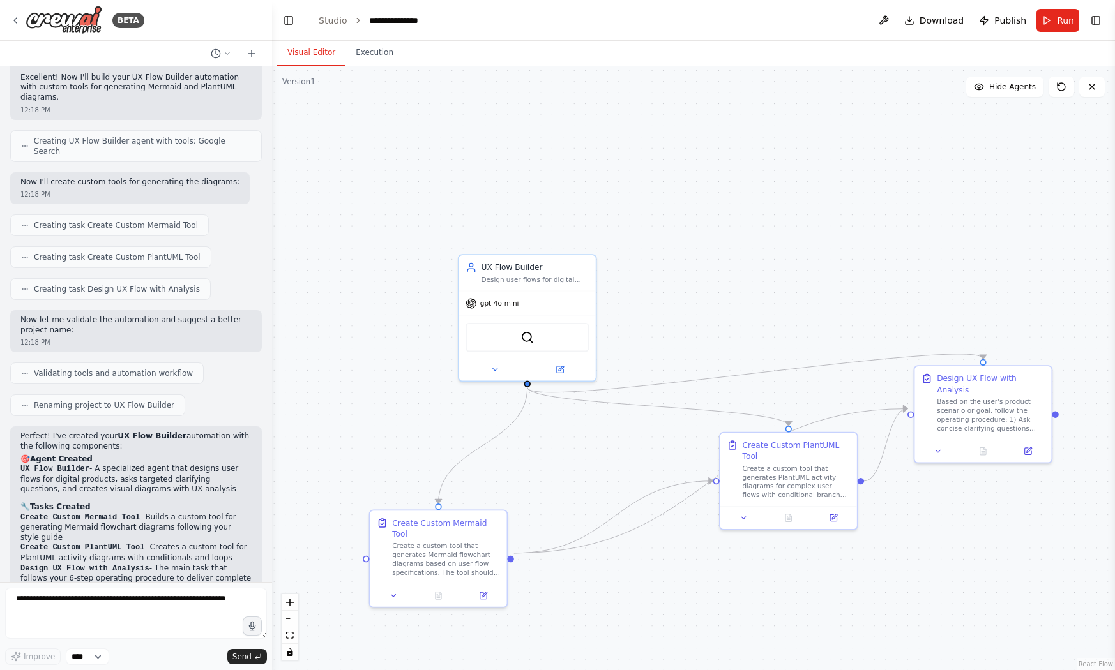
drag, startPoint x: 651, startPoint y: 435, endPoint x: 663, endPoint y: 340, distance: 96.0
click at [663, 340] on div ".deletable-edge-delete-btn { width: 20px; height: 20px; border: 0px solid #ffff…" at bounding box center [693, 368] width 843 height 604
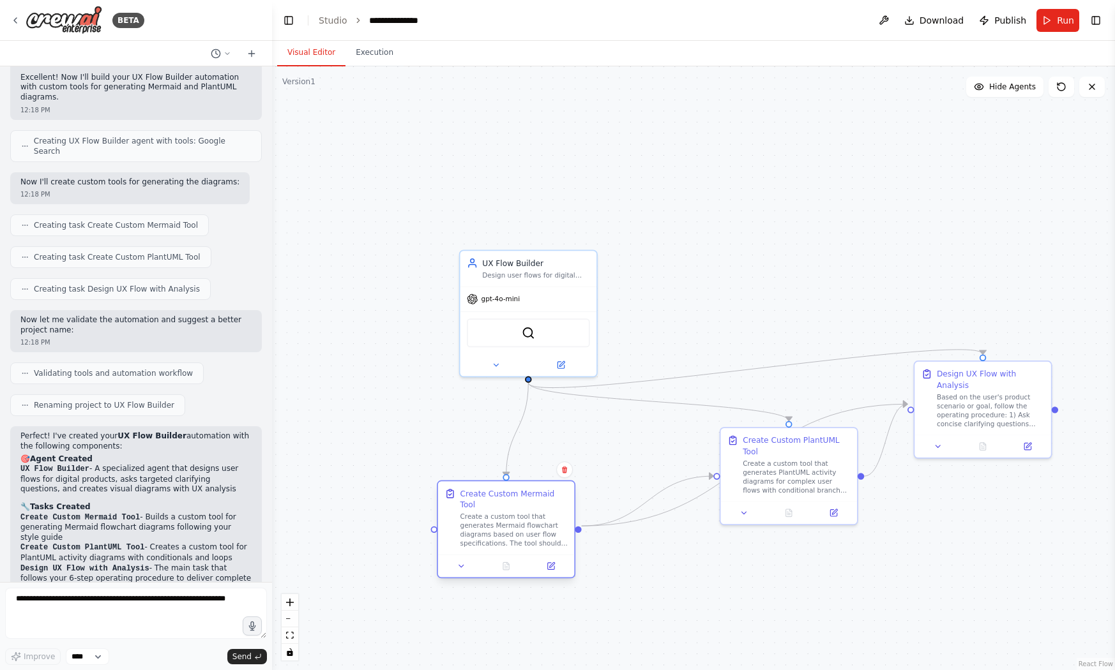
drag, startPoint x: 451, startPoint y: 546, endPoint x: 506, endPoint y: 527, distance: 58.2
click at [506, 527] on div "Create a custom tool that generates Mermaid flowchart diagrams based on user fl…" at bounding box center [513, 531] width 107 height 36
click at [583, 607] on div ".deletable-edge-delete-btn { width: 20px; height: 20px; border: 0px solid #ffff…" at bounding box center [693, 368] width 843 height 604
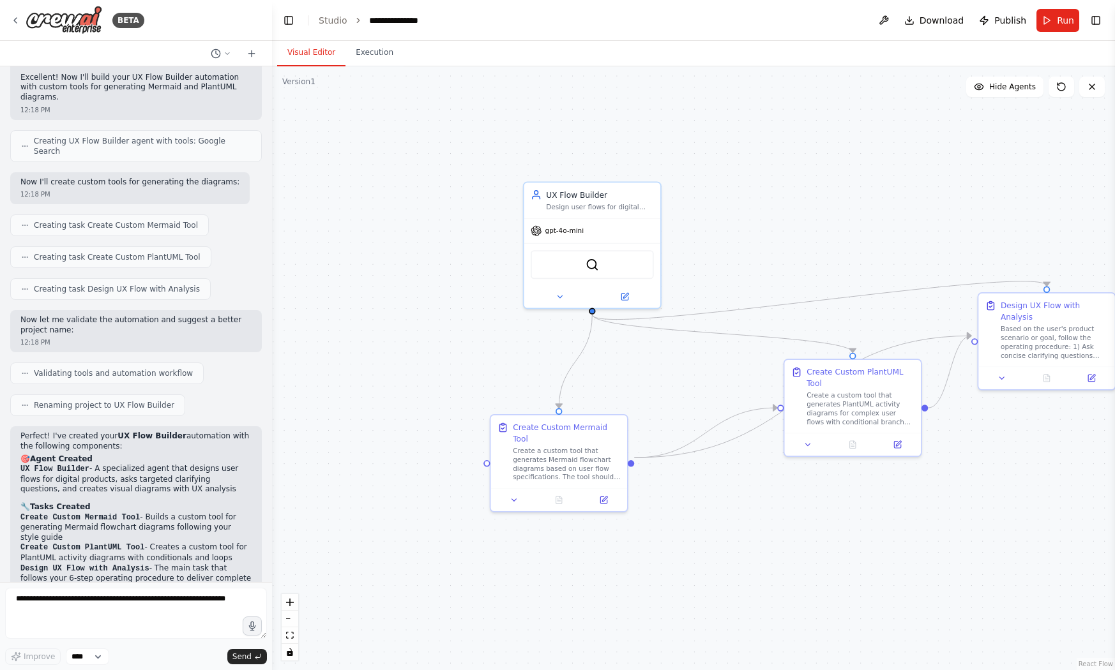
click at [418, 400] on div ".deletable-edge-delete-btn { width: 20px; height: 20px; border: 0px solid #ffff…" at bounding box center [693, 368] width 843 height 604
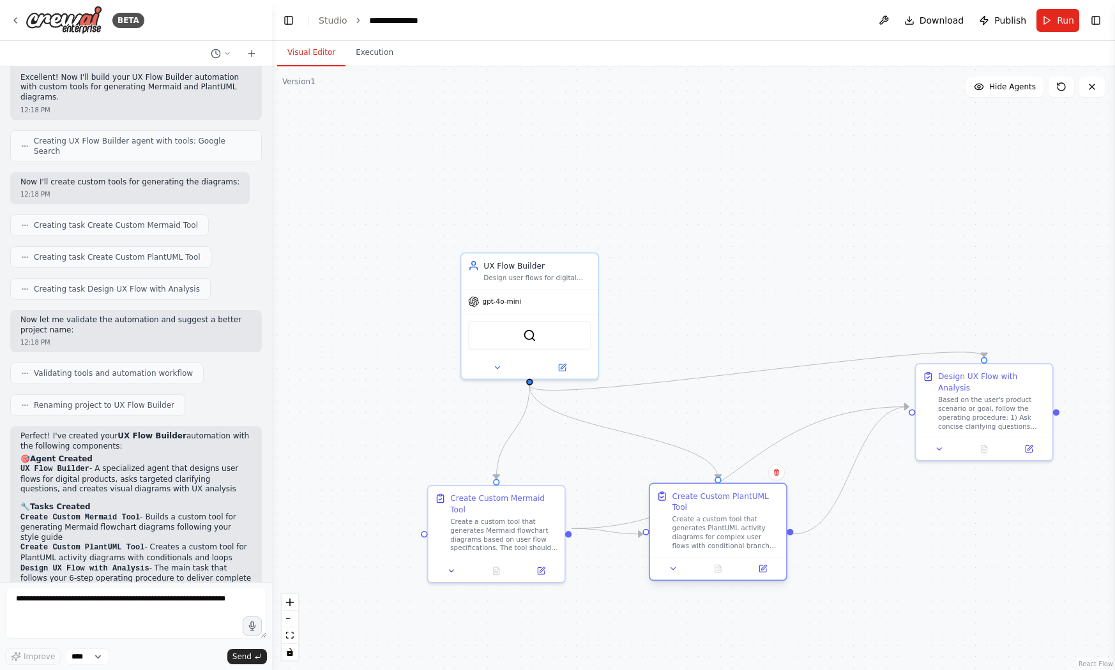
drag, startPoint x: 783, startPoint y: 454, endPoint x: 710, endPoint y: 507, distance: 90.0
click at [710, 507] on div "Create Custom PlantUML Tool" at bounding box center [725, 502] width 107 height 22
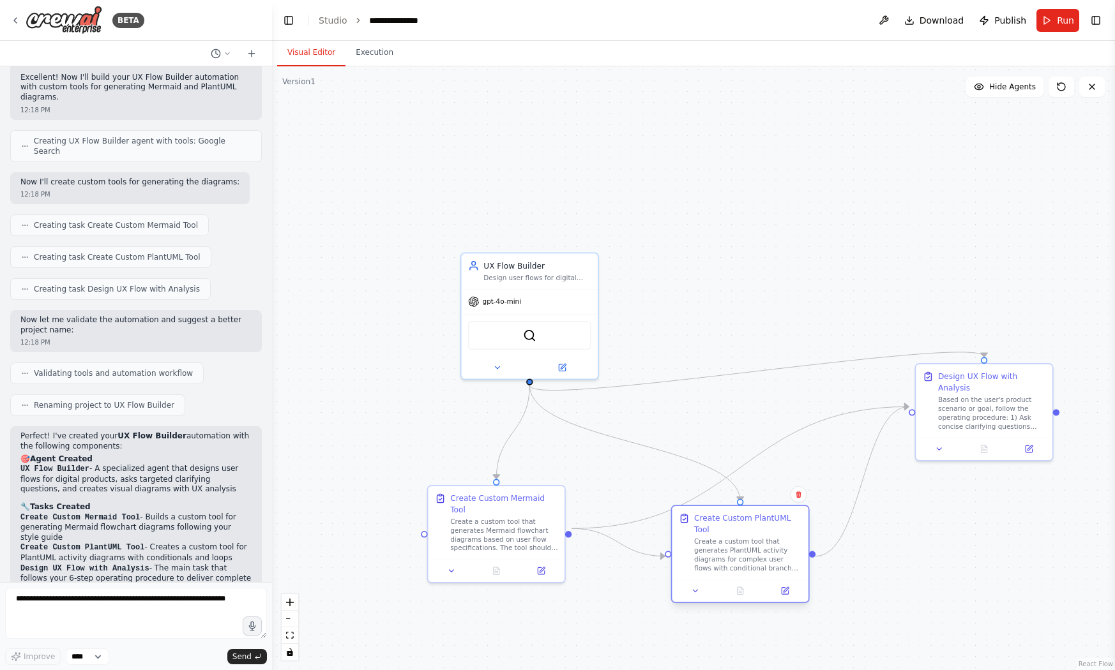
drag, startPoint x: 710, startPoint y: 507, endPoint x: 731, endPoint y: 527, distance: 29.4
click at [732, 527] on div "Create Custom PlantUML Tool" at bounding box center [747, 524] width 107 height 22
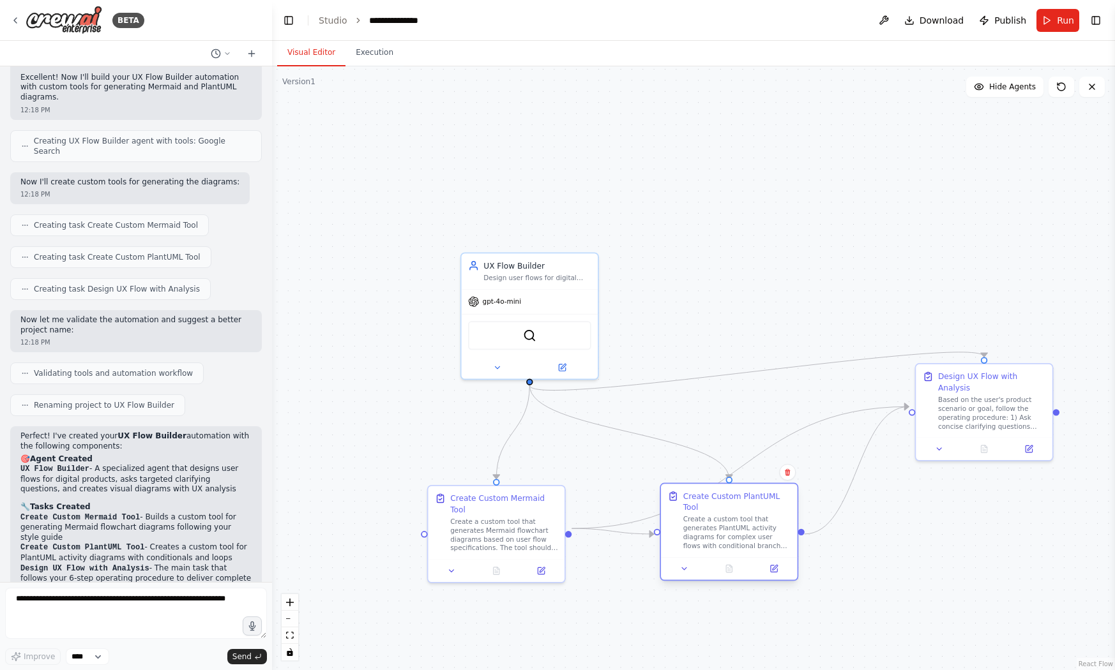
drag, startPoint x: 731, startPoint y: 527, endPoint x: 716, endPoint y: 511, distance: 22.6
click at [716, 511] on div "Create Custom PlantUML Tool" at bounding box center [736, 502] width 107 height 22
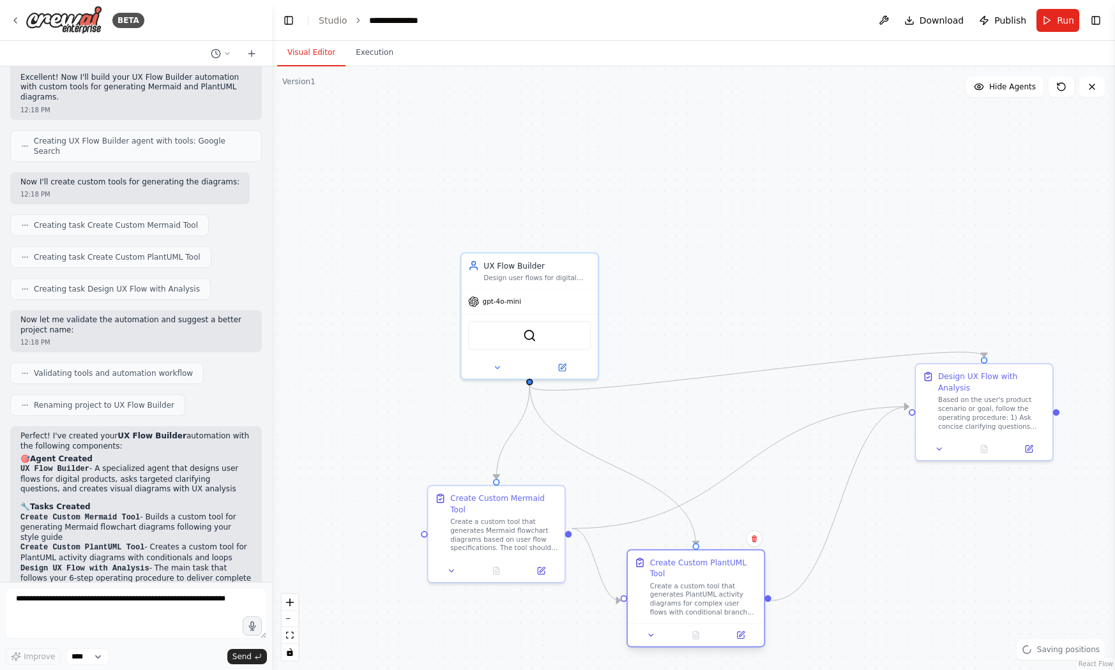
drag, startPoint x: 716, startPoint y: 511, endPoint x: 702, endPoint y: 564, distance: 55.4
click at [703, 564] on div "Create Custom PlantUML Tool" at bounding box center [703, 568] width 107 height 22
click at [751, 415] on div ".deletable-edge-delete-btn { width: 20px; height: 20px; border: 0px solid #ffff…" at bounding box center [693, 368] width 843 height 604
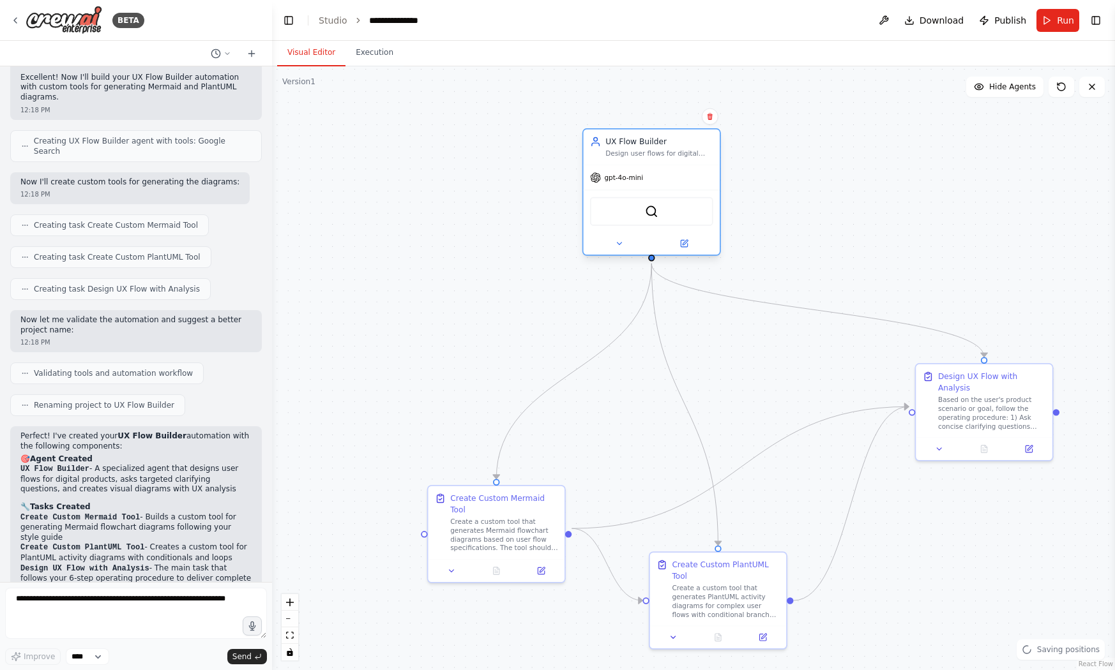
drag, startPoint x: 534, startPoint y: 343, endPoint x: 659, endPoint y: 220, distance: 175.2
click at [659, 220] on div "SerplyWebSearchTool" at bounding box center [651, 211] width 123 height 29
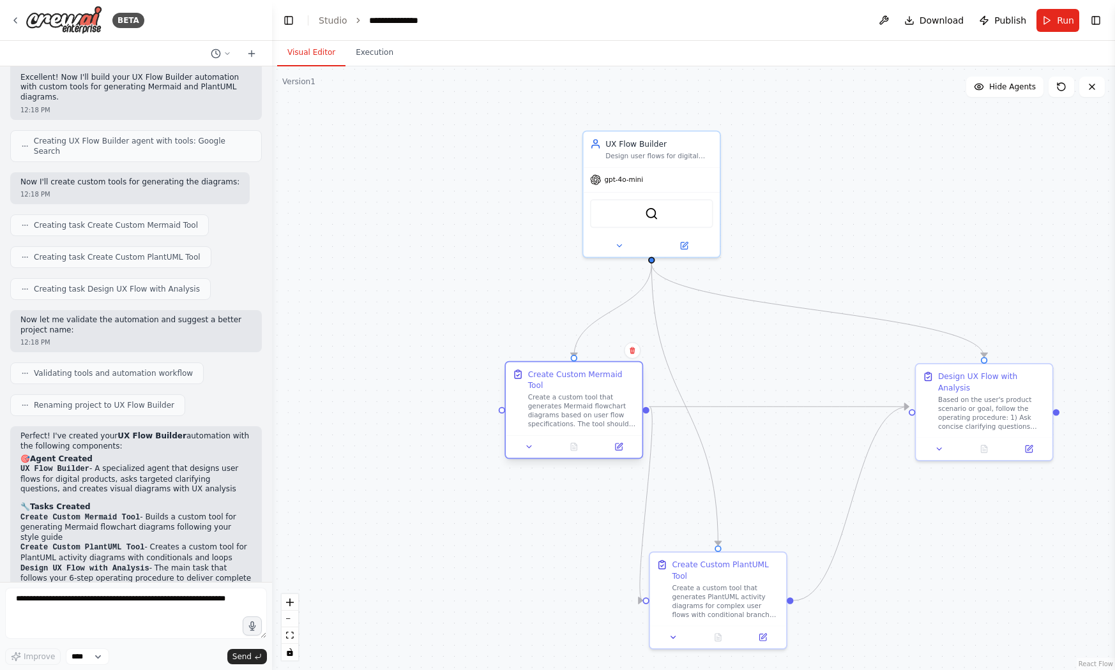
drag, startPoint x: 462, startPoint y: 547, endPoint x: 553, endPoint y: 410, distance: 164.5
click at [553, 410] on div "Create Custom Mermaid Tool Create a custom tool that generates Mermaid flowchar…" at bounding box center [573, 410] width 139 height 98
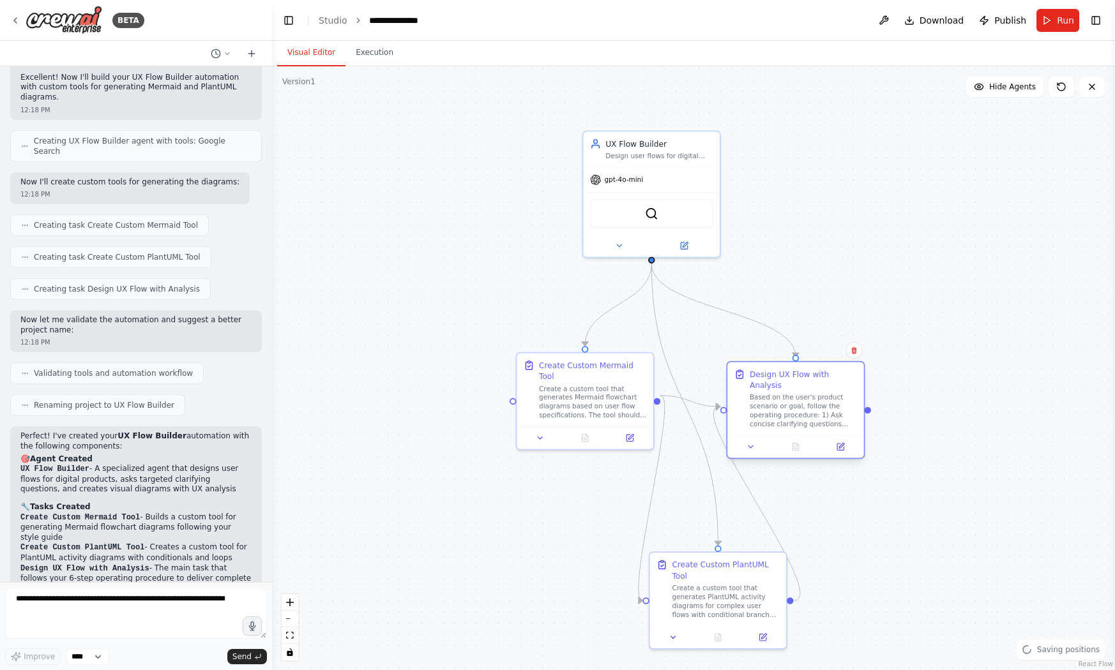
drag, startPoint x: 932, startPoint y: 429, endPoint x: 759, endPoint y: 426, distance: 173.1
click at [759, 435] on div at bounding box center [795, 446] width 137 height 23
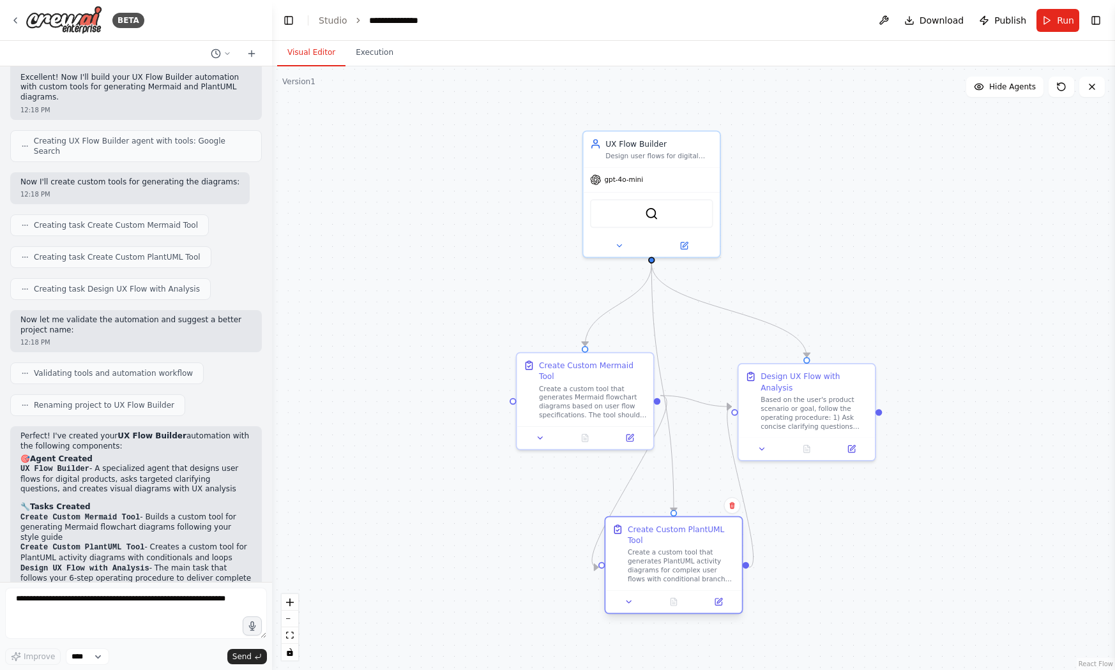
drag, startPoint x: 708, startPoint y: 583, endPoint x: 669, endPoint y: 549, distance: 51.1
click at [669, 549] on div "Create a custom tool that generates PlantUML activity diagrams for complex user…" at bounding box center [681, 567] width 107 height 36
click at [847, 544] on div ".deletable-edge-delete-btn { width: 20px; height: 20px; border: 0px solid #ffff…" at bounding box center [693, 368] width 843 height 604
click at [512, 427] on div ".deletable-edge-delete-btn { width: 20px; height: 20px; border: 0px solid #ffff…" at bounding box center [693, 368] width 843 height 604
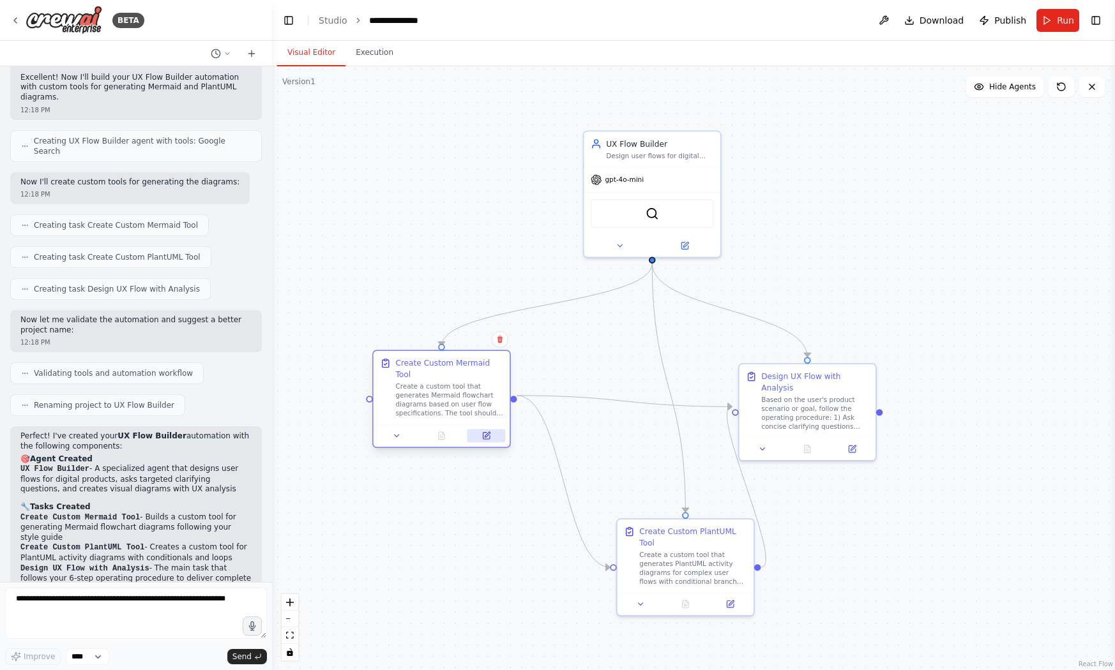
drag, startPoint x: 599, startPoint y: 420, endPoint x: 471, endPoint y: 422, distance: 128.4
click at [471, 429] on button at bounding box center [486, 435] width 38 height 13
click at [881, 438] on div ".deletable-edge-delete-btn { width: 20px; height: 20px; border: 0px solid #ffff…" at bounding box center [693, 368] width 843 height 604
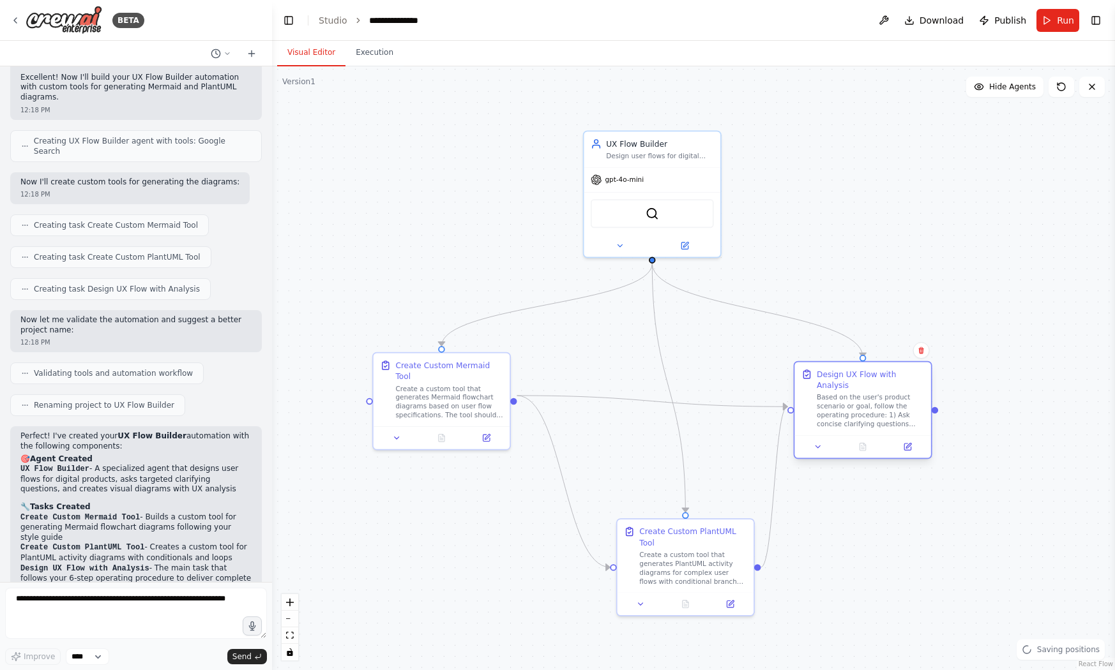
drag, startPoint x: 829, startPoint y: 408, endPoint x: 925, endPoint y: 408, distance: 95.8
click at [924, 408] on div "Based on the user's product scenario or goal, follow the operating procedure: 1…" at bounding box center [870, 411] width 107 height 36
click at [714, 322] on div ".deletable-edge-delete-btn { width: 20px; height: 20px; border: 0px solid #ffff…" at bounding box center [693, 368] width 843 height 604
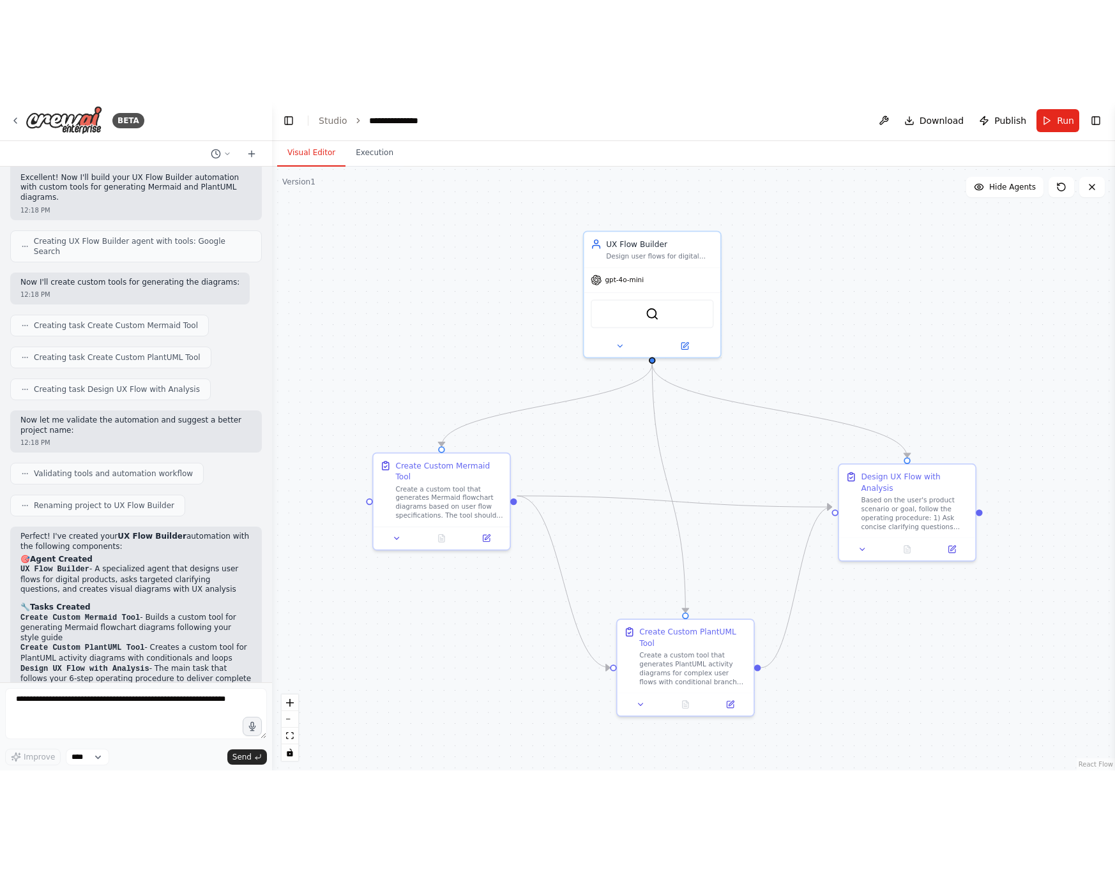
scroll to position [0, 0]
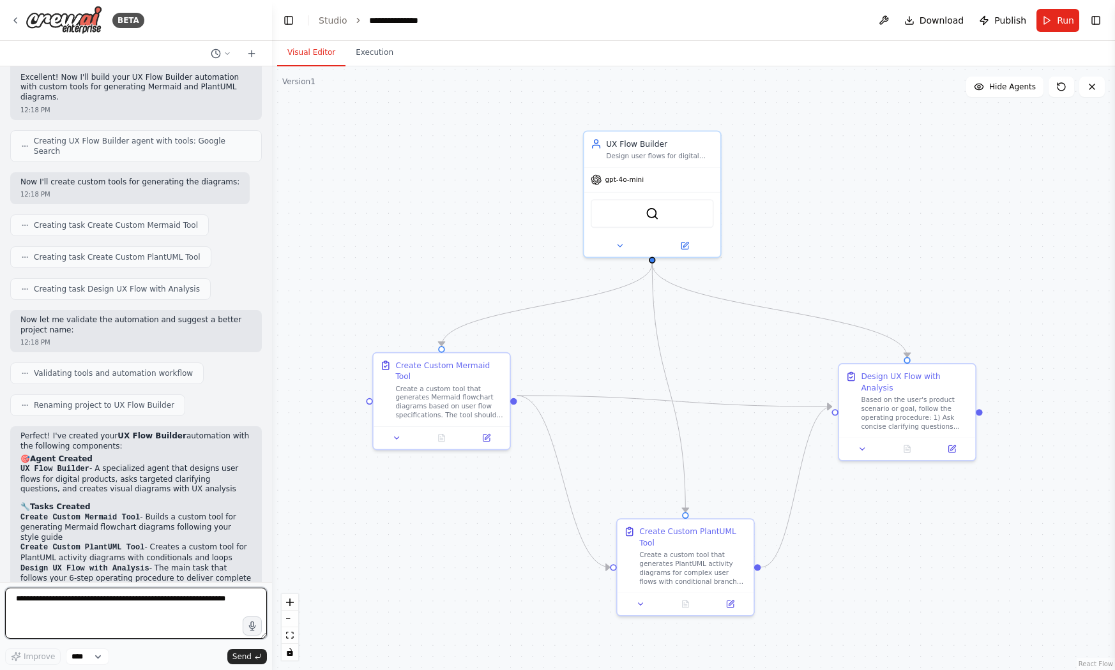
click at [82, 603] on textarea at bounding box center [136, 613] width 262 height 51
click at [164, 637] on li "Generate visual Mermaid and PlantUML diagrams following your style specificatio…" at bounding box center [135, 647] width 231 height 20
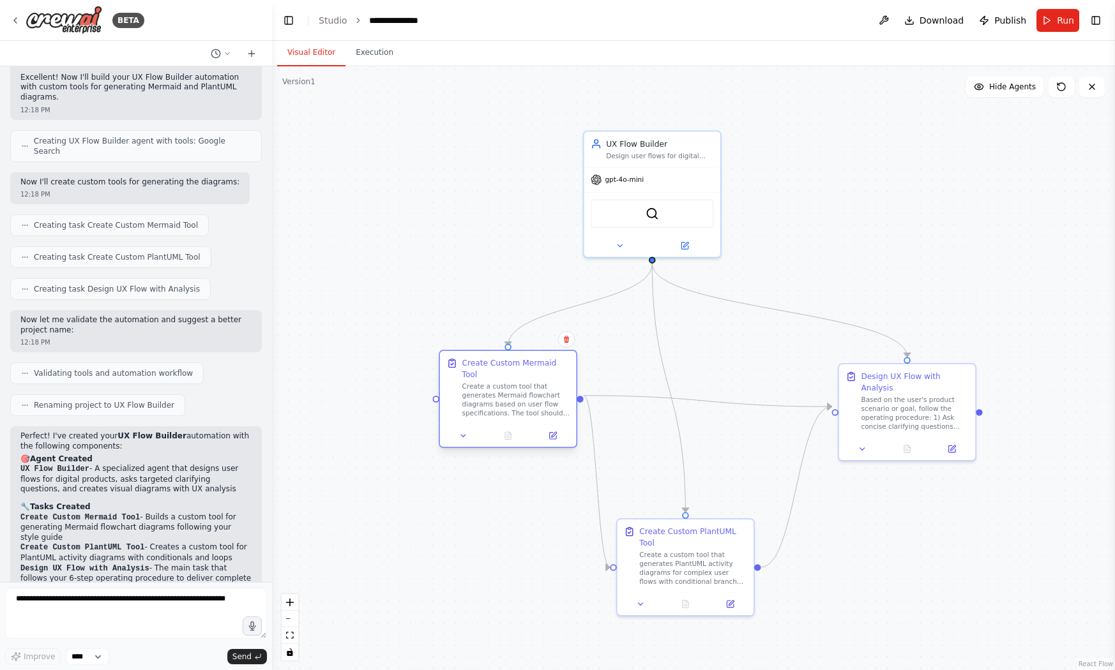
drag, startPoint x: 508, startPoint y: 369, endPoint x: 573, endPoint y: 365, distance: 65.9
click at [573, 365] on div "Create Custom Mermaid Tool Create a custom tool that generates Mermaid flowchar…" at bounding box center [508, 387] width 137 height 73
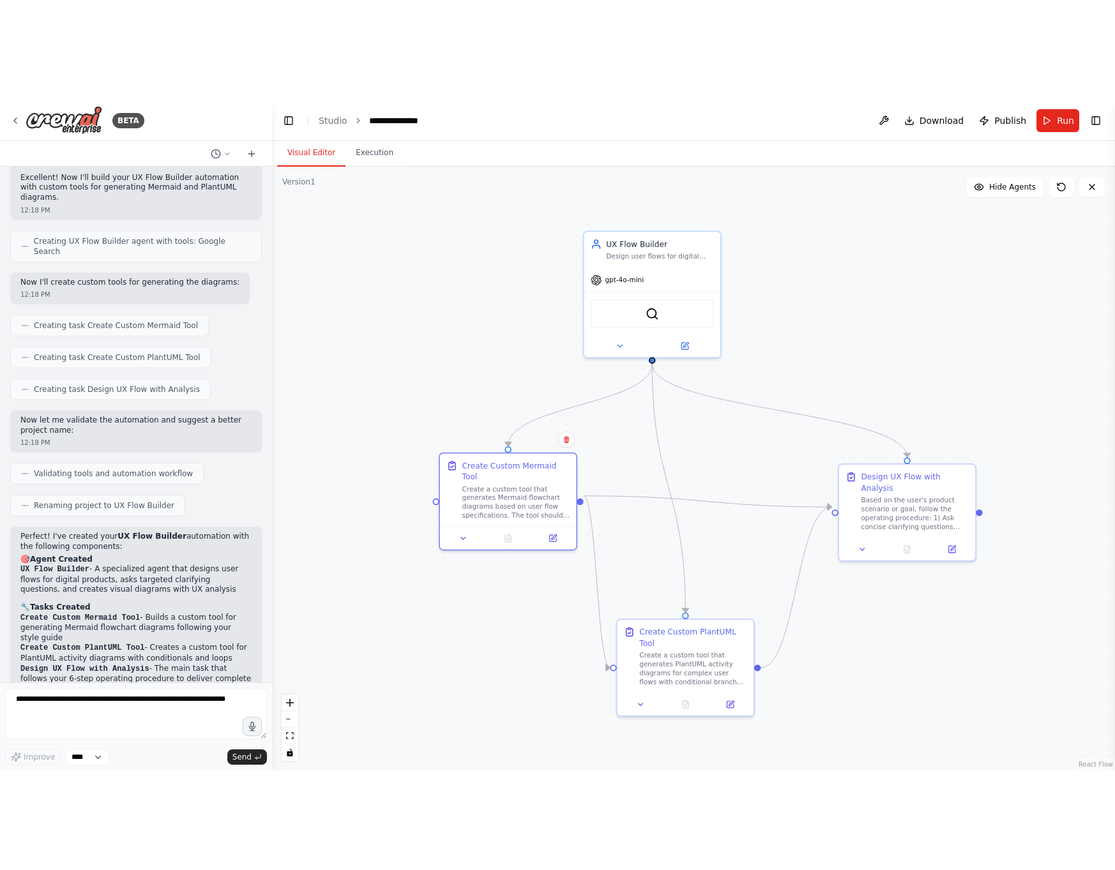
scroll to position [3324, 0]
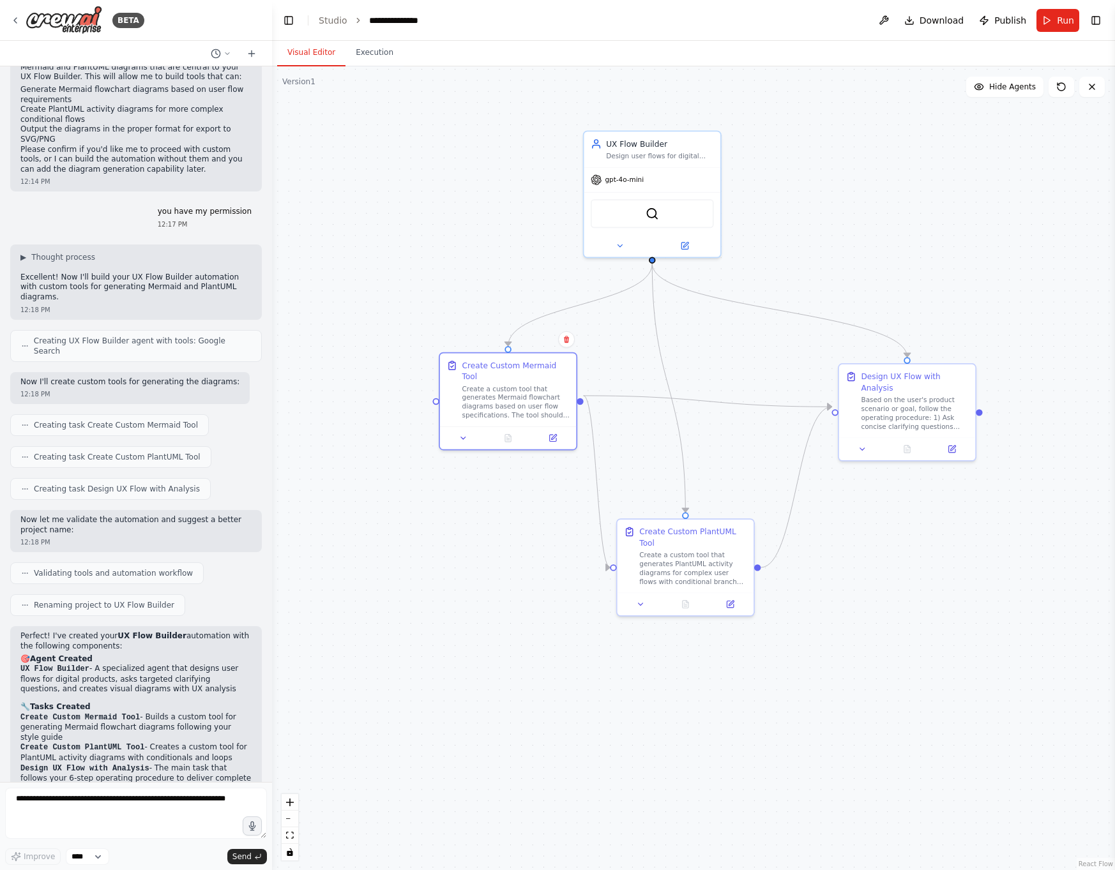
click at [445, 333] on div ".deletable-edge-delete-btn { width: 20px; height: 20px; border: 0px solid #ffff…" at bounding box center [693, 468] width 843 height 804
click at [301, 82] on div "Version 1" at bounding box center [298, 82] width 33 height 10
click at [390, 48] on button "Execution" at bounding box center [374, 53] width 58 height 27
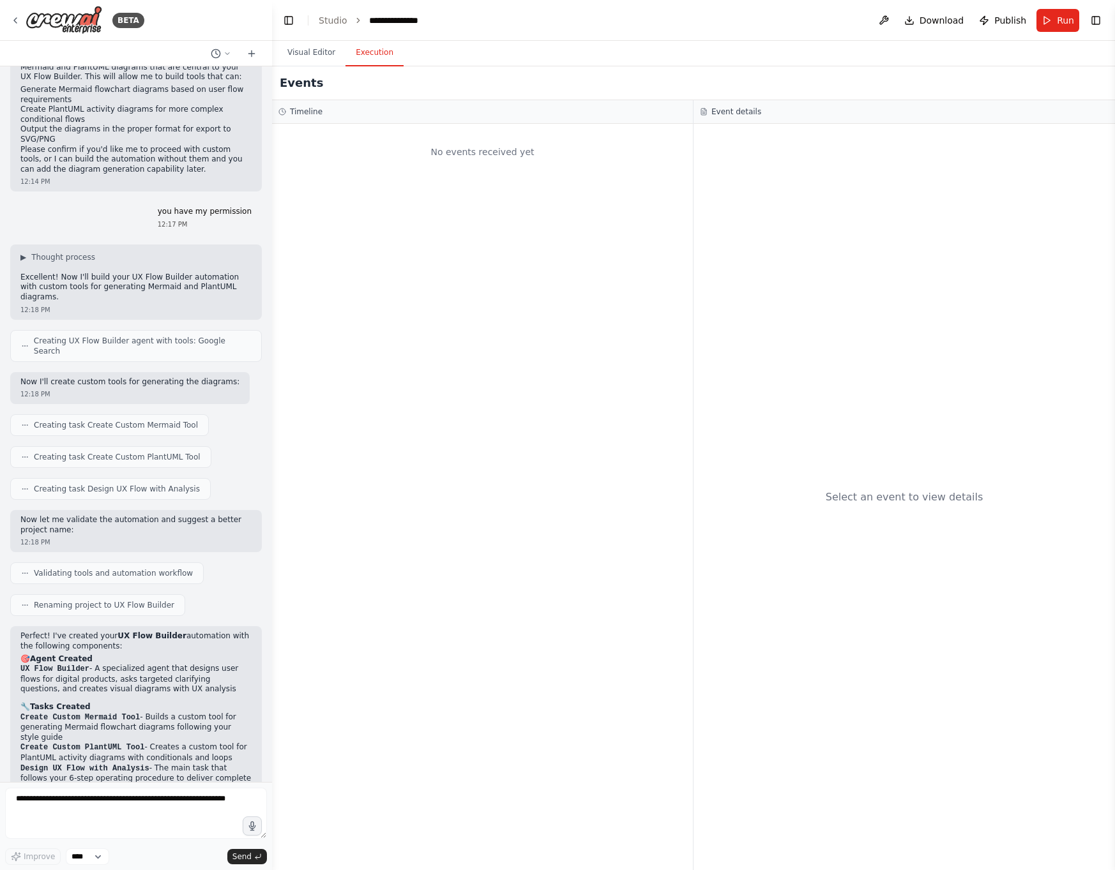
click at [755, 462] on div "Select an event to view details" at bounding box center [903, 497] width 421 height 746
